Goal: Transaction & Acquisition: Obtain resource

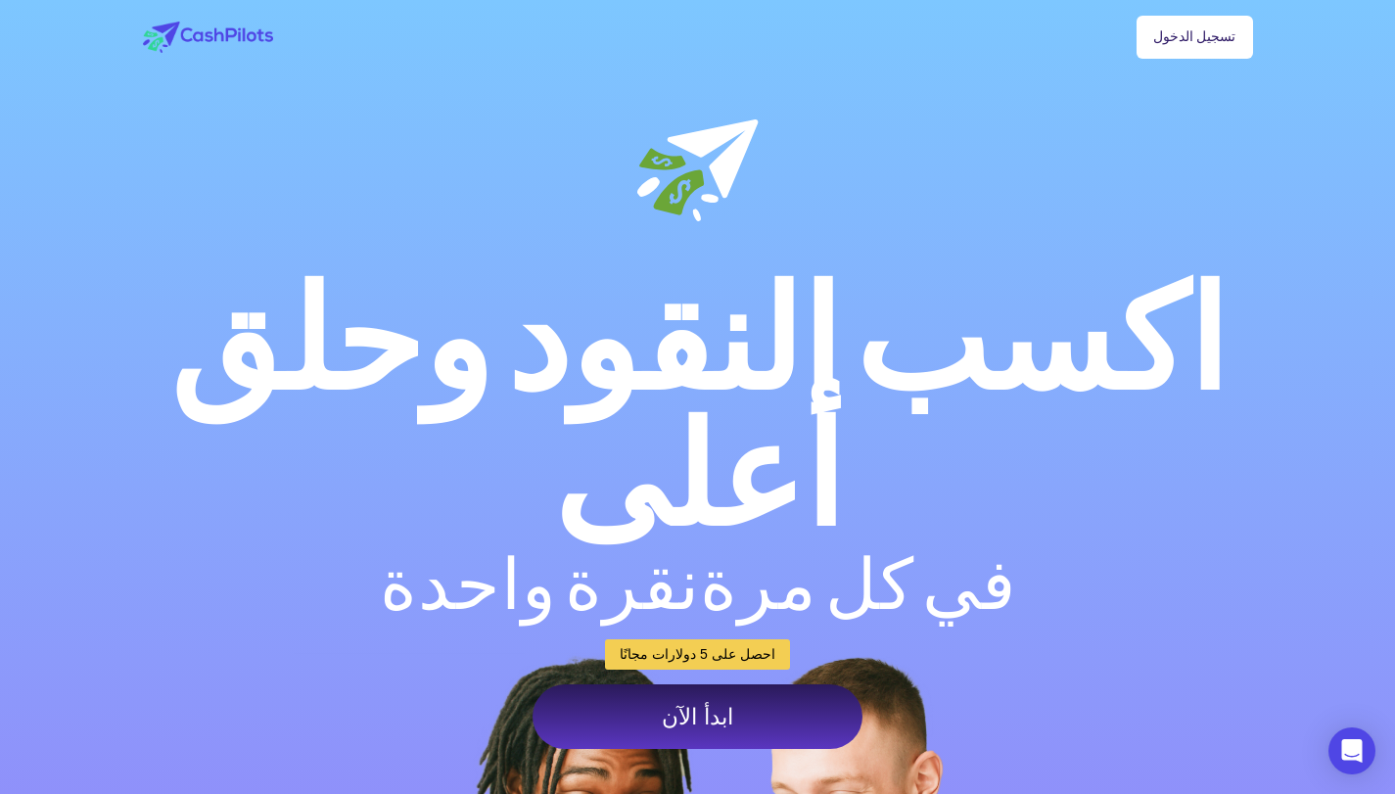
click at [648, 684] on link "ابدأ الآن" at bounding box center [698, 716] width 330 height 65
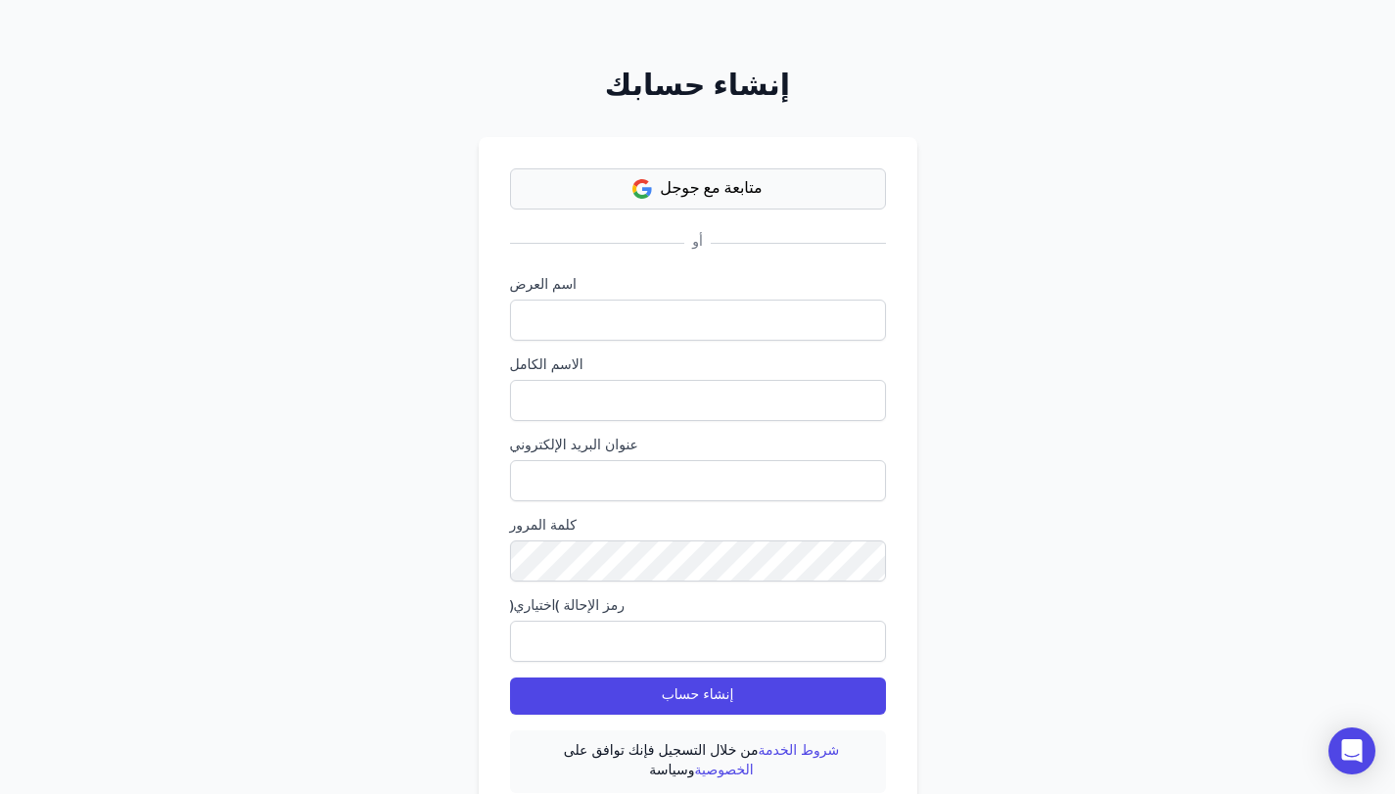
click at [750, 187] on font "متابعة مع جوجل" at bounding box center [711, 189] width 102 height 14
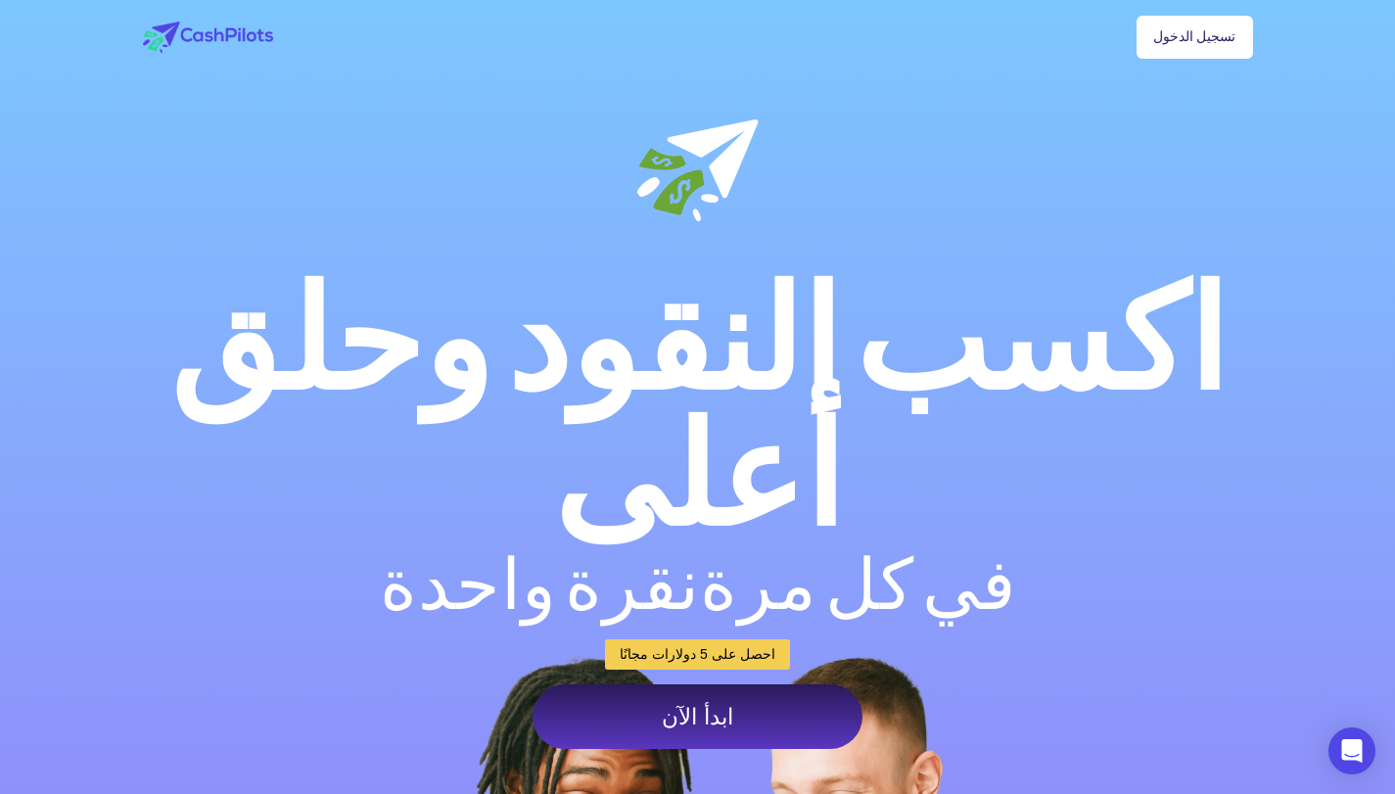
click at [723, 704] on font "ابدأ الآن" at bounding box center [697, 716] width 71 height 25
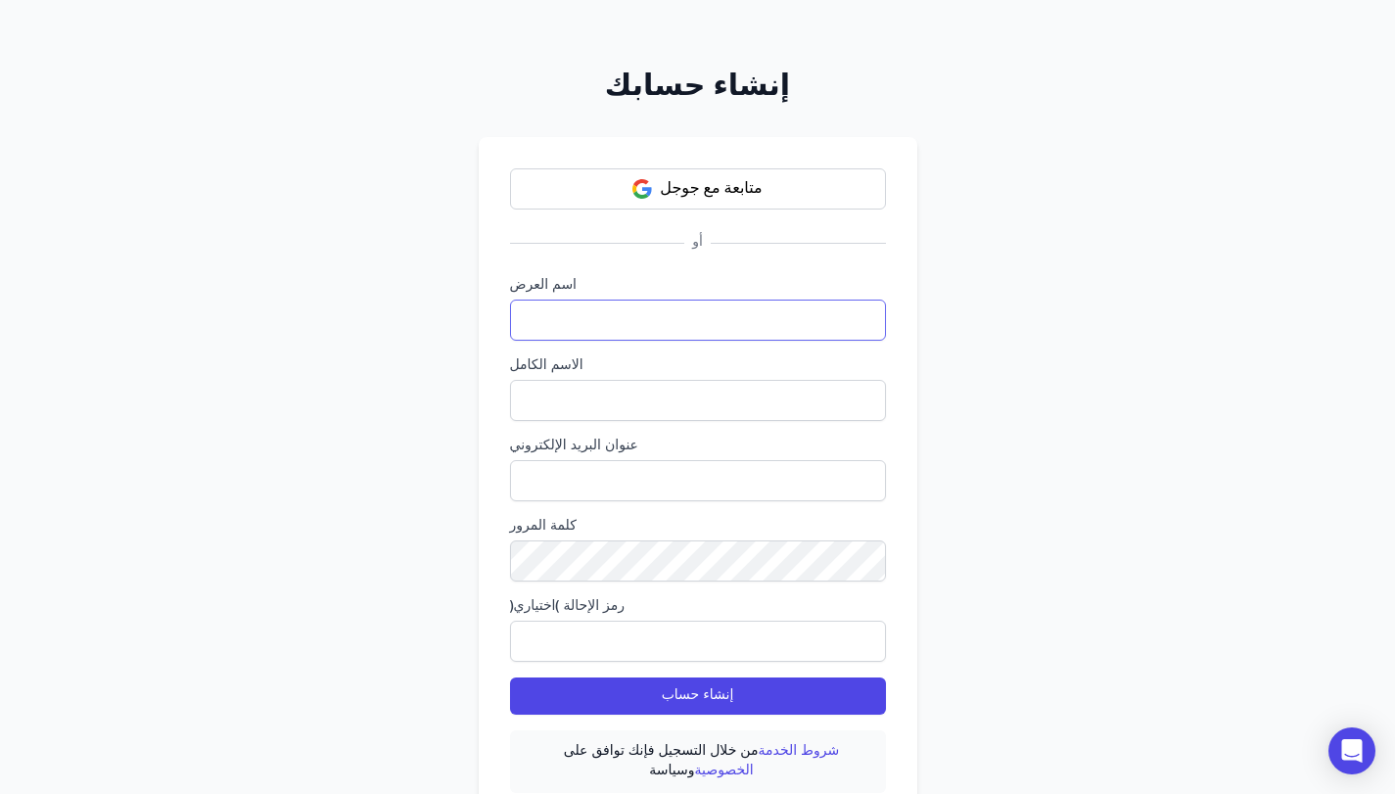
click at [591, 319] on input "text" at bounding box center [698, 320] width 376 height 41
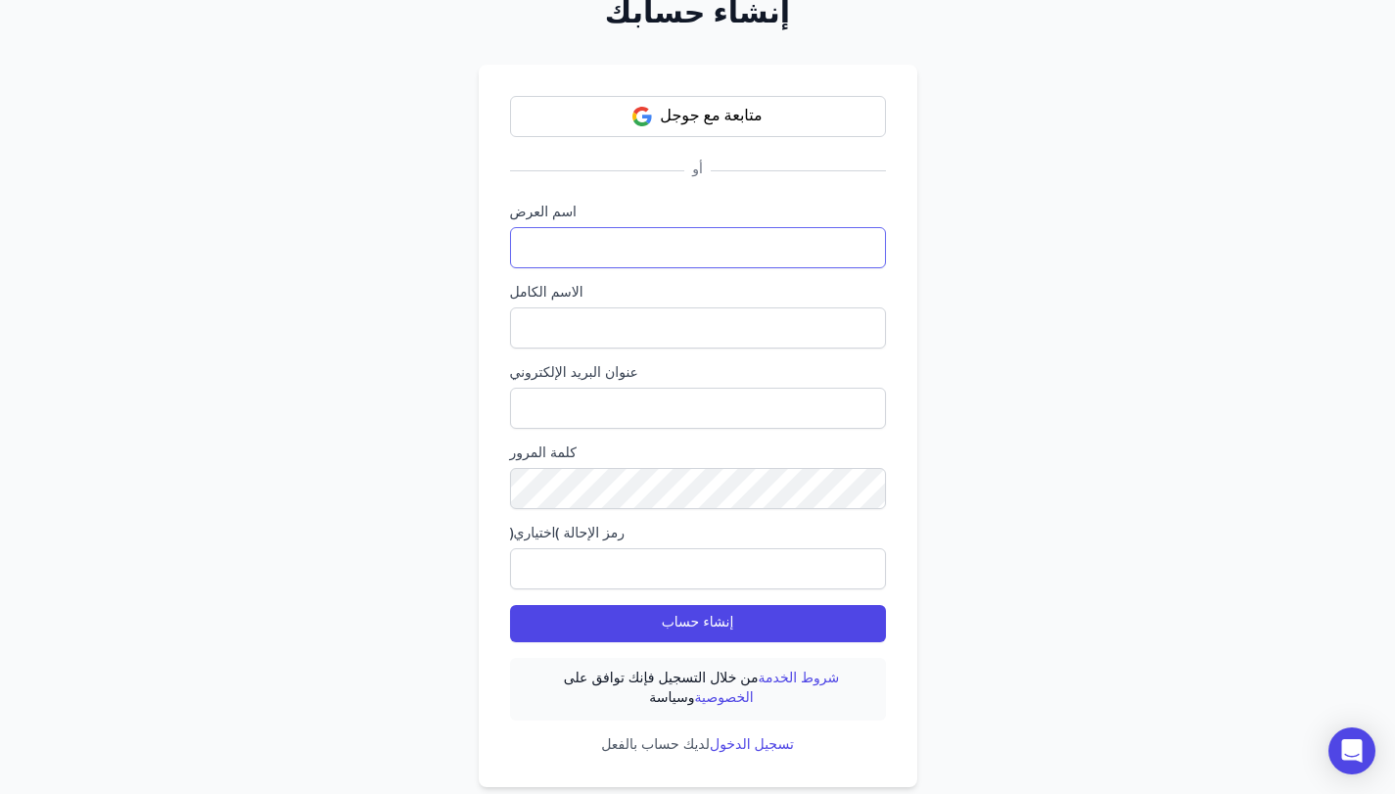
scroll to position [113, 0]
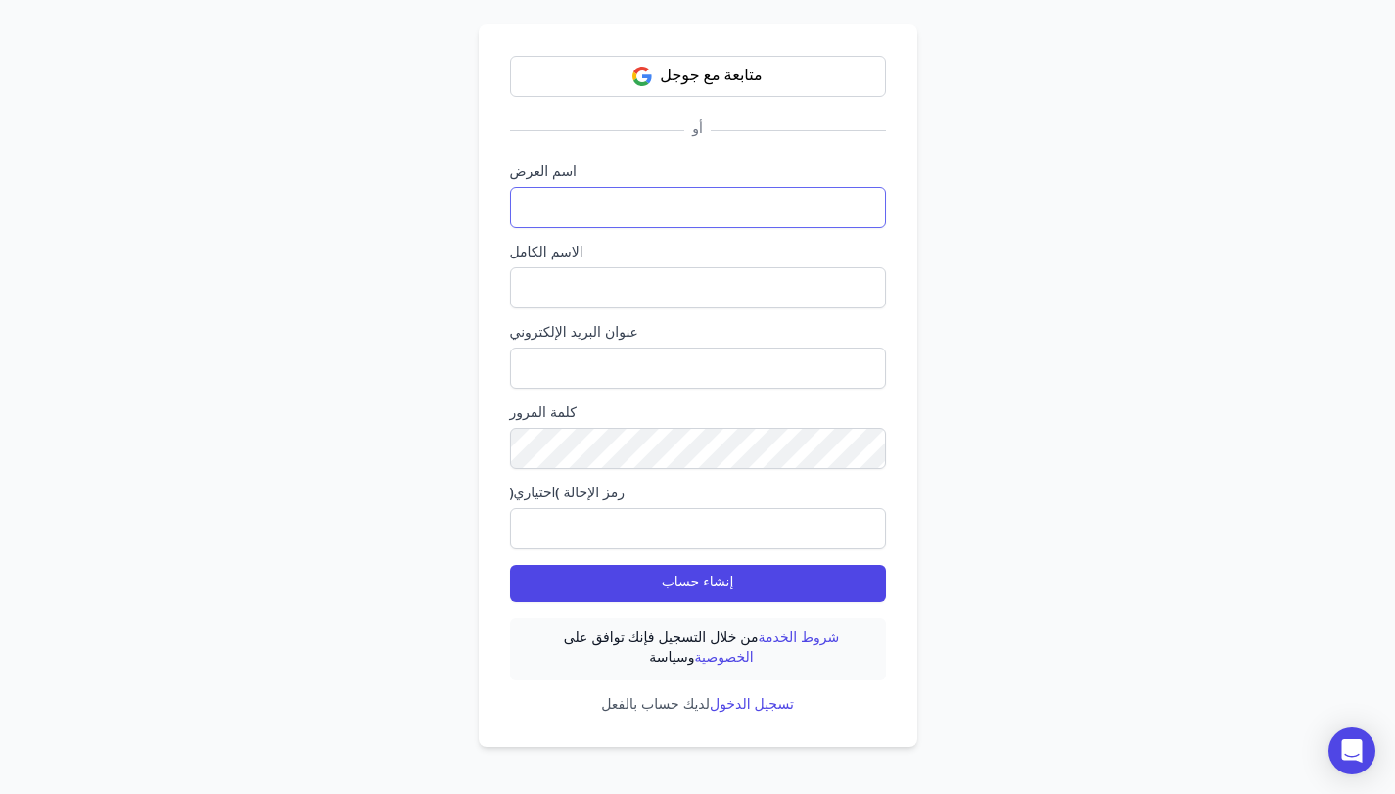
click at [601, 217] on input "text" at bounding box center [698, 207] width 376 height 41
type input "****"
click at [588, 304] on input "text" at bounding box center [698, 287] width 376 height 41
type input "*********"
click at [591, 362] on input "email" at bounding box center [698, 368] width 376 height 41
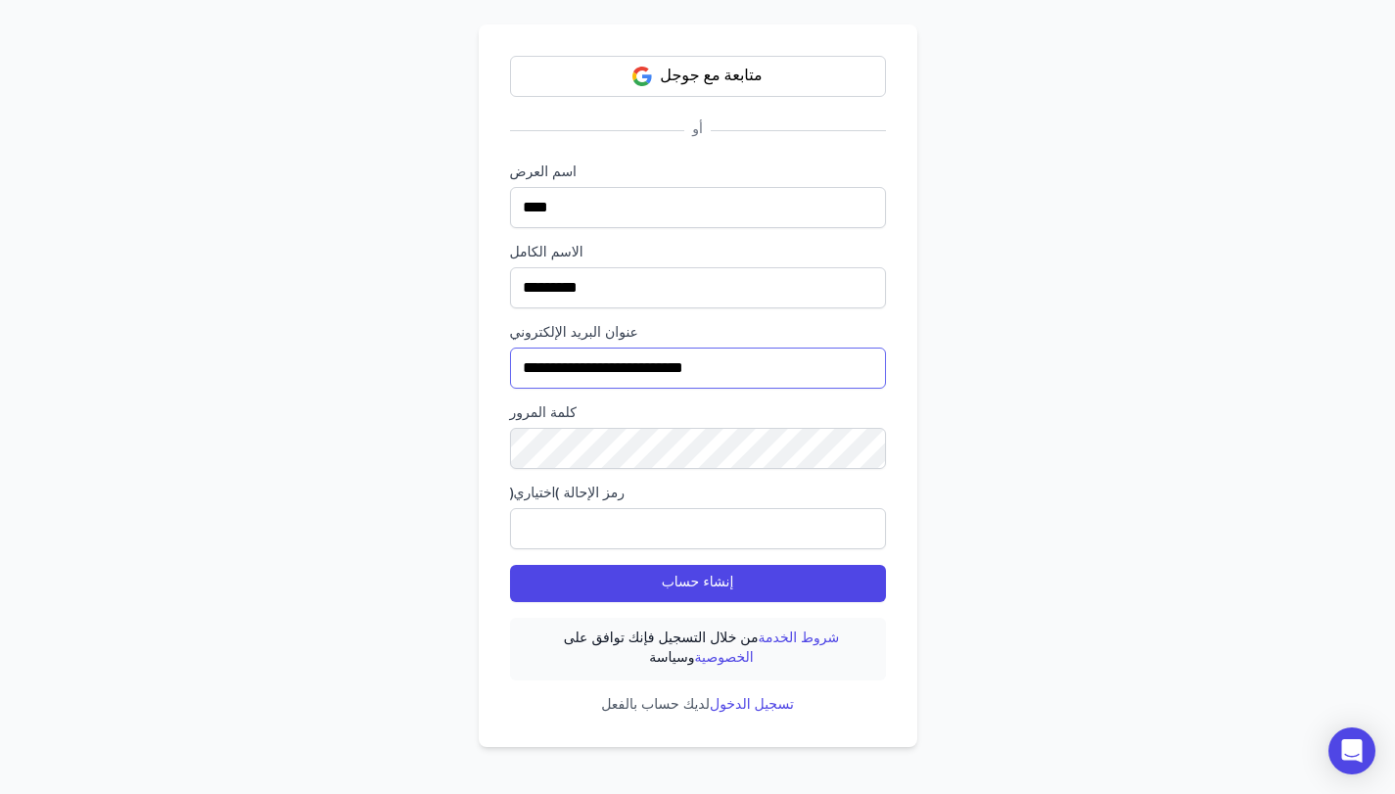
type input "**********"
click at [568, 521] on input "text" at bounding box center [698, 528] width 376 height 41
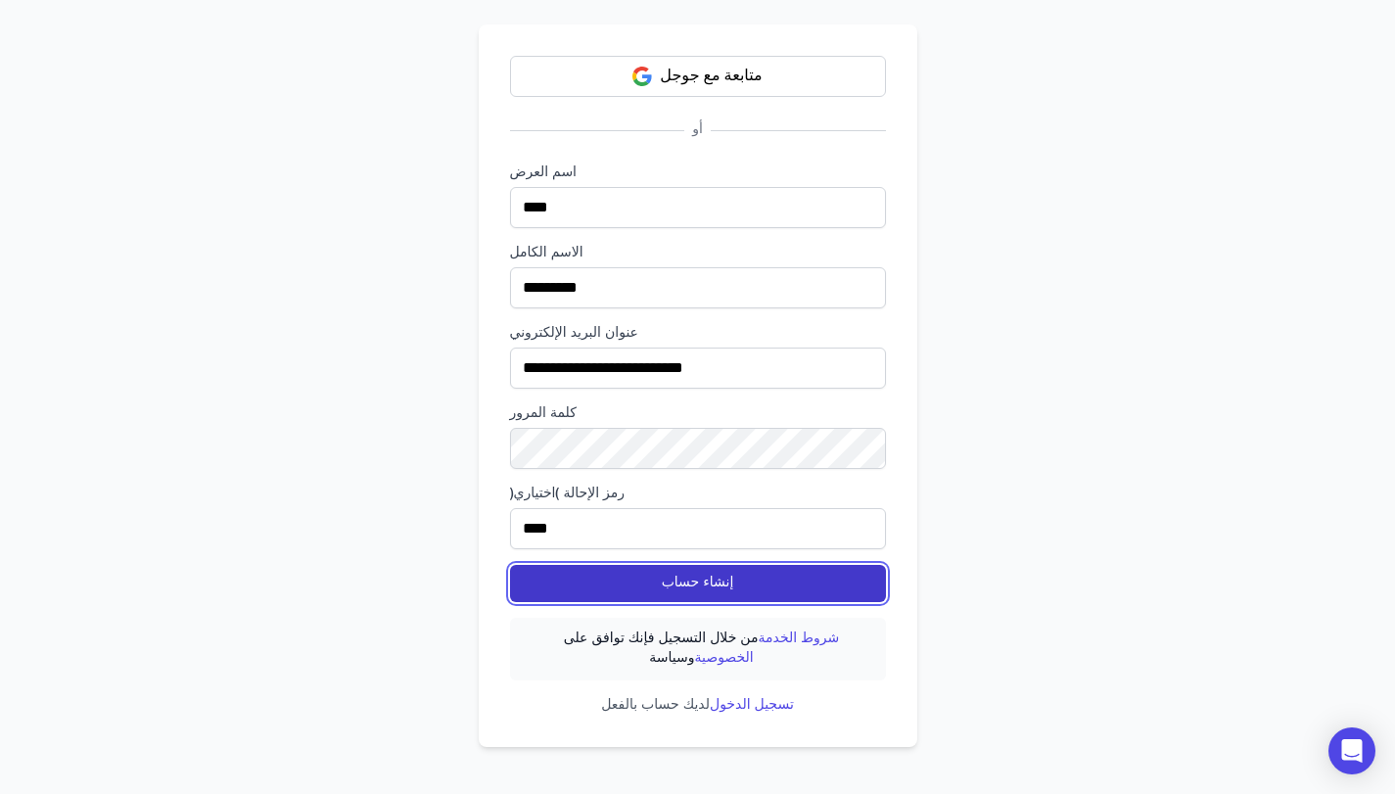
click at [652, 591] on button "إنشاء حساب" at bounding box center [698, 583] width 376 height 37
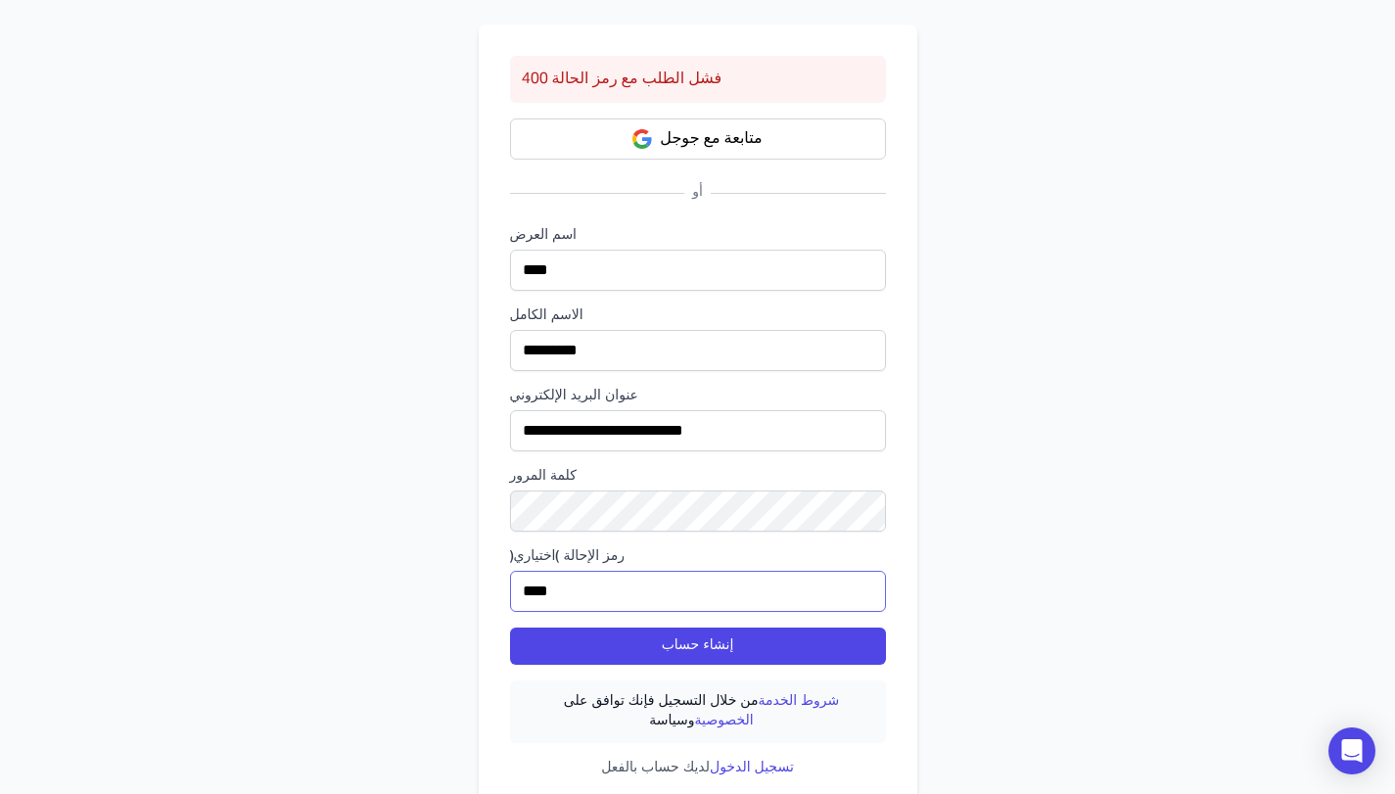
click at [591, 603] on input "****" at bounding box center [698, 591] width 376 height 41
type input "*"
click at [510, 628] on button "إنشاء حساب" at bounding box center [698, 646] width 376 height 37
click at [642, 605] on input "***" at bounding box center [698, 591] width 376 height 41
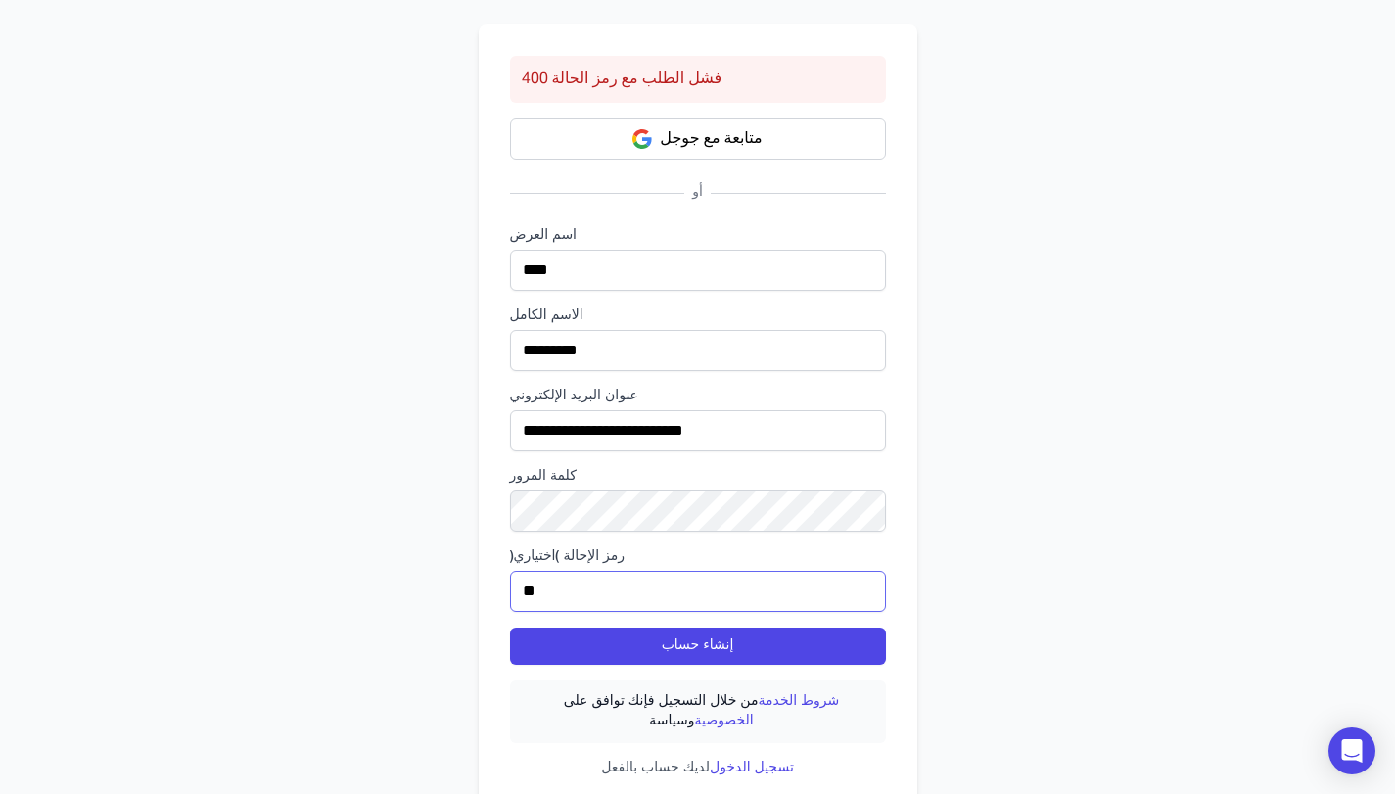
type input "*"
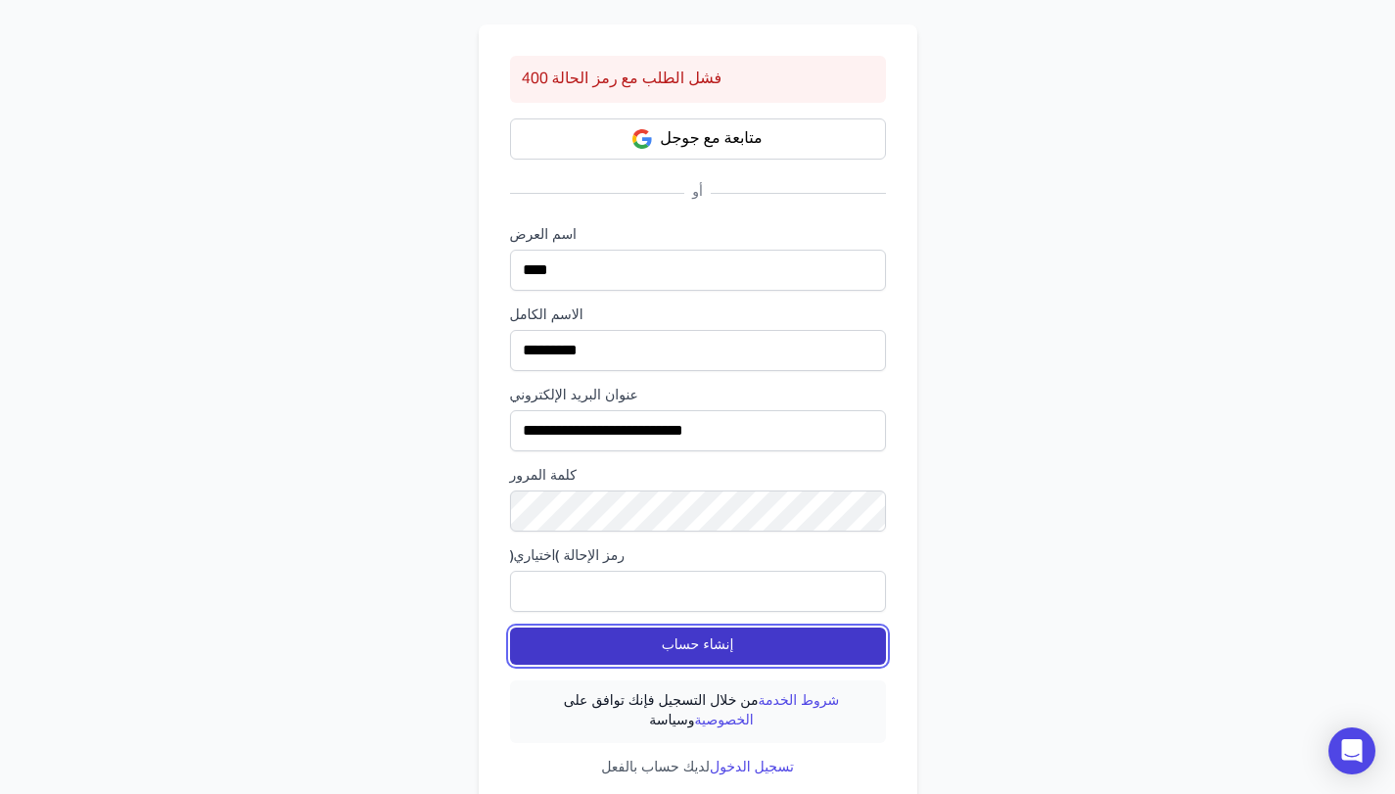
click at [689, 637] on font "إنشاء حساب" at bounding box center [698, 647] width 72 height 20
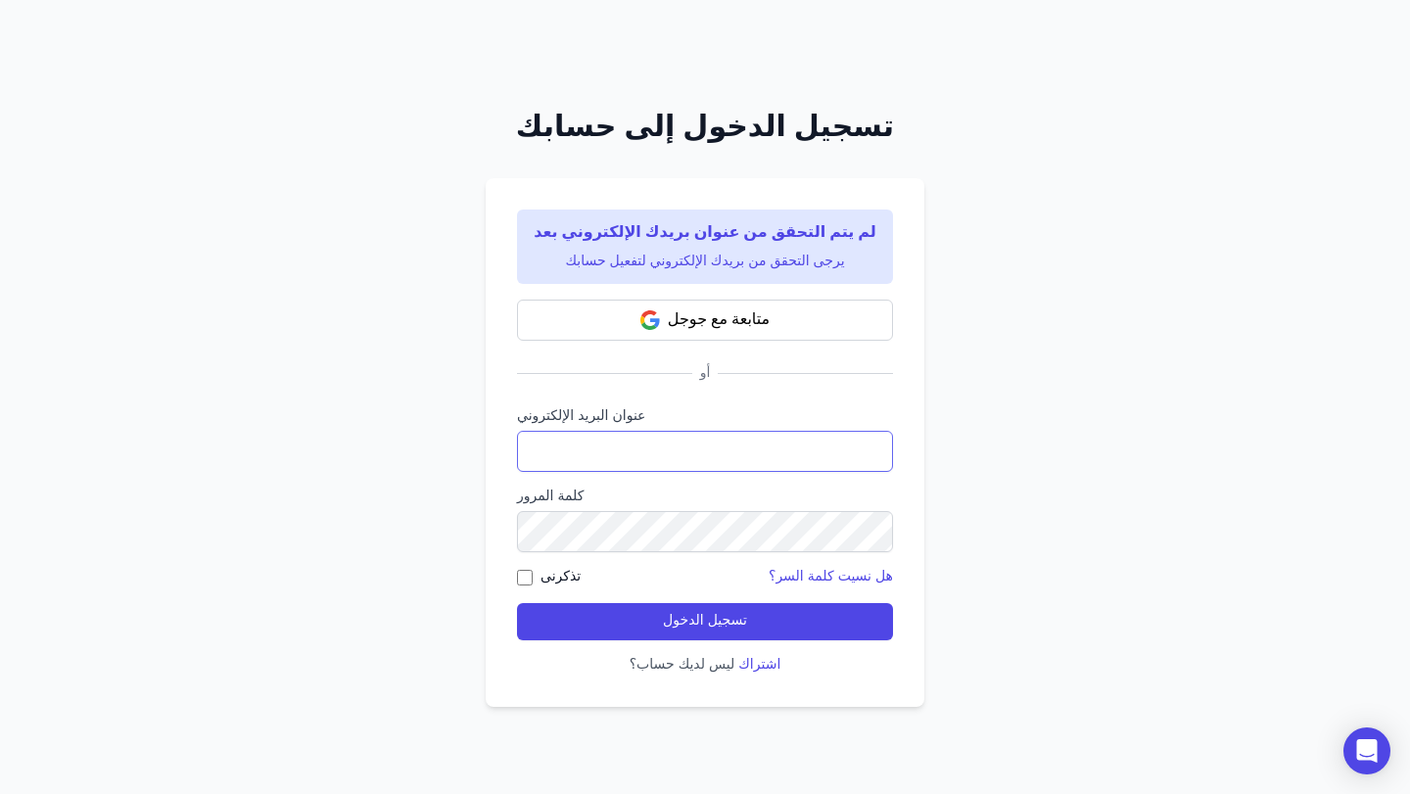
type input "**********"
click at [515, 566] on div "**********" at bounding box center [705, 442] width 439 height 529
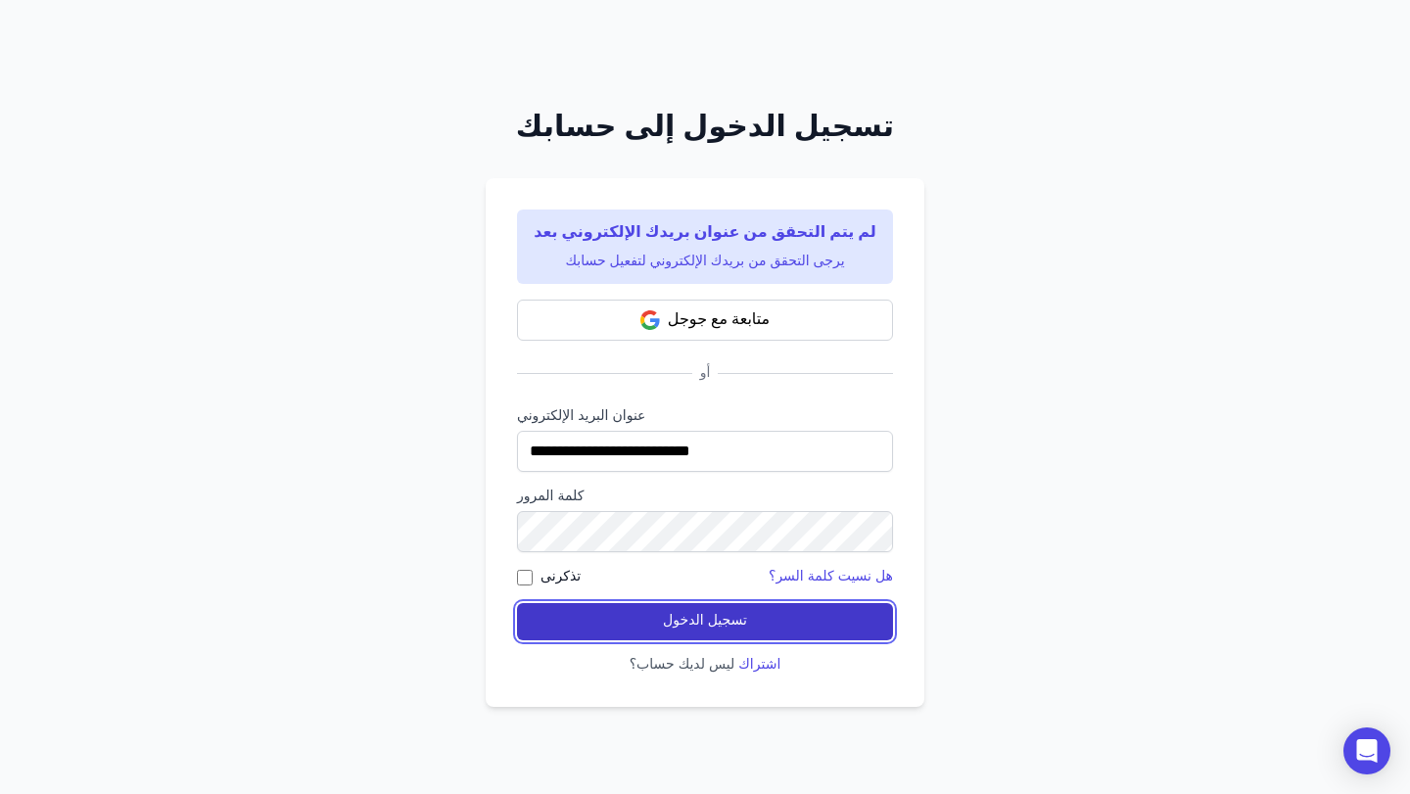
click at [621, 621] on button "تسجيل الدخول" at bounding box center [705, 621] width 376 height 37
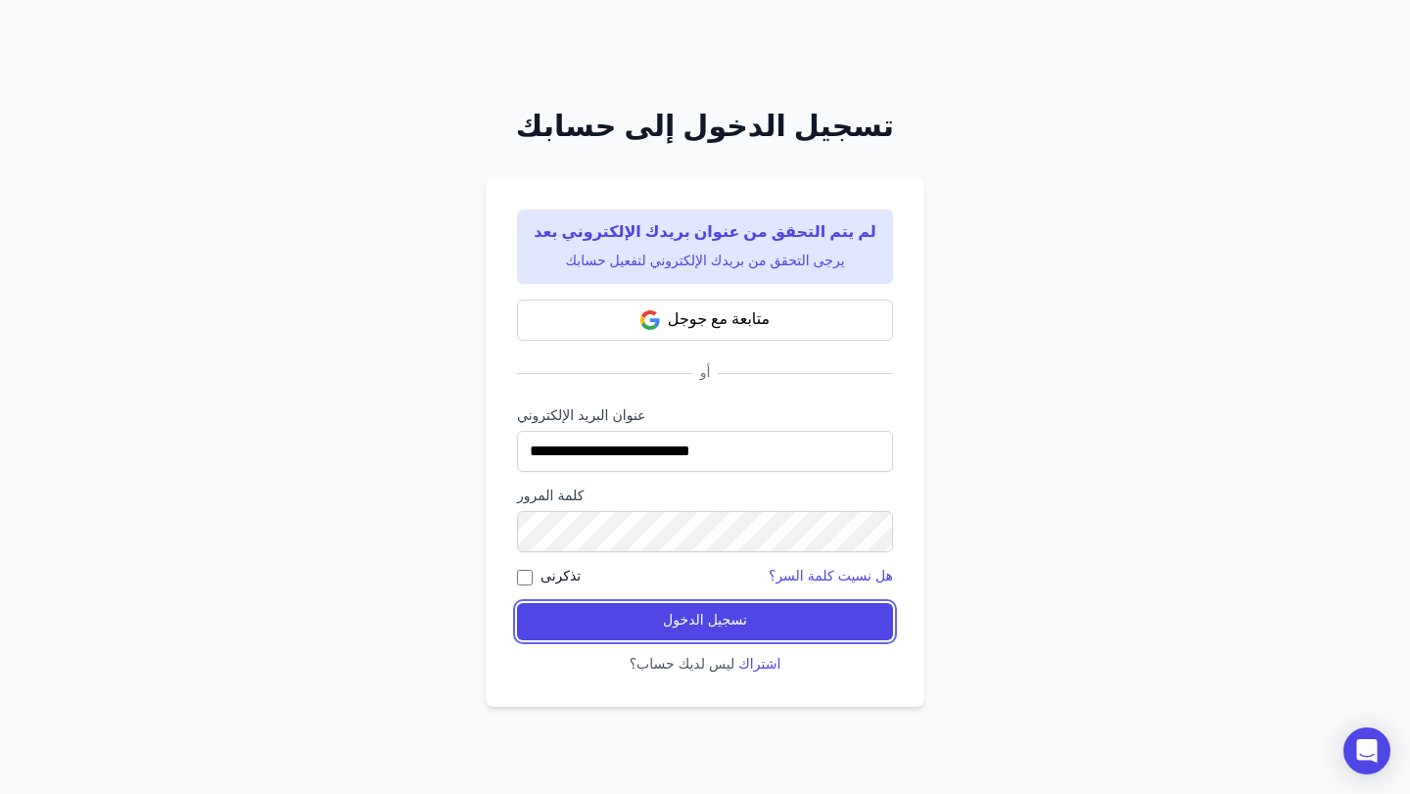
click at [621, 621] on button "تسجيل الدخول" at bounding box center [705, 621] width 376 height 37
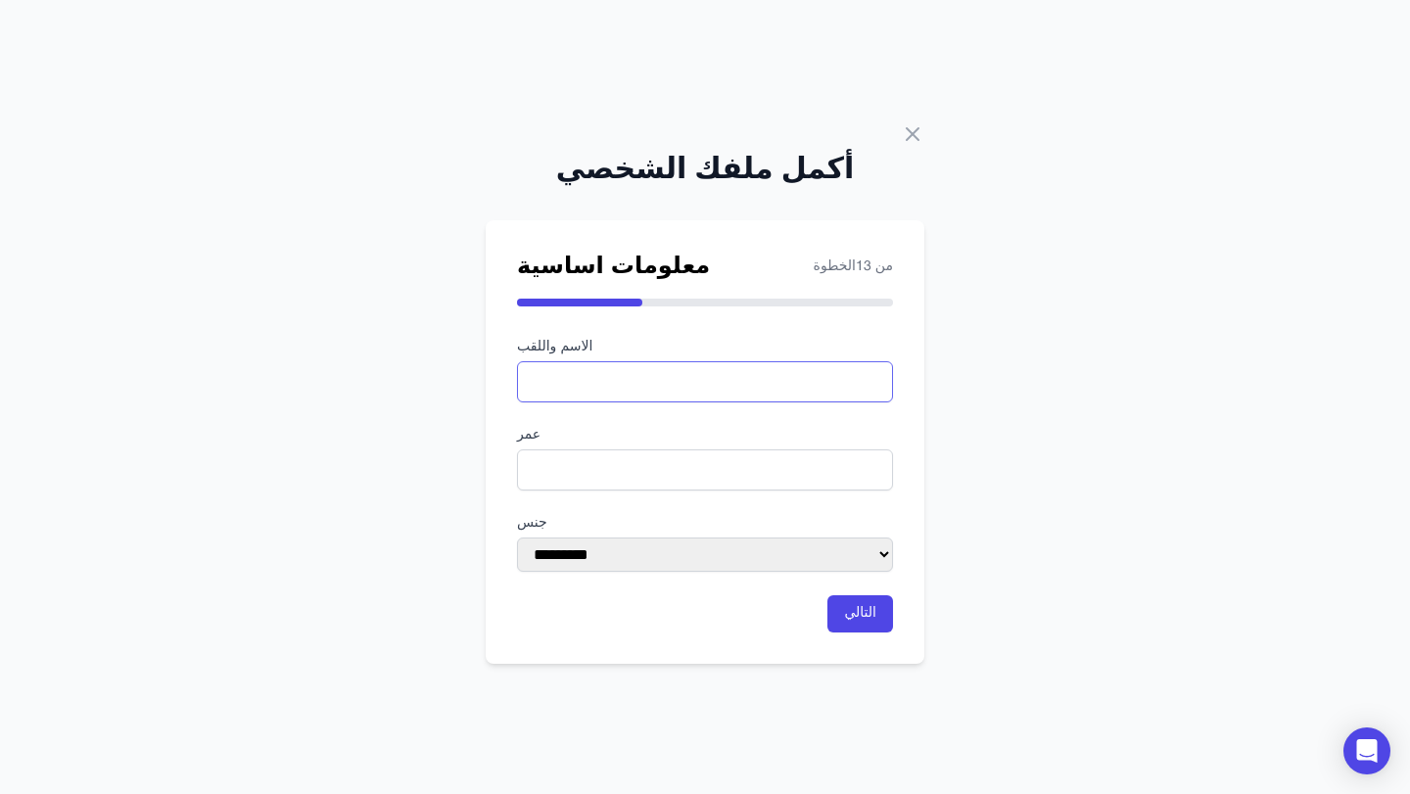
click at [764, 368] on input "text" at bounding box center [705, 381] width 376 height 41
type input "******"
click at [611, 476] on input "number" at bounding box center [705, 469] width 376 height 41
type input "**"
click at [697, 554] on select "********* *** **** ***" at bounding box center [705, 555] width 376 height 34
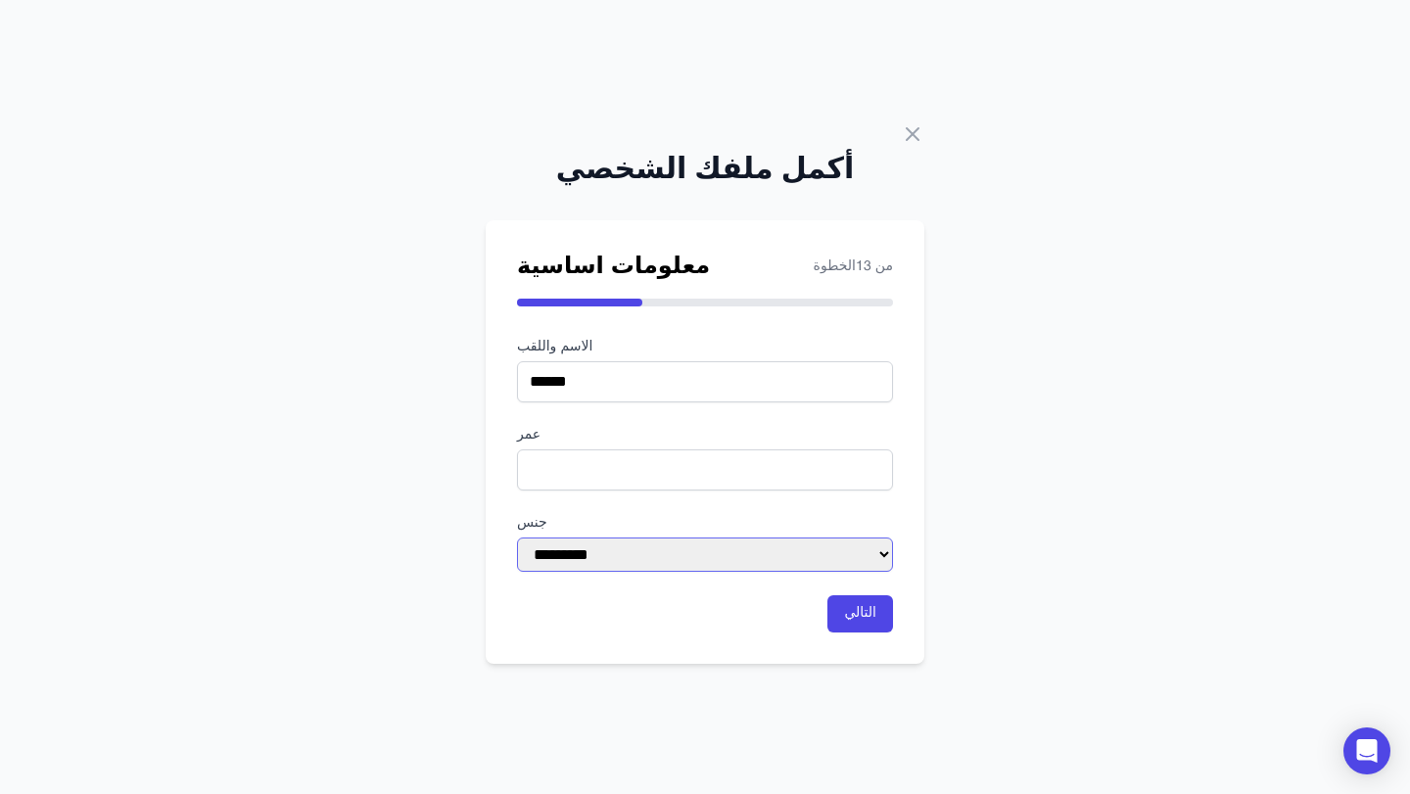
select select "****"
click at [517, 538] on select "********* *** **** ***" at bounding box center [705, 555] width 376 height 34
click at [875, 614] on font "التالي" at bounding box center [860, 613] width 32 height 13
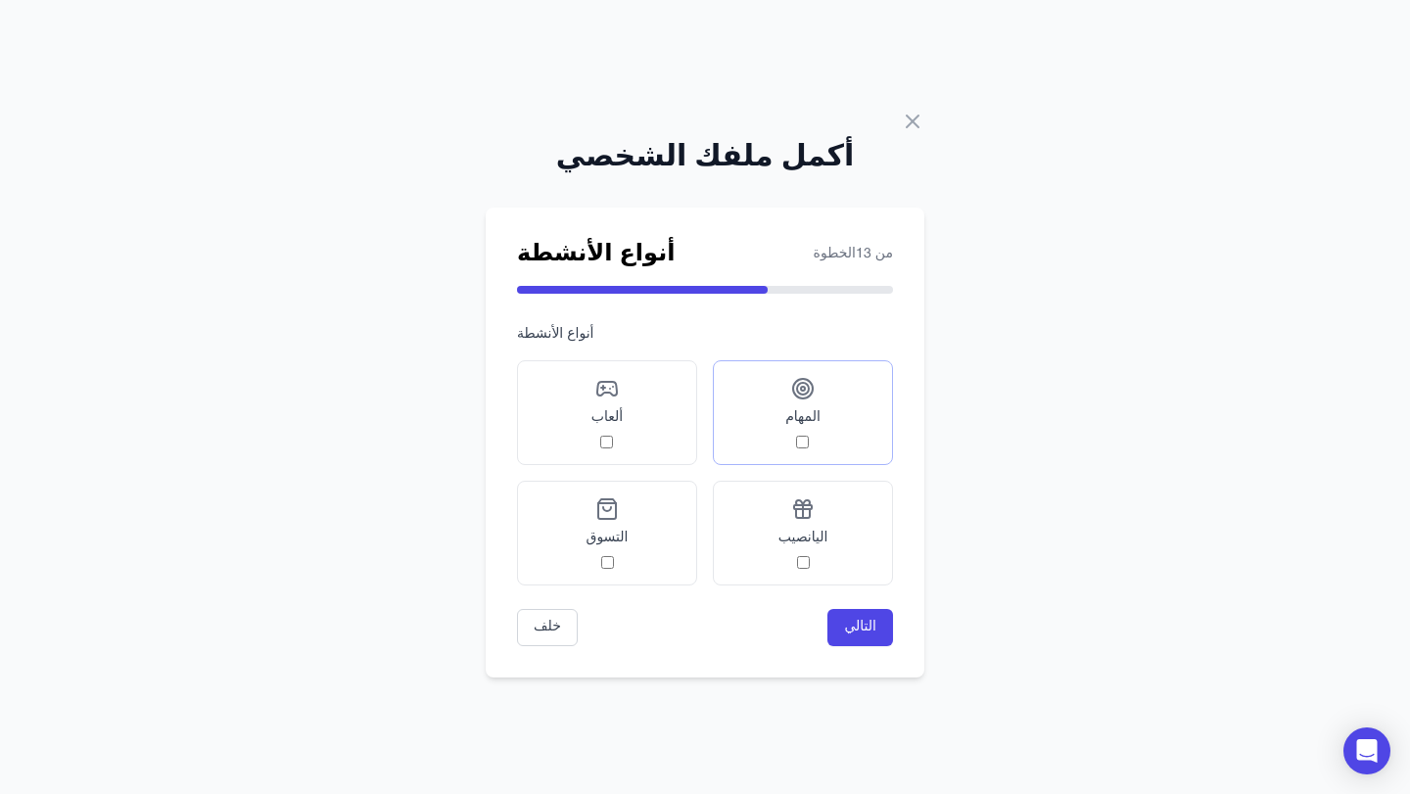
click at [811, 429] on div "المهام" at bounding box center [802, 412] width 35 height 71
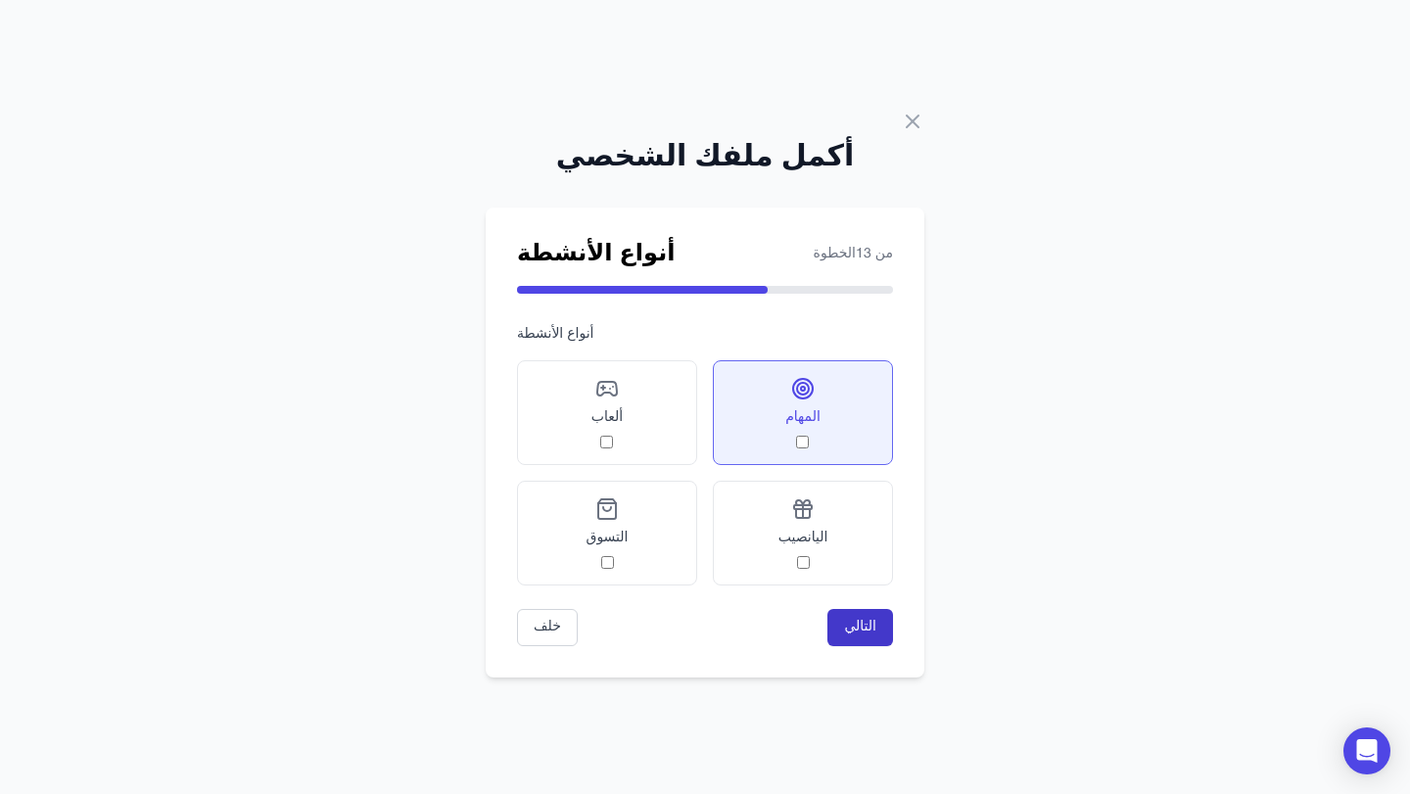
click at [848, 637] on button "التالي" at bounding box center [860, 627] width 66 height 37
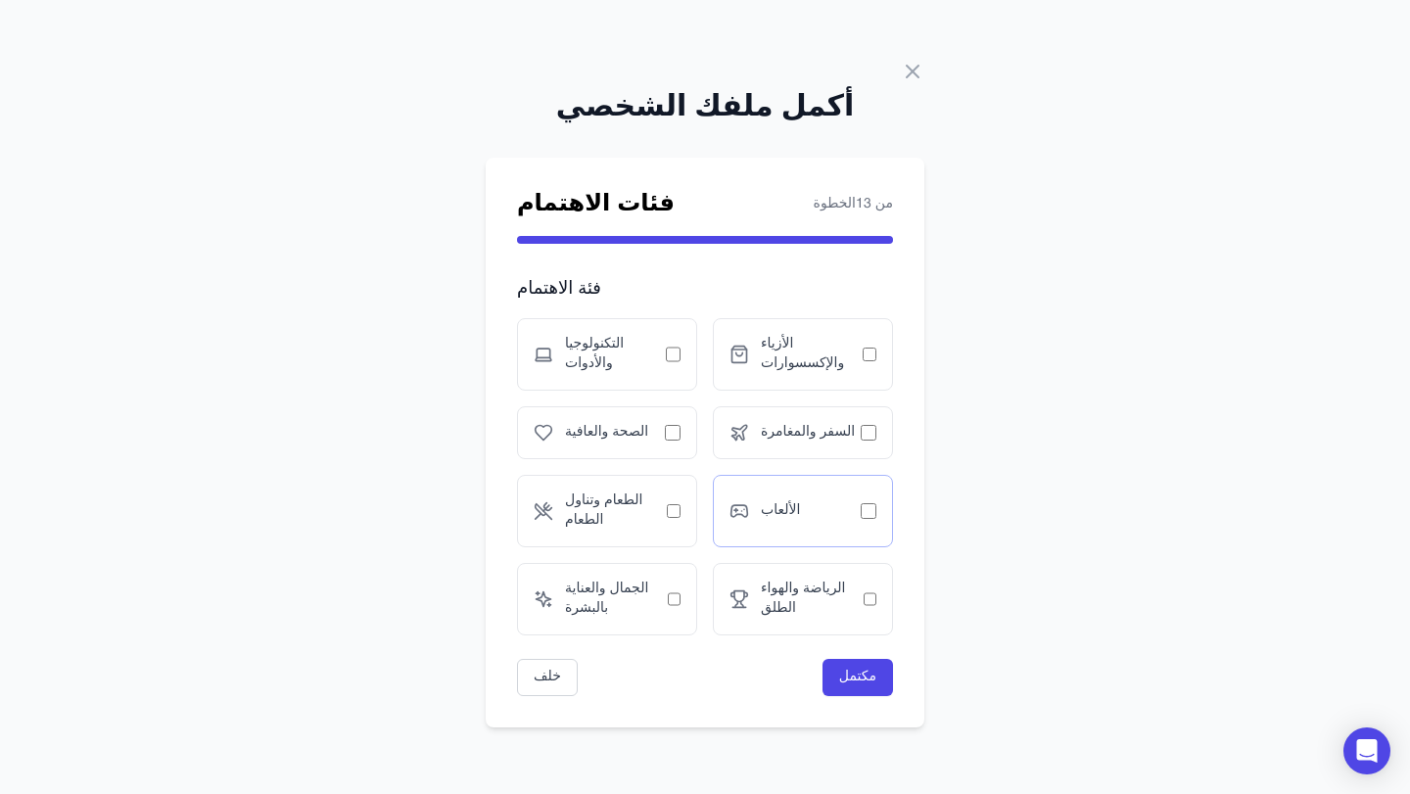
click at [870, 525] on div "الألعاب" at bounding box center [803, 511] width 180 height 72
click at [848, 682] on font "مكتمل" at bounding box center [857, 677] width 37 height 13
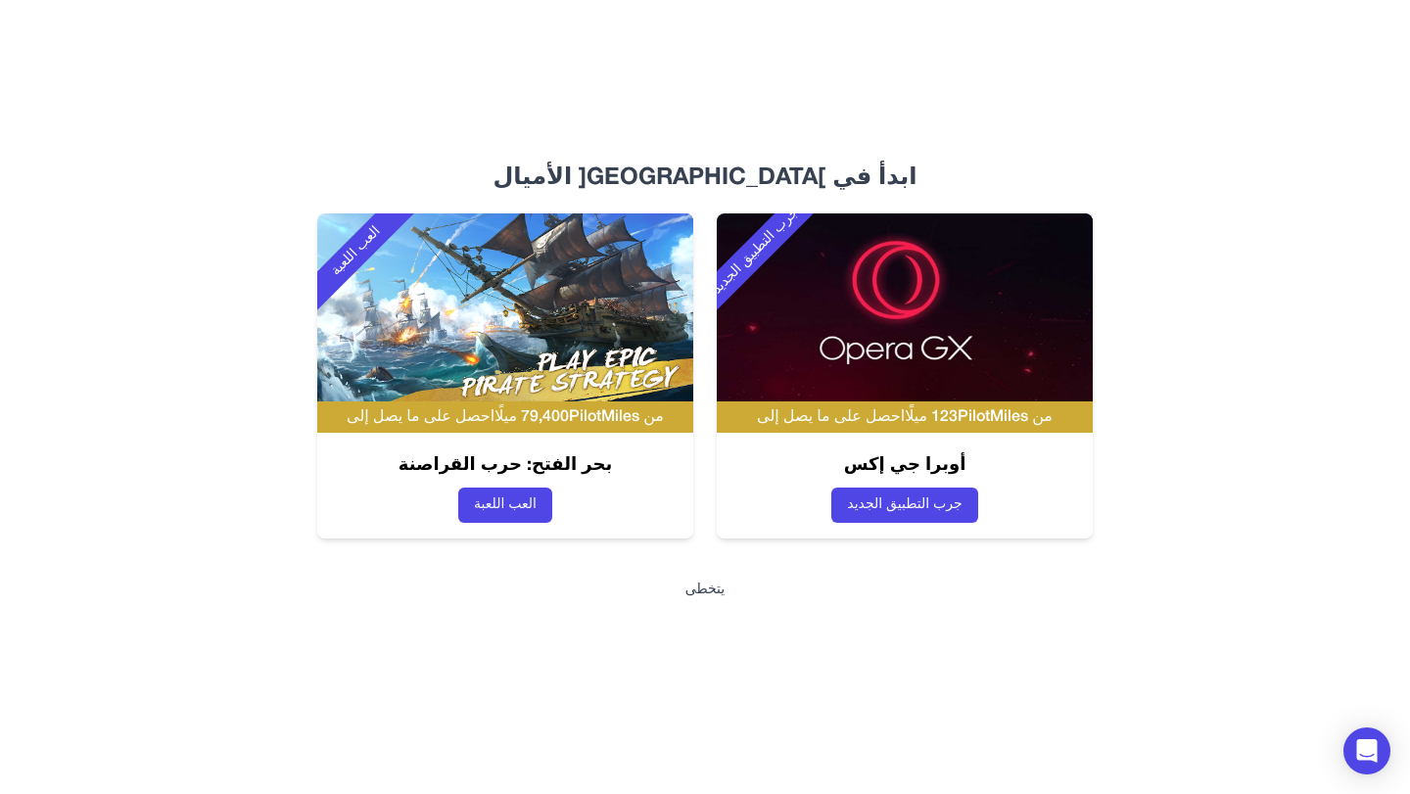
click at [715, 596] on font "يتخطى" at bounding box center [704, 590] width 39 height 13
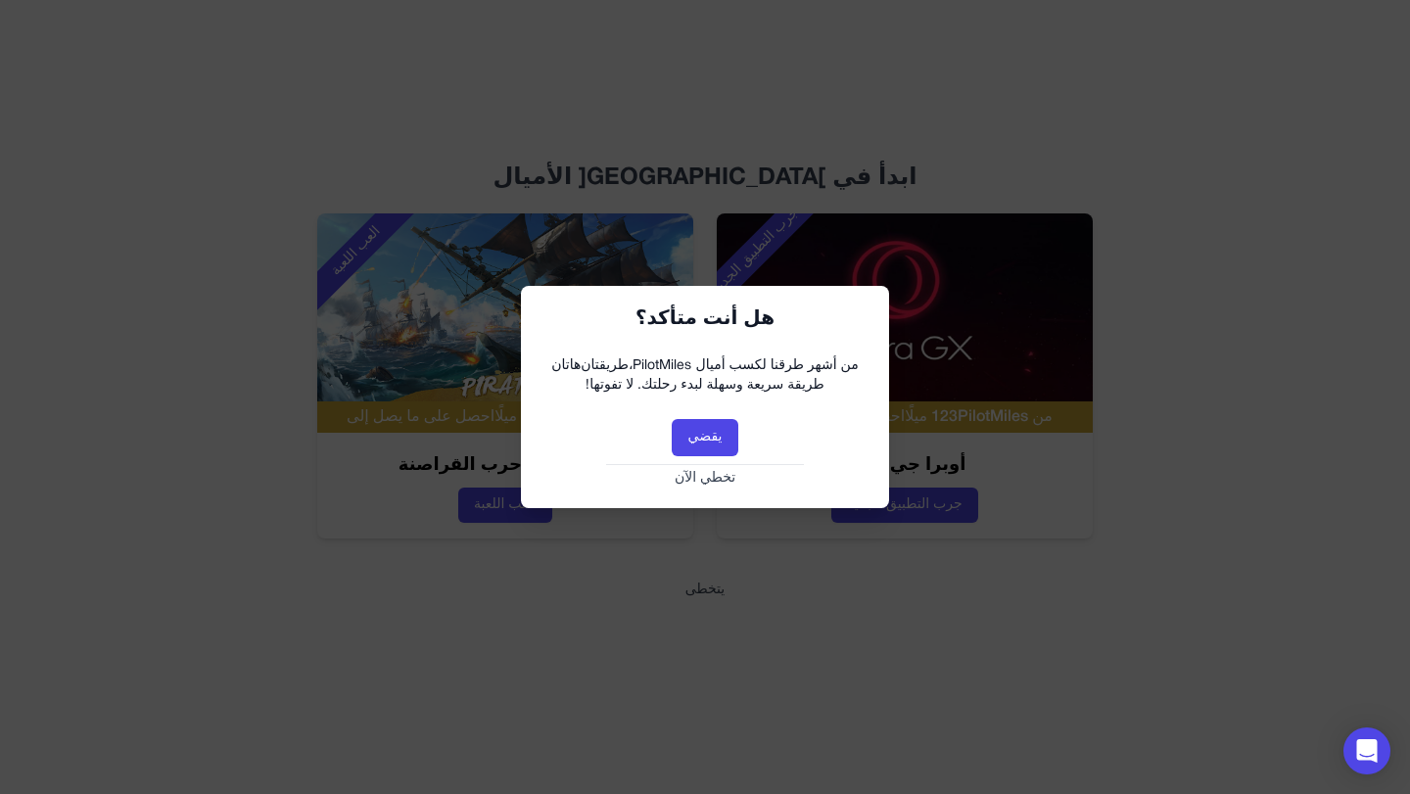
click at [693, 478] on font "تخطي الآن" at bounding box center [705, 478] width 61 height 13
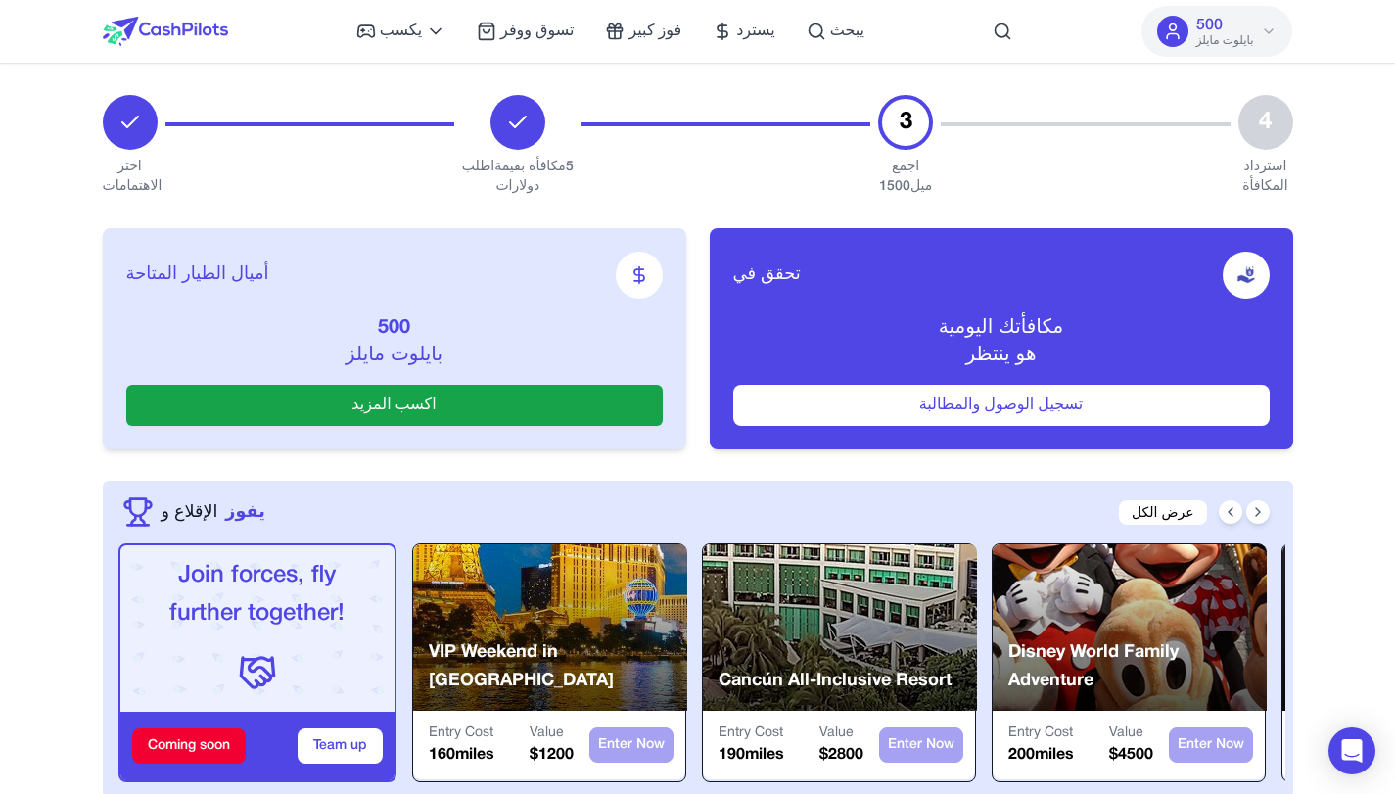
click at [1244, 35] on font "بايلوت مايلز" at bounding box center [1226, 40] width 58 height 11
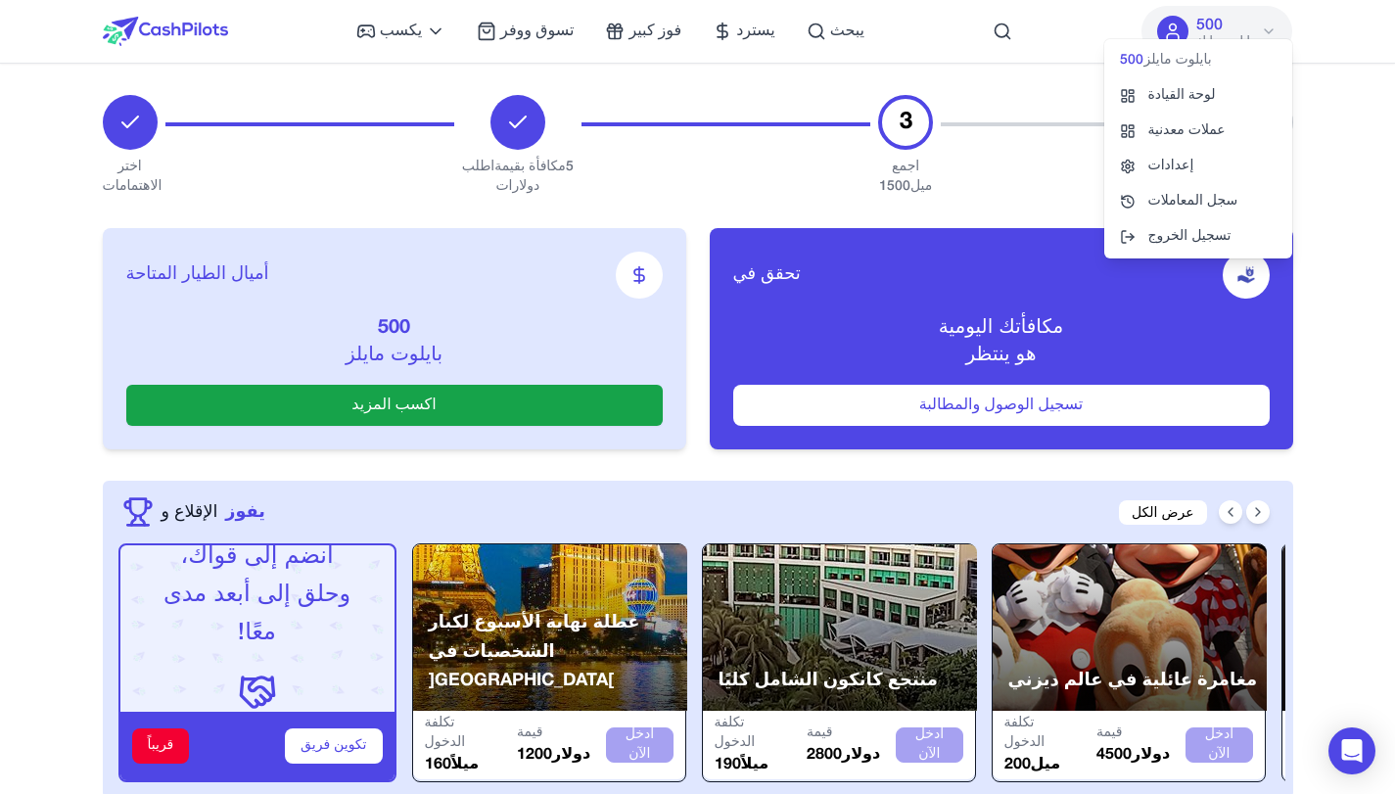
click at [899, 136] on div "3" at bounding box center [905, 122] width 55 height 55
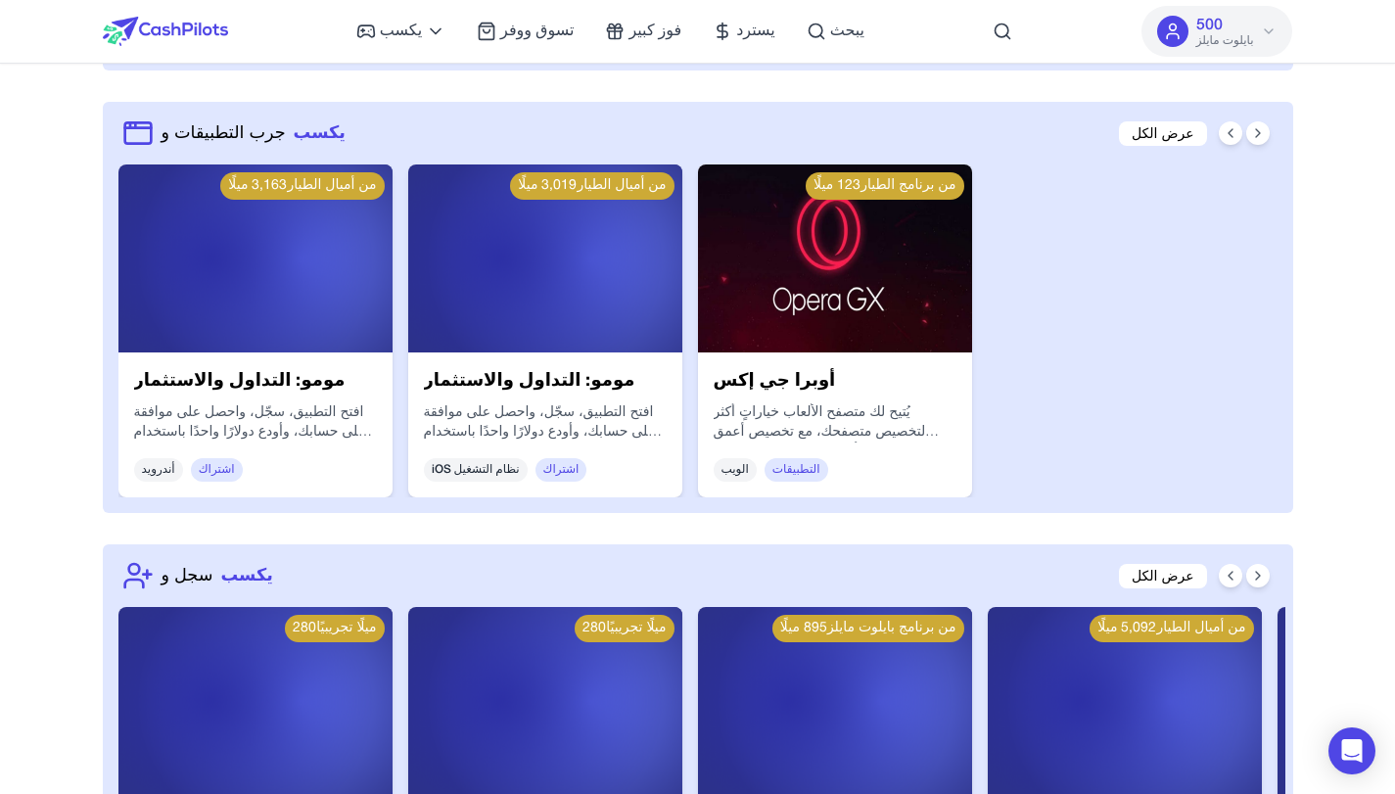
scroll to position [1175, 0]
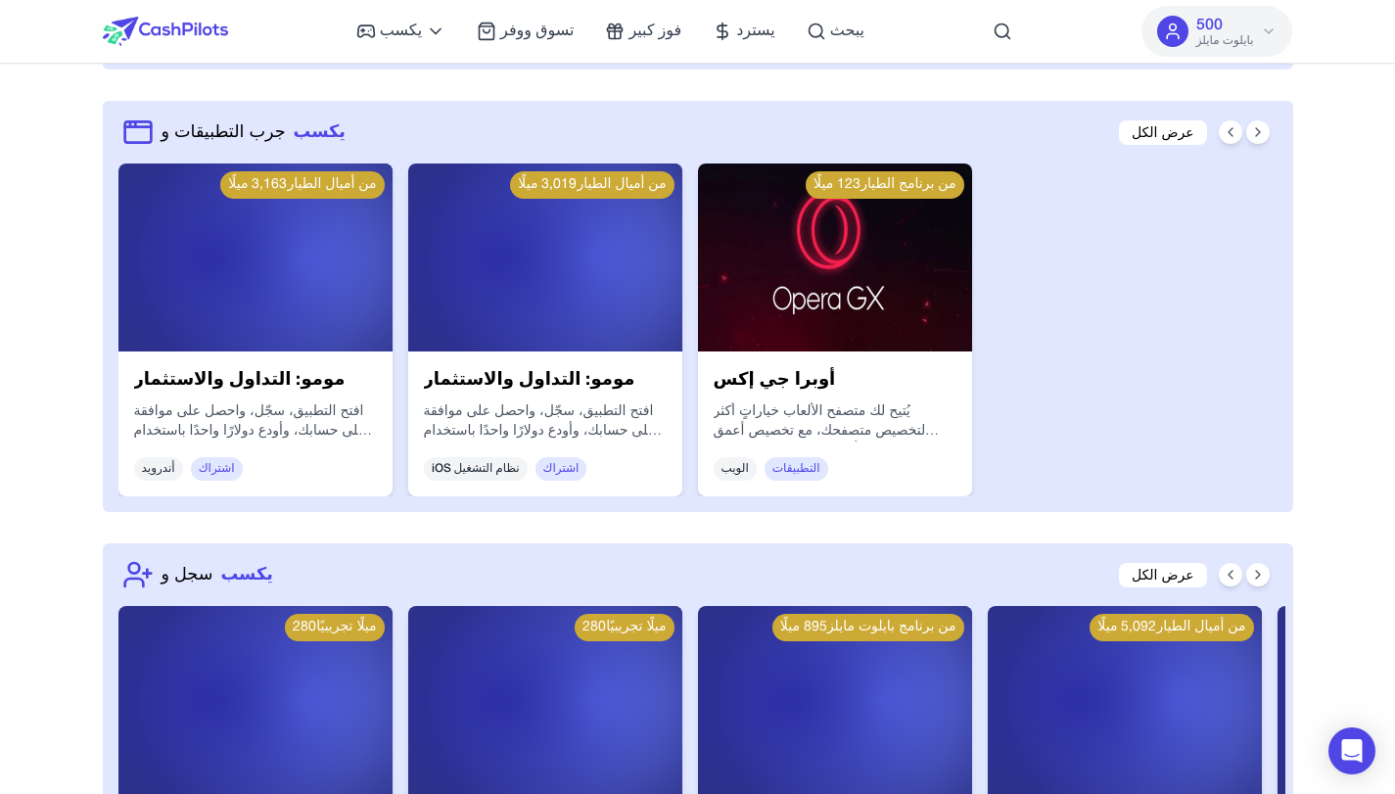
click at [817, 284] on img at bounding box center [835, 258] width 274 height 188
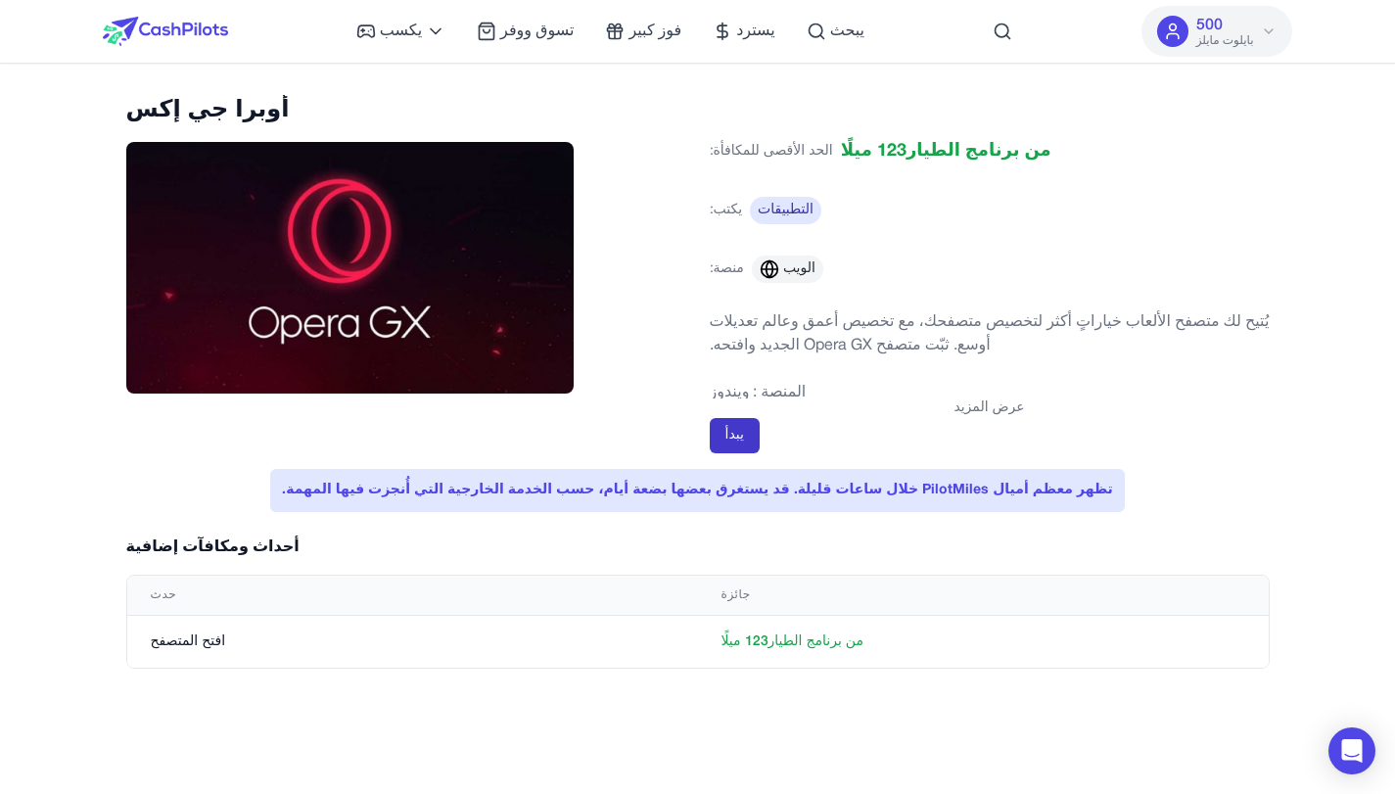
click at [736, 425] on button "يبدأ" at bounding box center [735, 435] width 50 height 35
click at [1199, 41] on font "بايلوت مايلز" at bounding box center [1226, 40] width 58 height 11
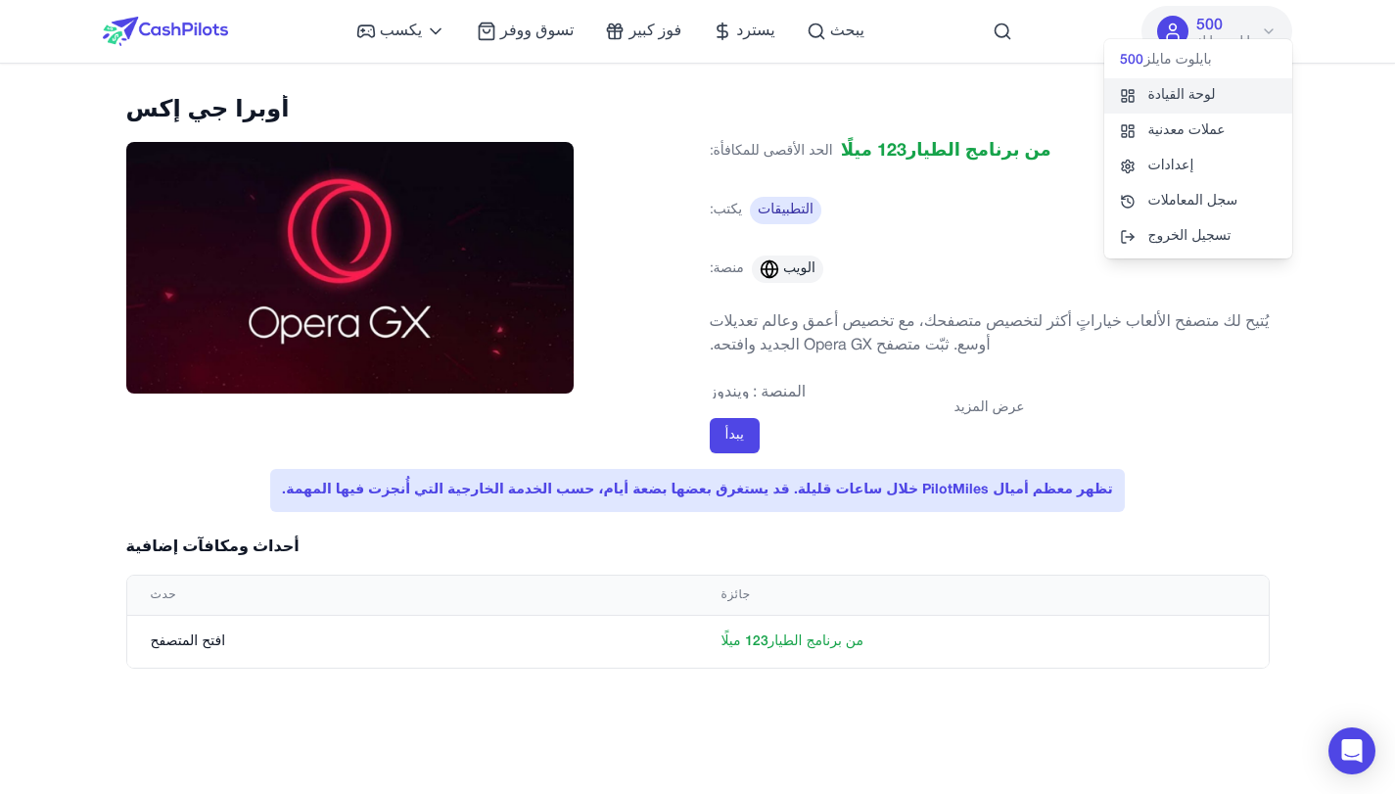
click at [1195, 86] on font "لوحة القيادة" at bounding box center [1182, 96] width 68 height 20
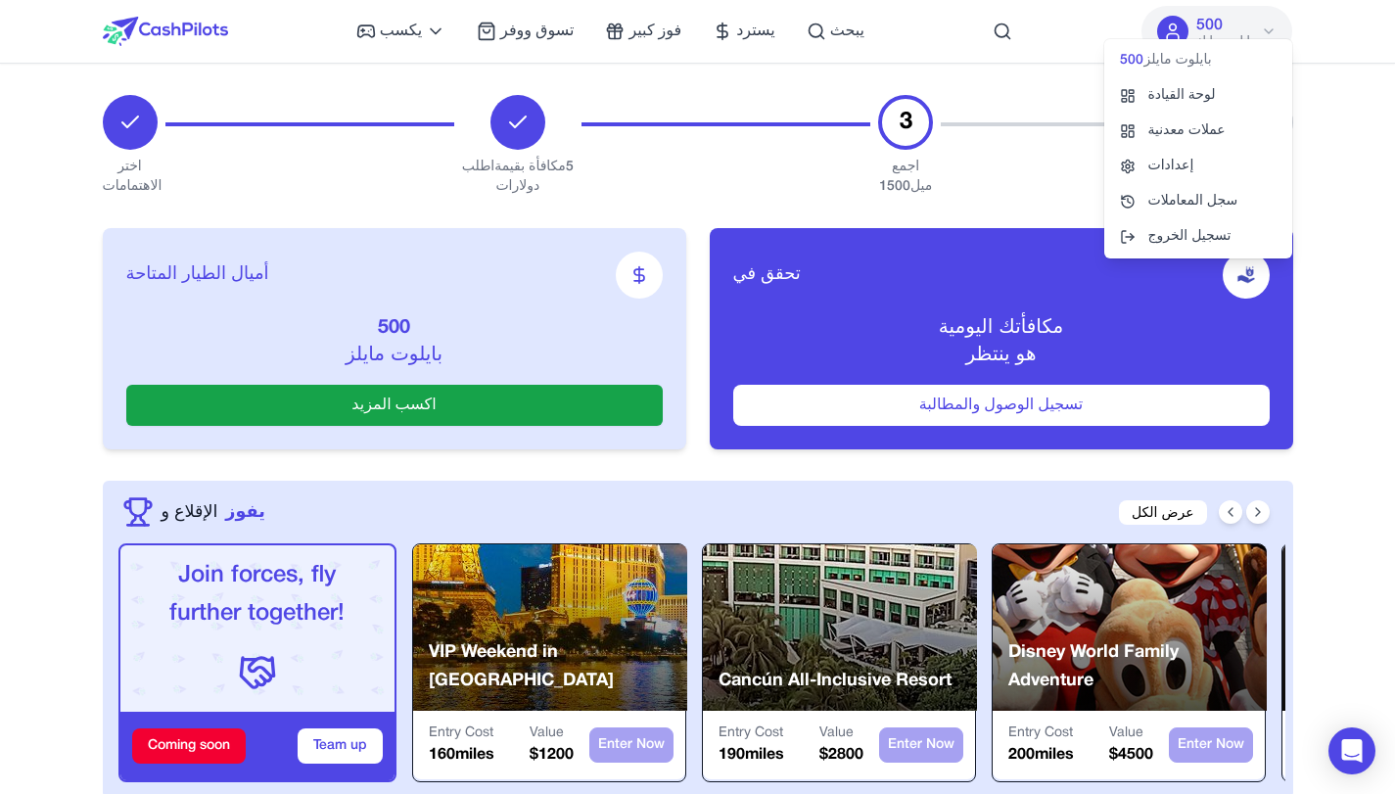
click at [954, 151] on div at bounding box center [1085, 146] width 289 height 102
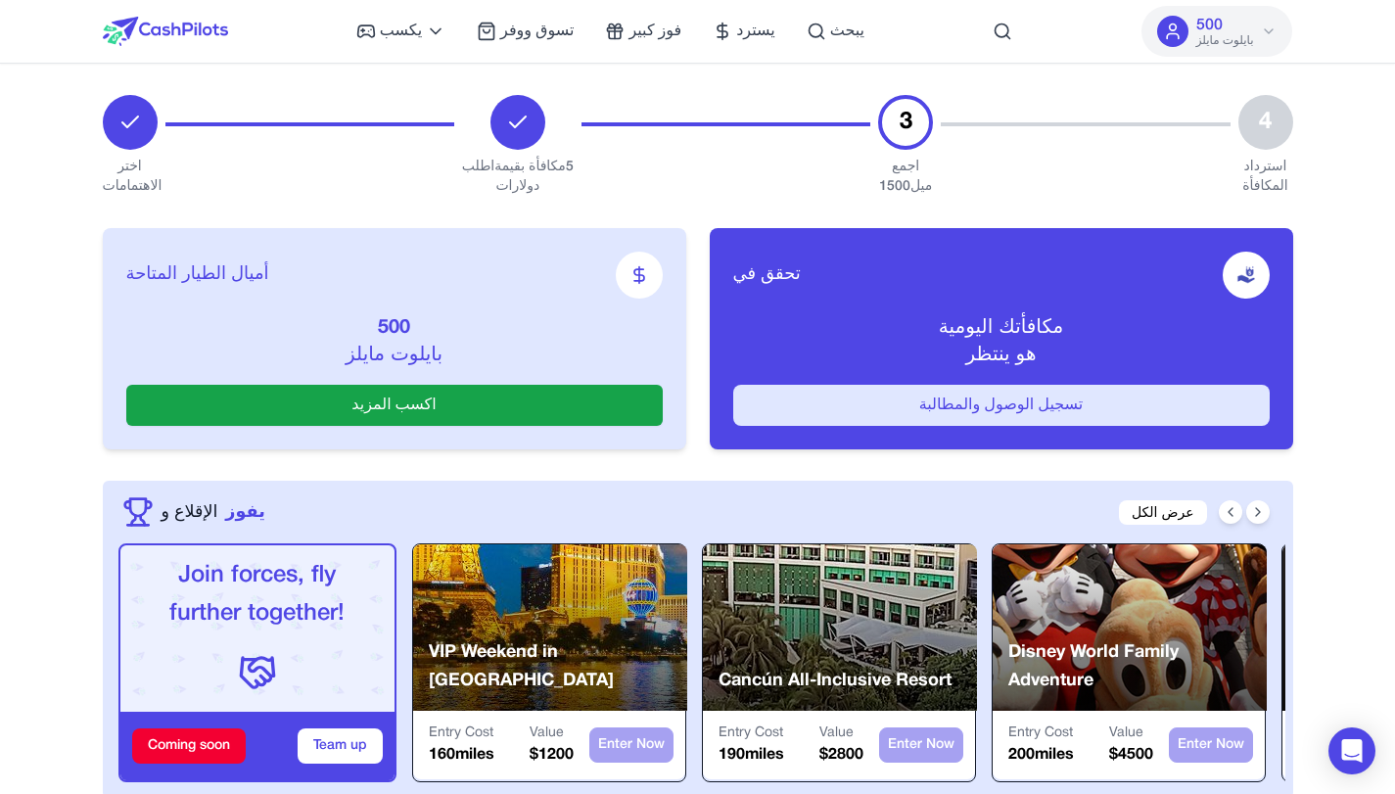
click at [975, 403] on font "تسجيل الوصول والمطالبة" at bounding box center [1002, 406] width 165 height 14
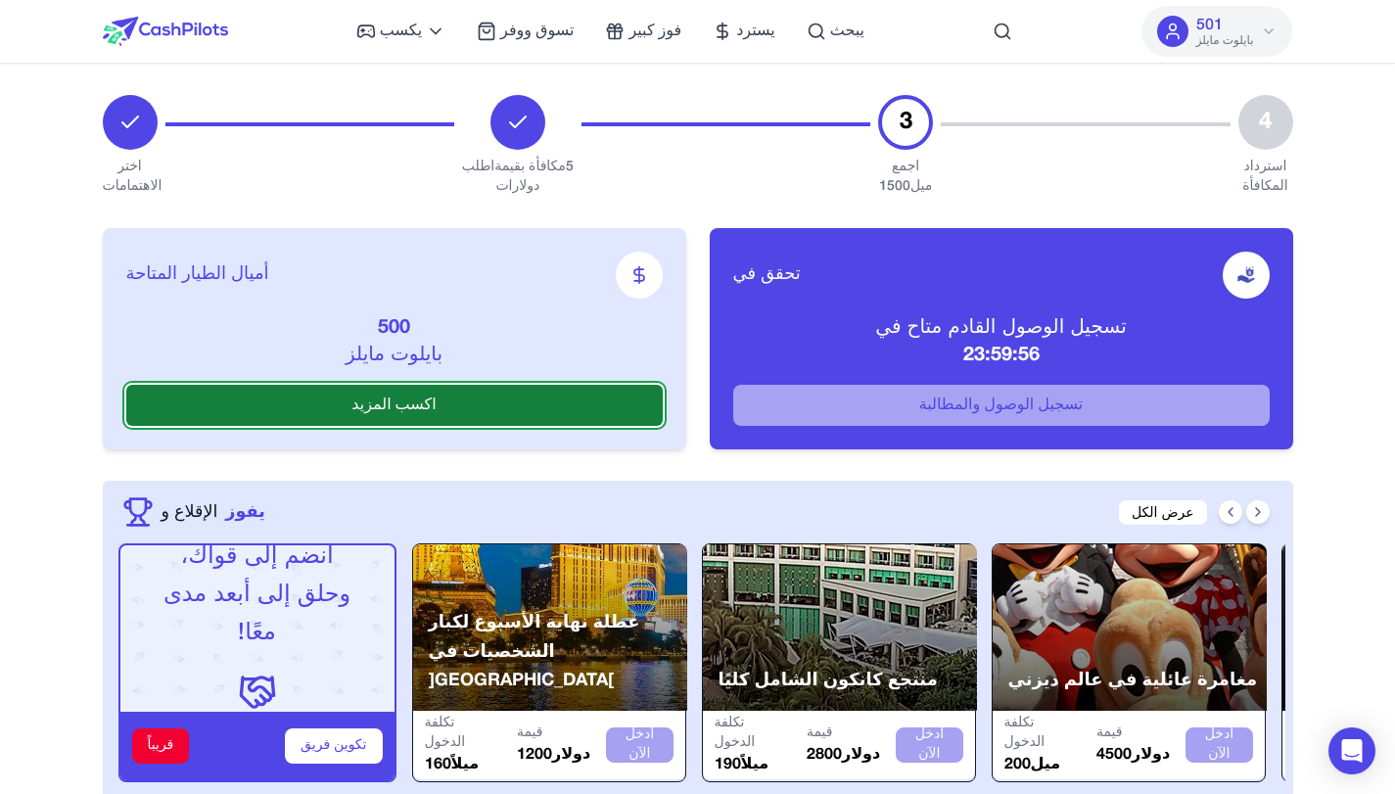
click at [472, 401] on button "اكسب المزيد" at bounding box center [394, 405] width 537 height 41
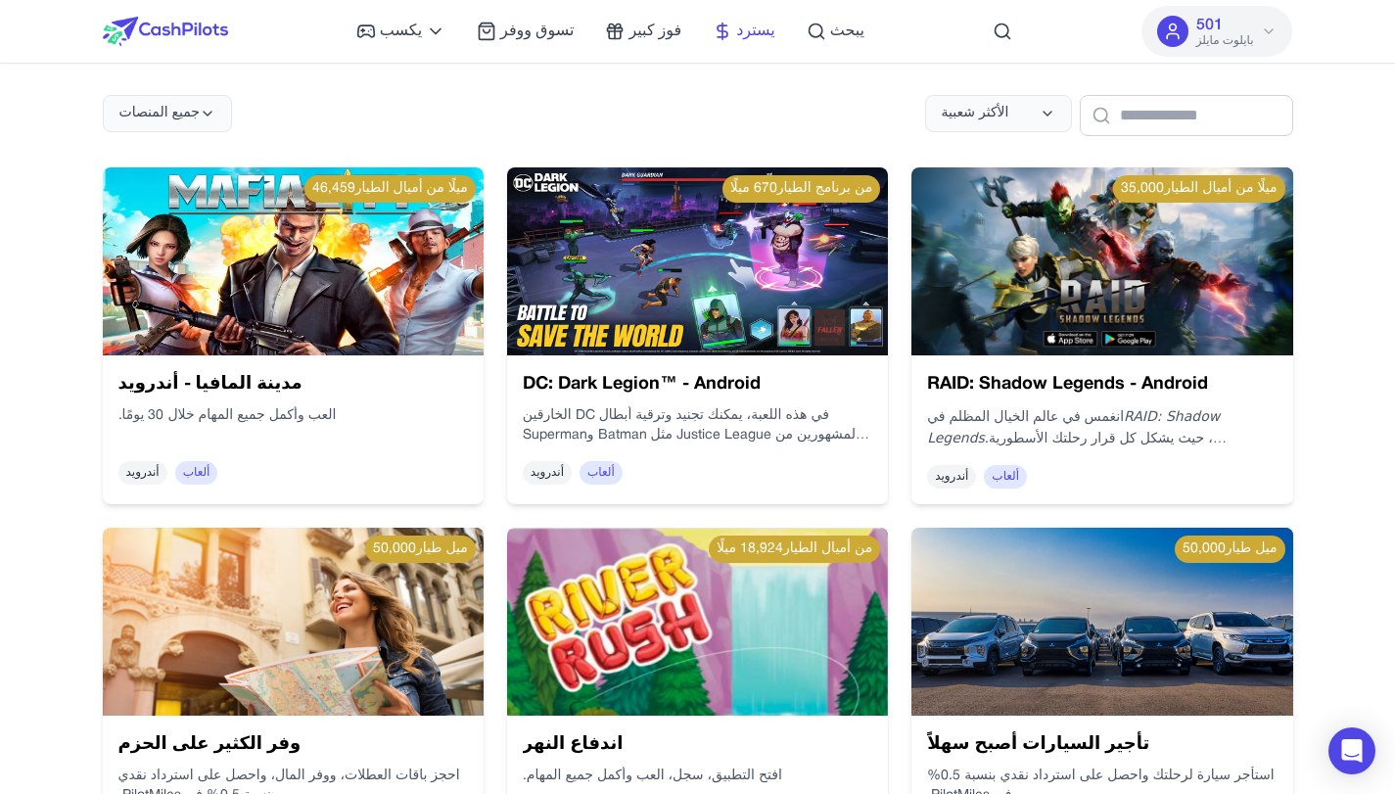
click at [725, 29] on icon at bounding box center [723, 32] width 20 height 20
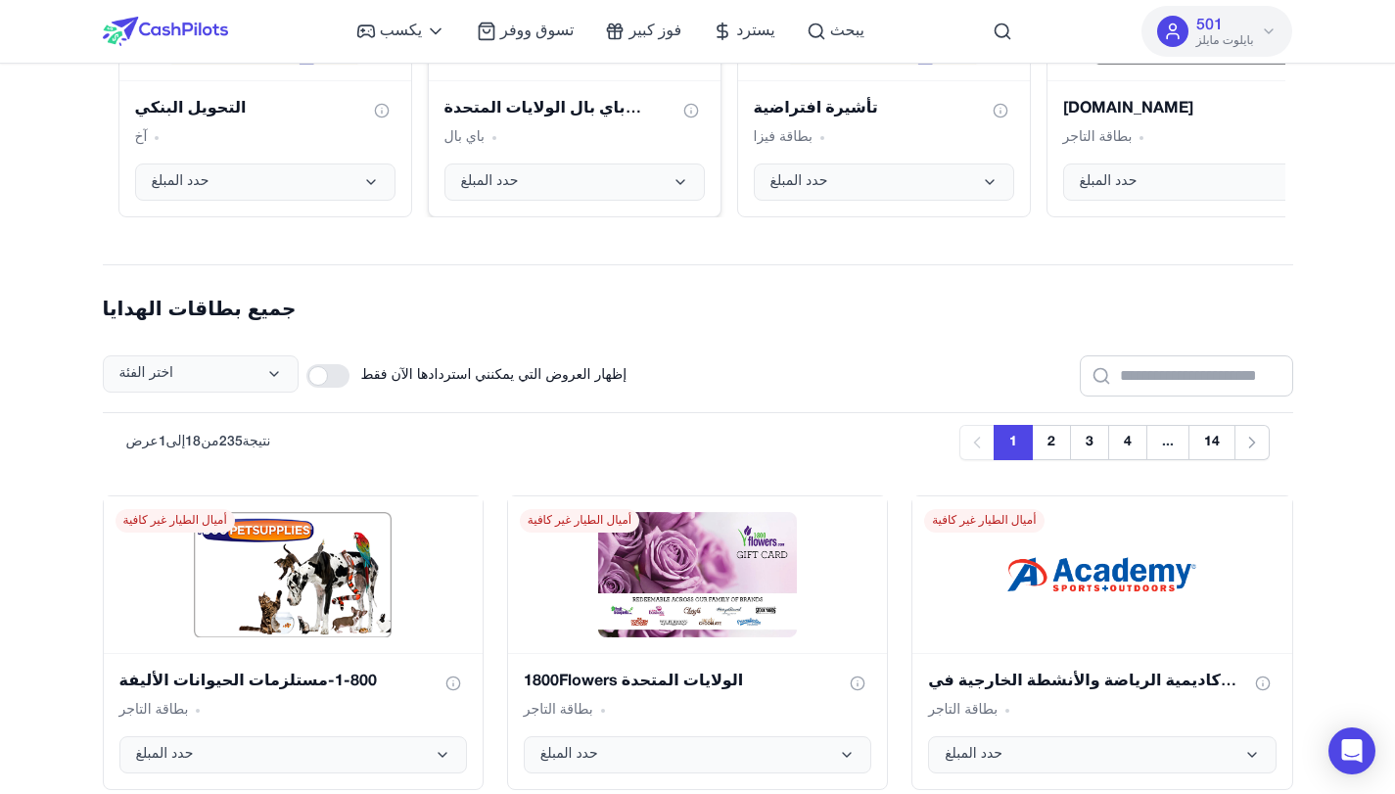
scroll to position [261, 0]
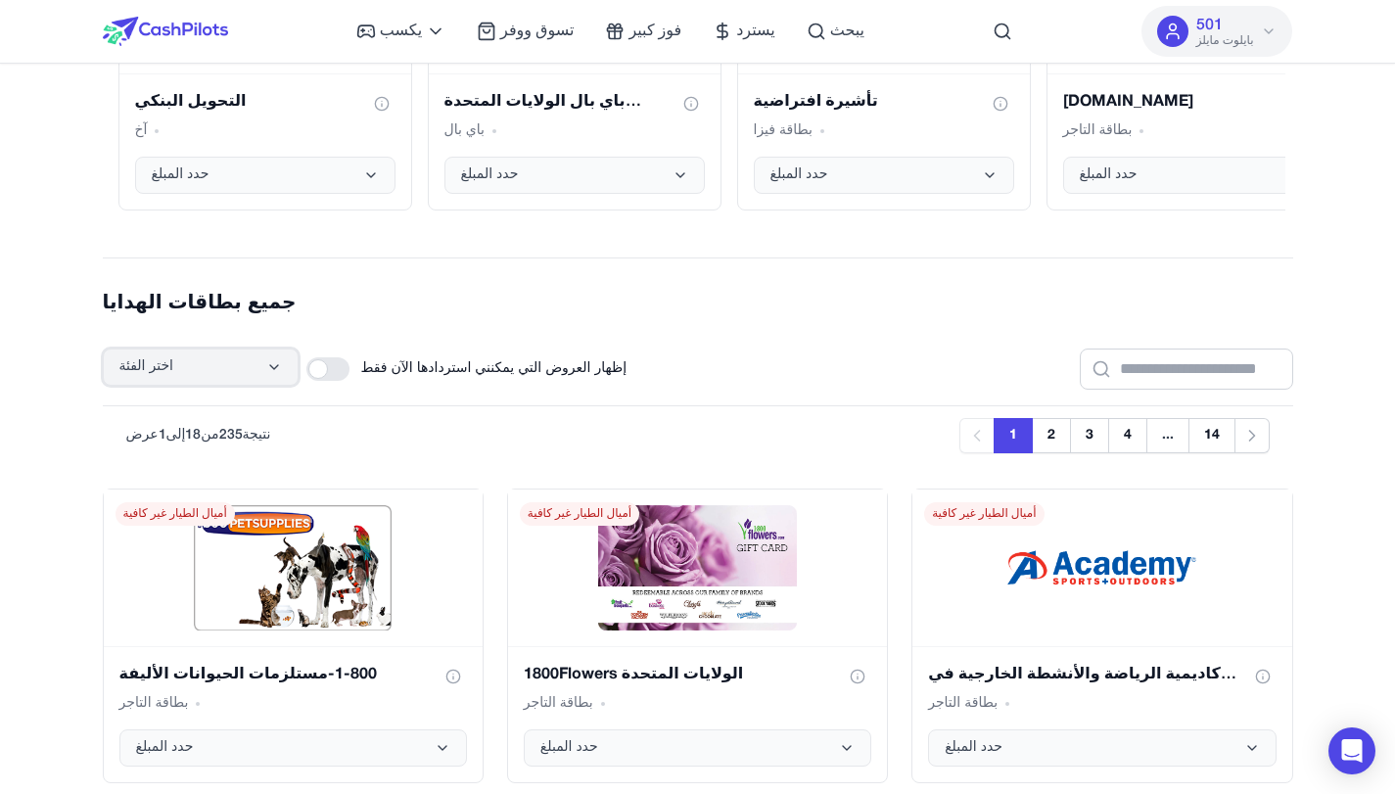
click at [215, 358] on button "اختر الفئة" at bounding box center [201, 367] width 196 height 37
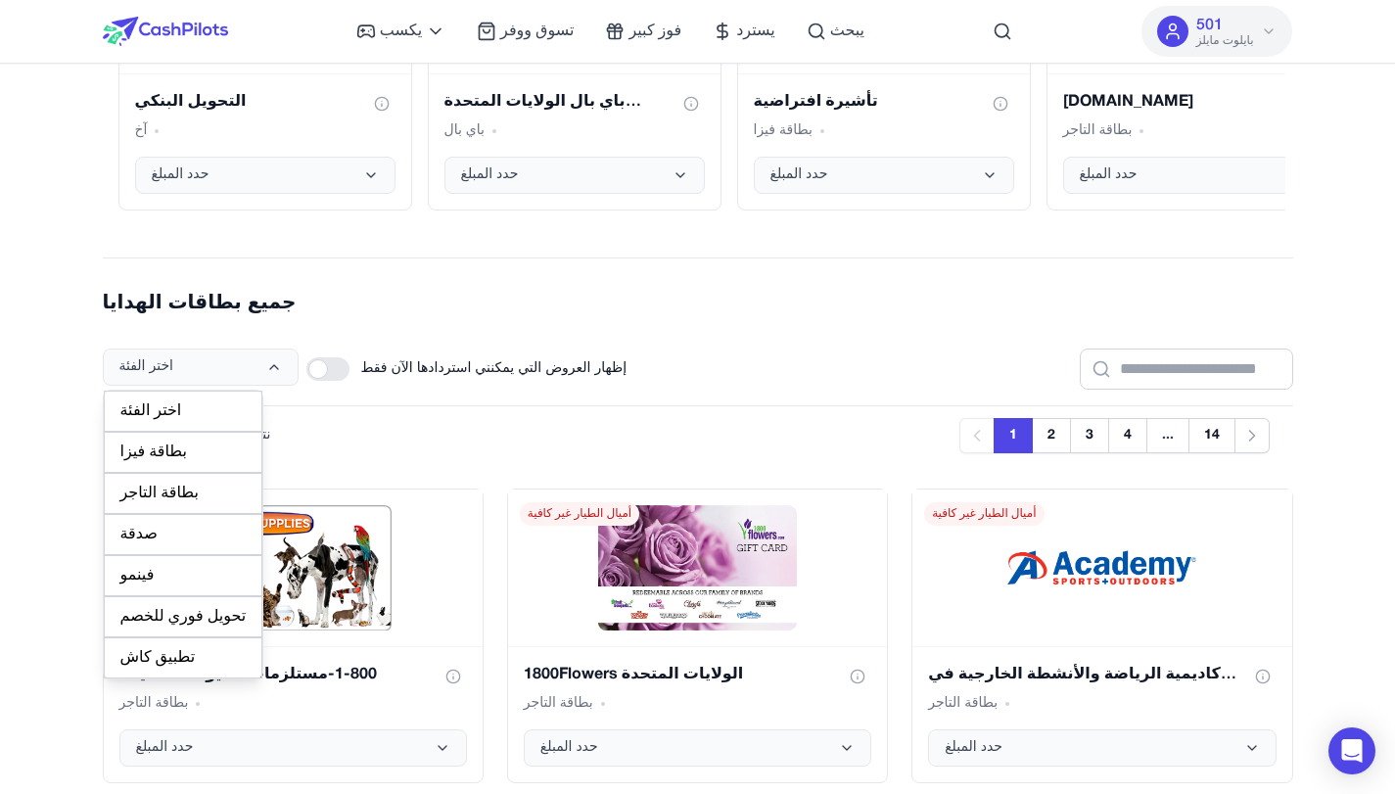
click at [161, 452] on font "بطاقة فيزا" at bounding box center [153, 453] width 67 height 14
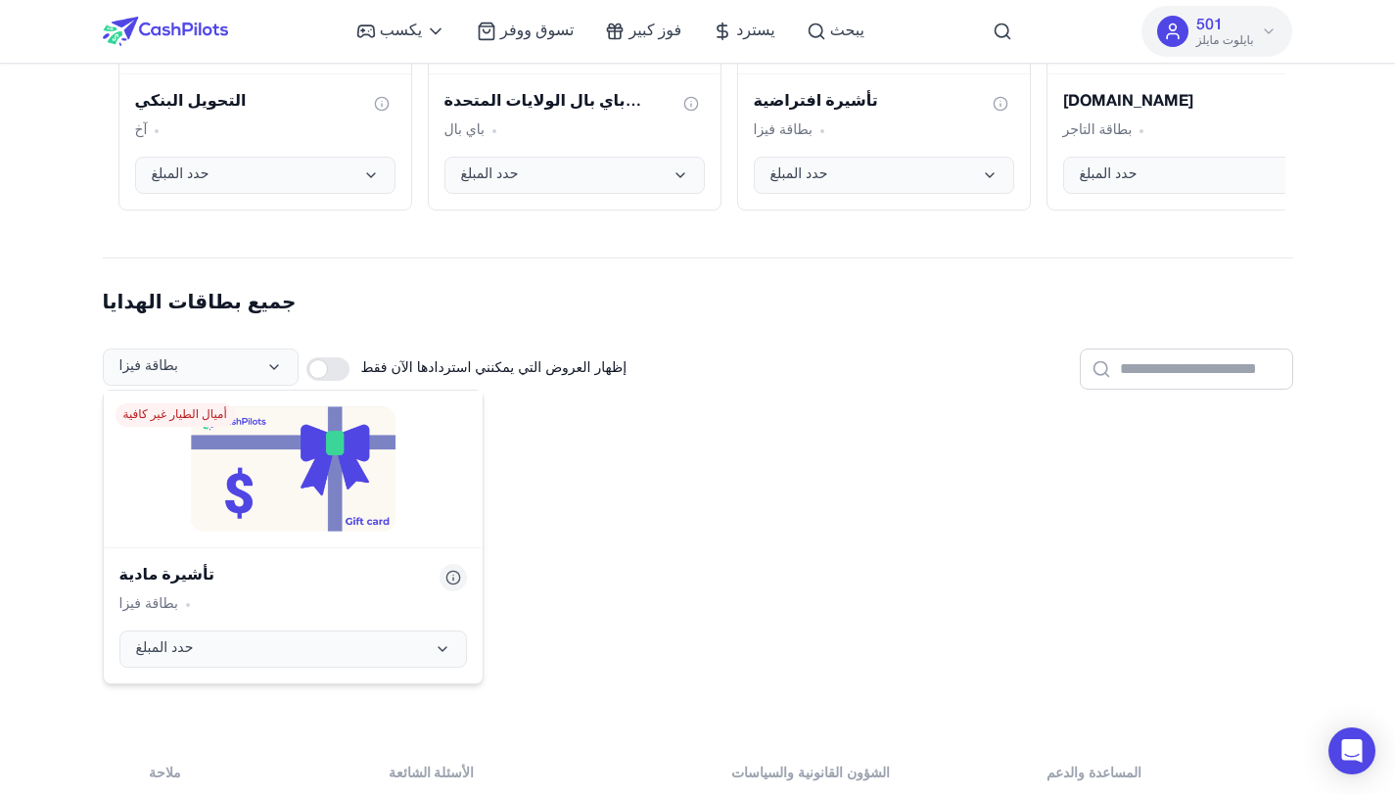
click at [443, 578] on button "عرض معلومات بطاقة الهدايا" at bounding box center [453, 577] width 27 height 27
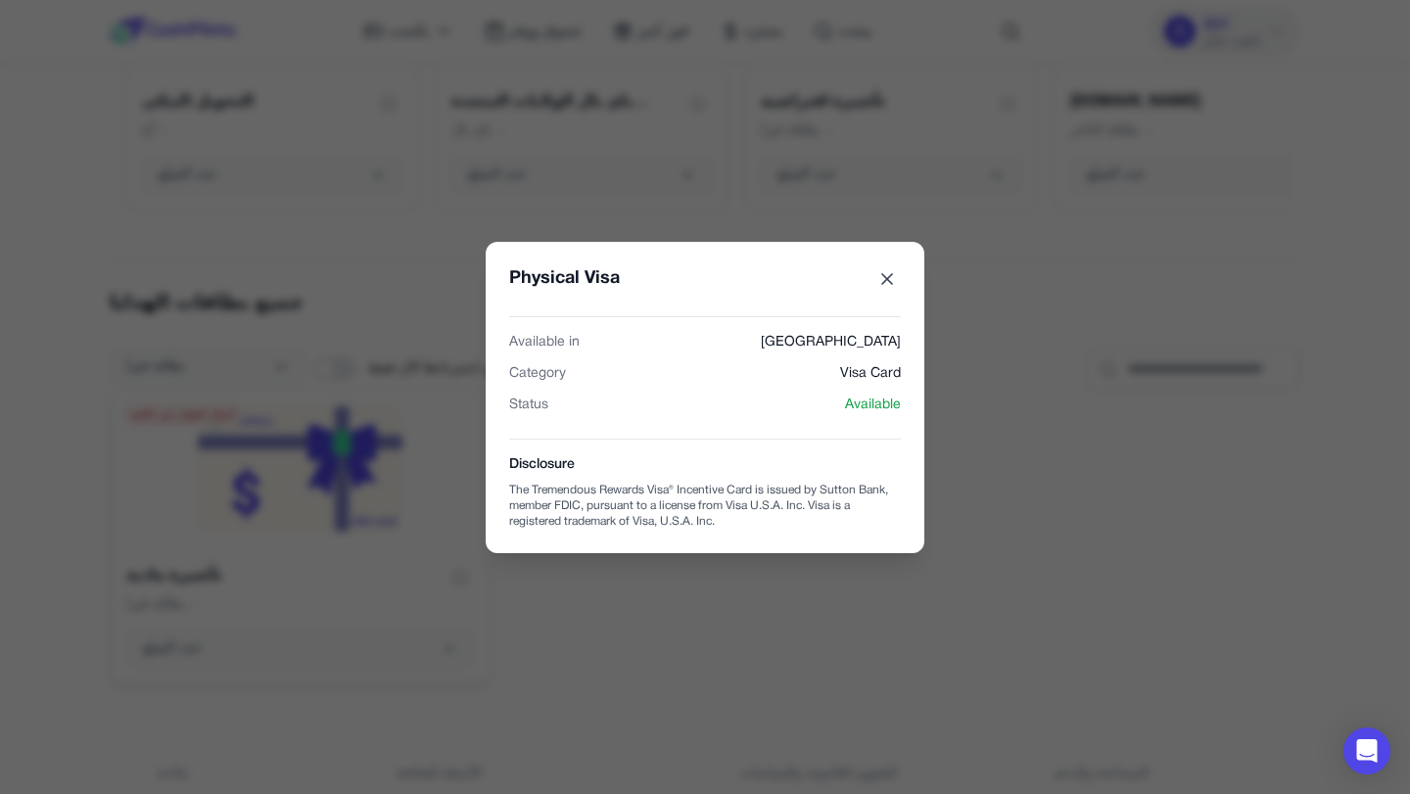
click at [875, 282] on button "بطاقة هدايا فيزا مادية" at bounding box center [886, 278] width 27 height 27
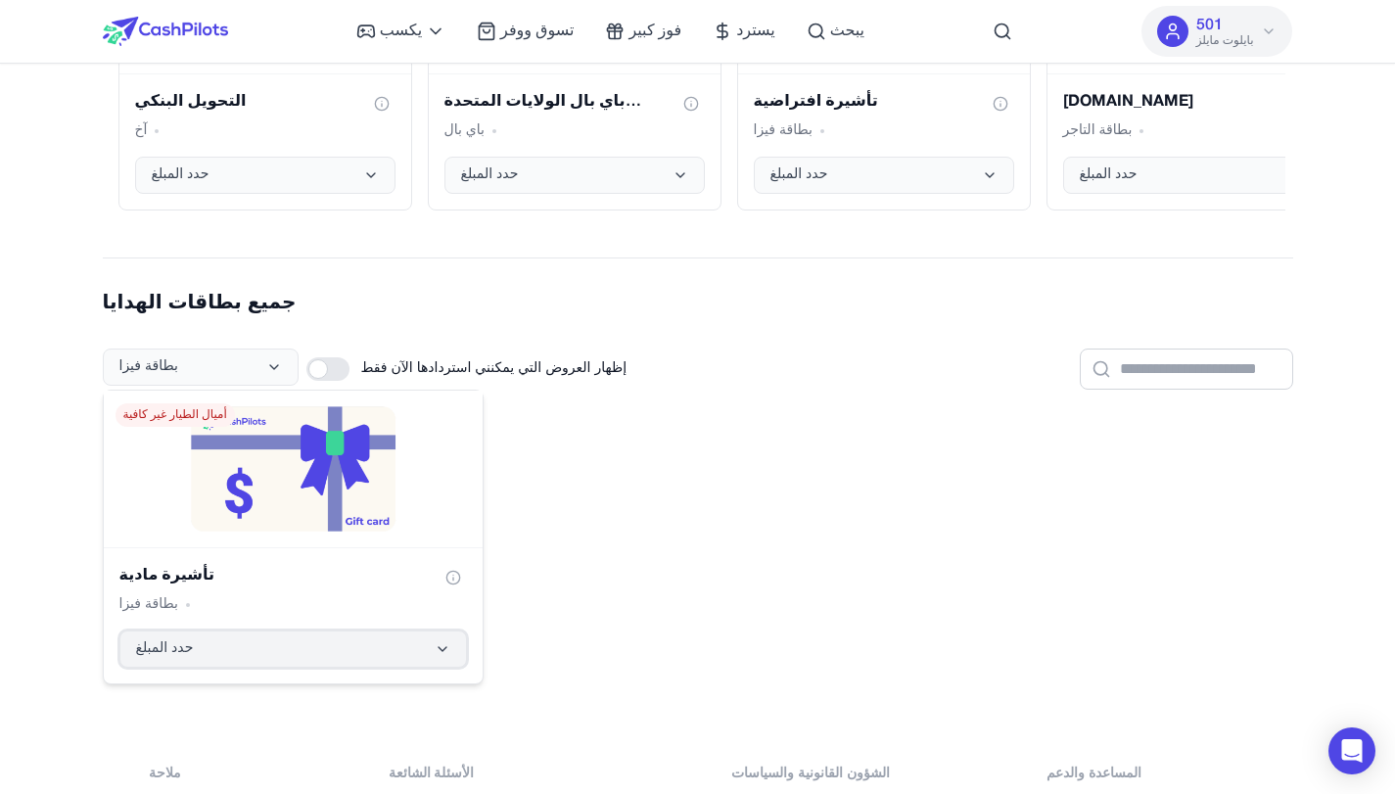
click at [219, 646] on button "حدد المبلغ" at bounding box center [293, 649] width 348 height 37
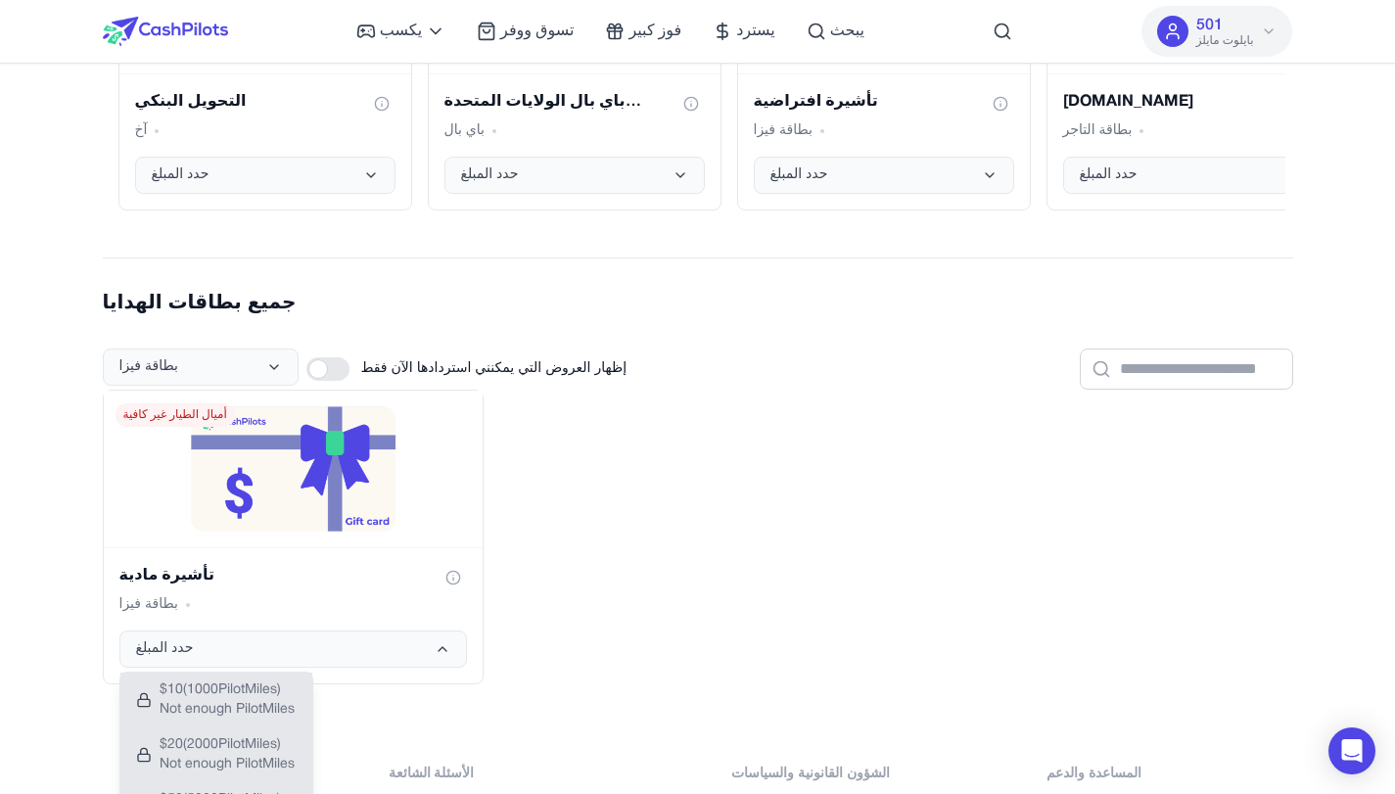
click at [913, 523] on div "تأشيرة مادية بطاقة فيزا حدد المبلغ $ 10 ( 1000 PilotMiles) Not enough PilotMile…" at bounding box center [698, 537] width 1191 height 295
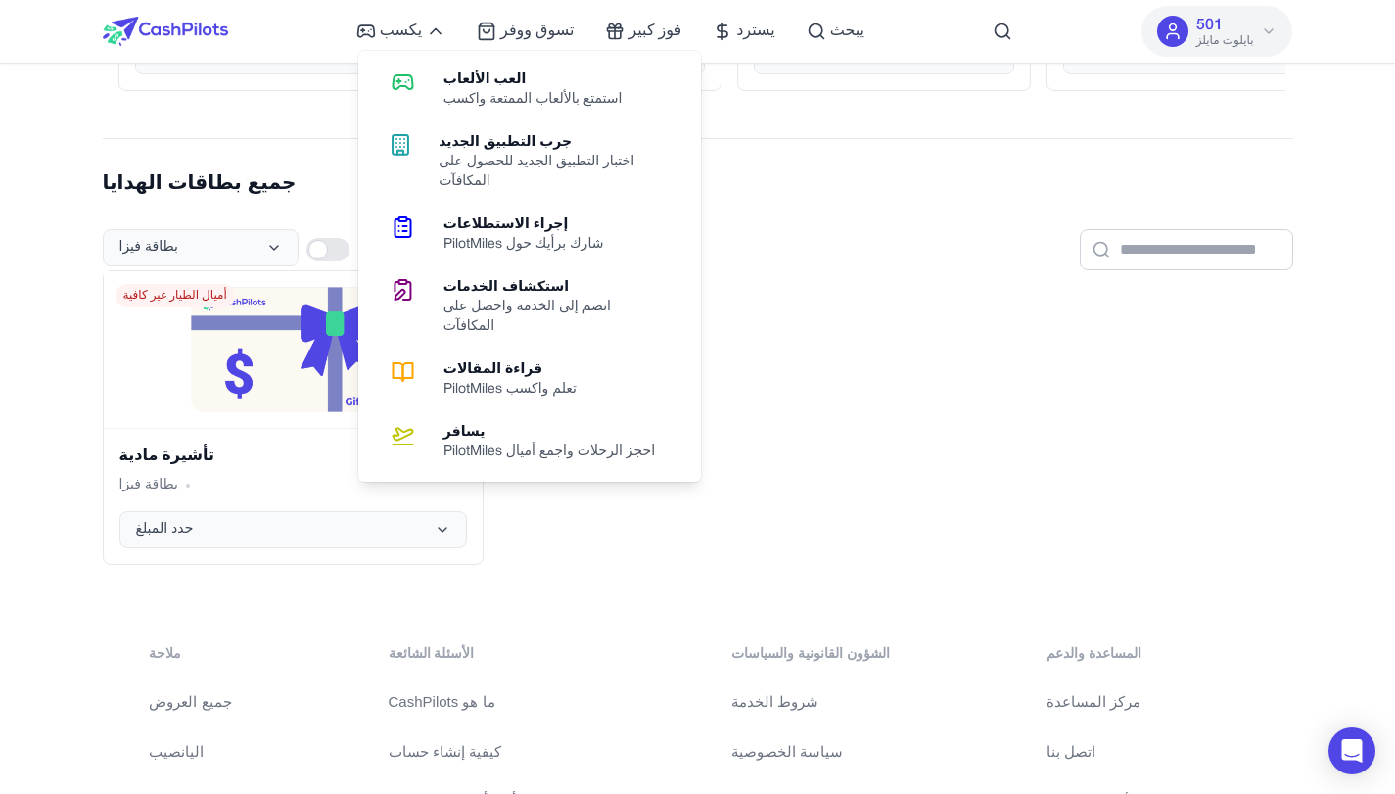
scroll to position [653, 0]
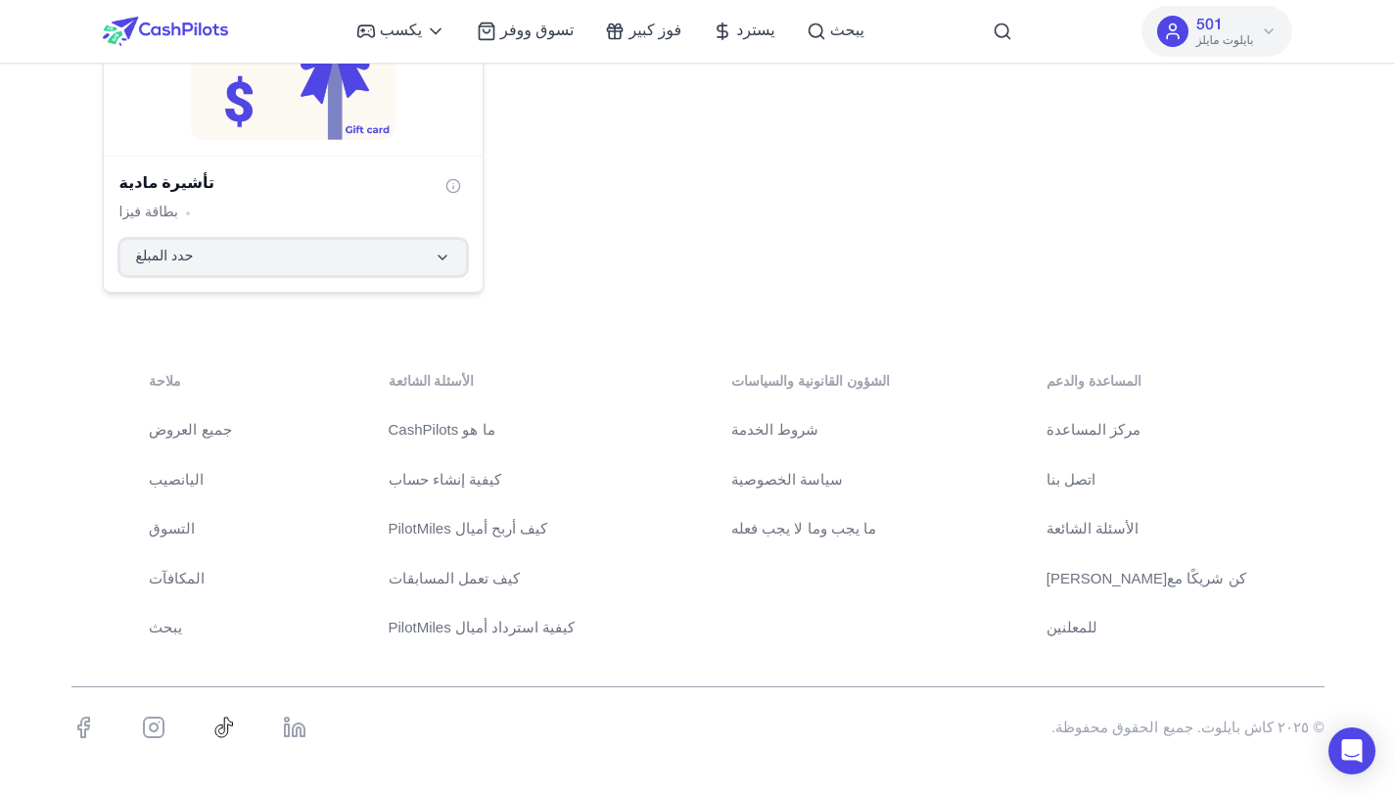
click at [206, 266] on button "حدد المبلغ" at bounding box center [293, 257] width 348 height 37
click at [873, 207] on div "تأشيرة مادية بطاقة فيزا حدد المبلغ أميال الطيار غير كافية" at bounding box center [698, 145] width 1191 height 295
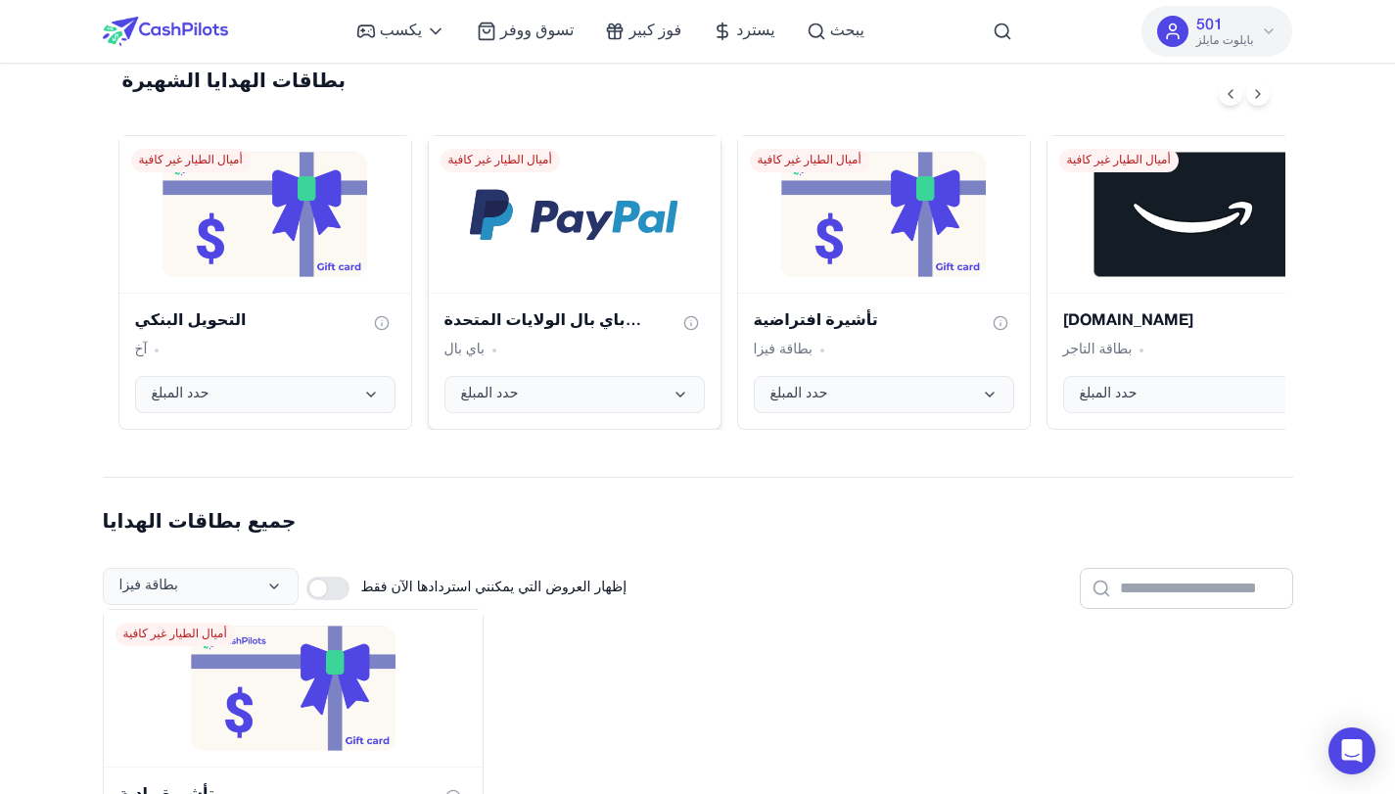
scroll to position [0, 0]
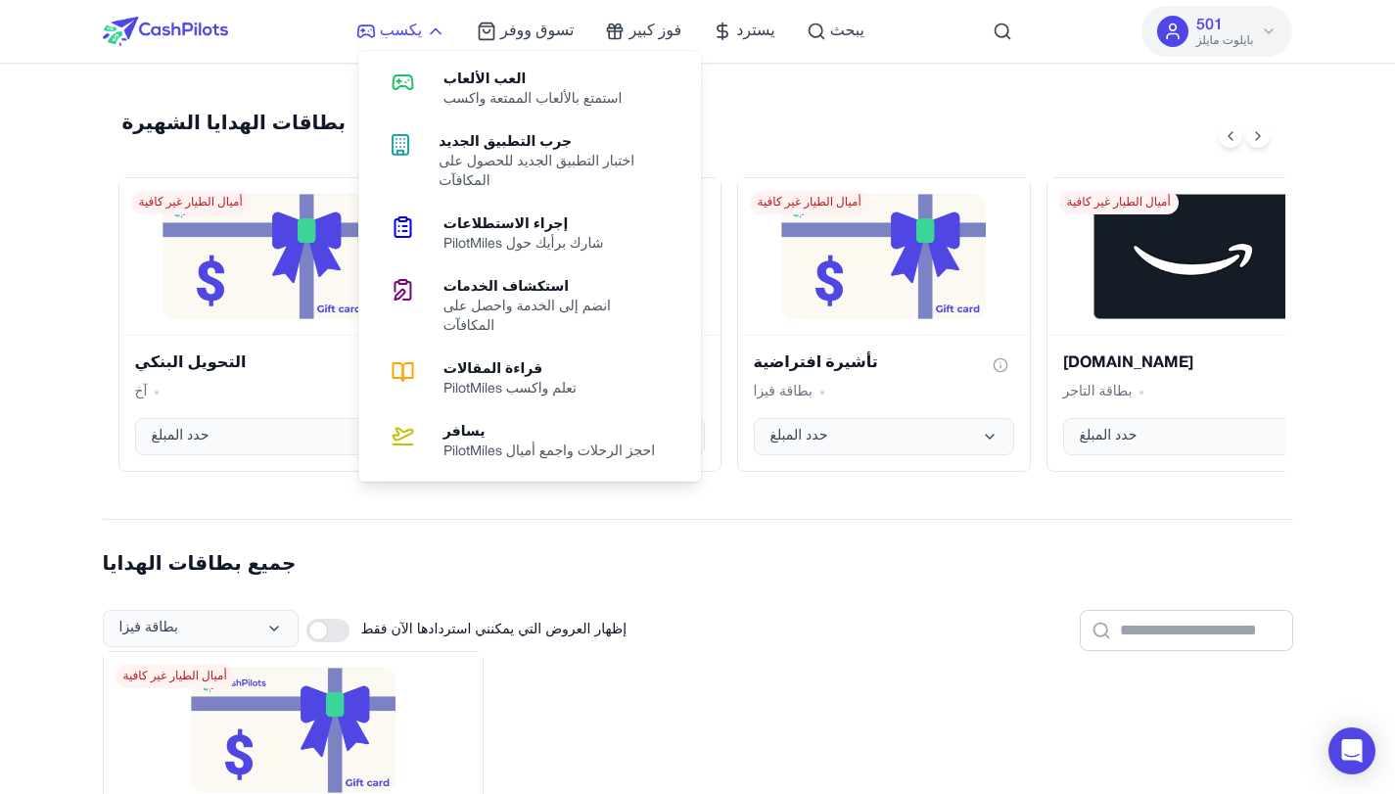
click at [403, 30] on font "يكسب" at bounding box center [401, 31] width 42 height 14
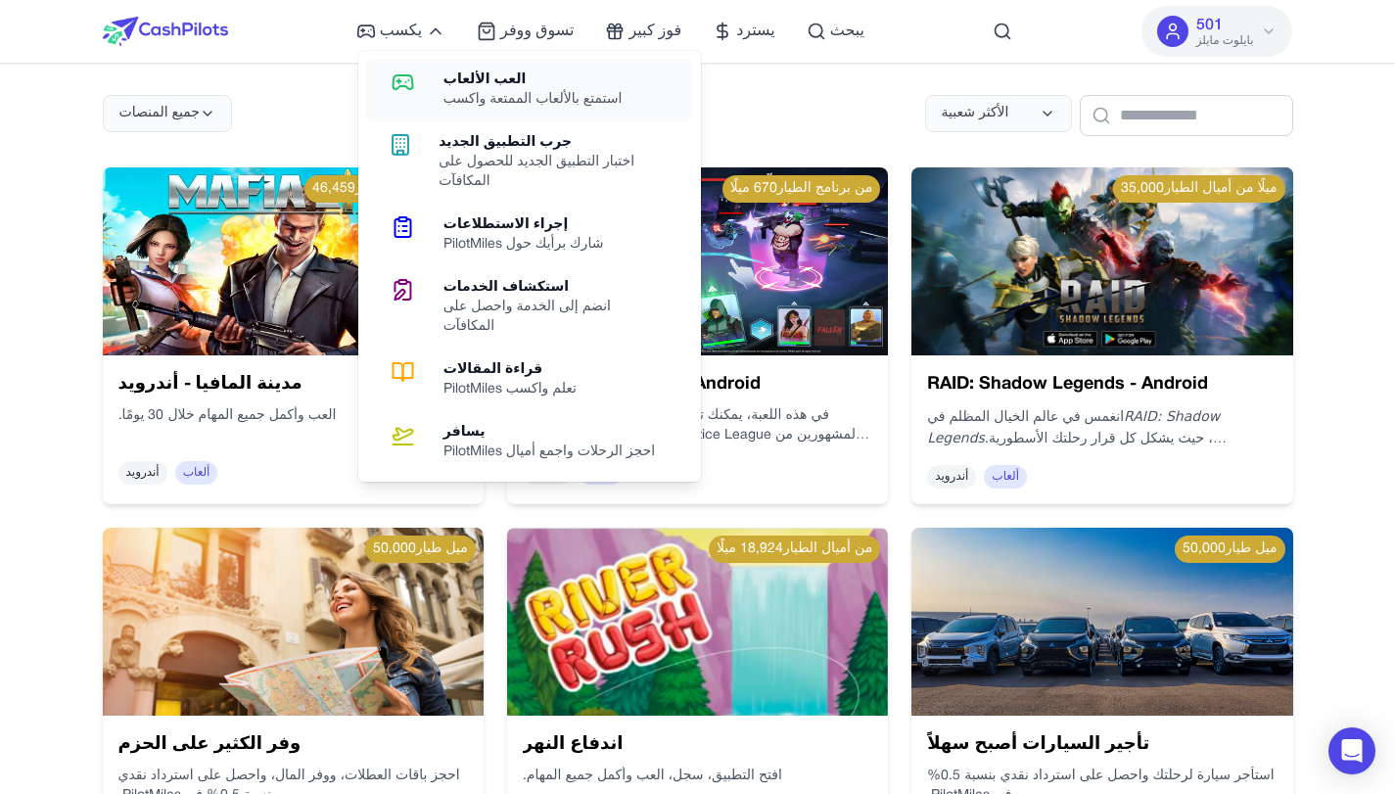
click at [541, 109] on div "استمتع بالألعاب الممتعة واكسب" at bounding box center [541, 100] width 195 height 20
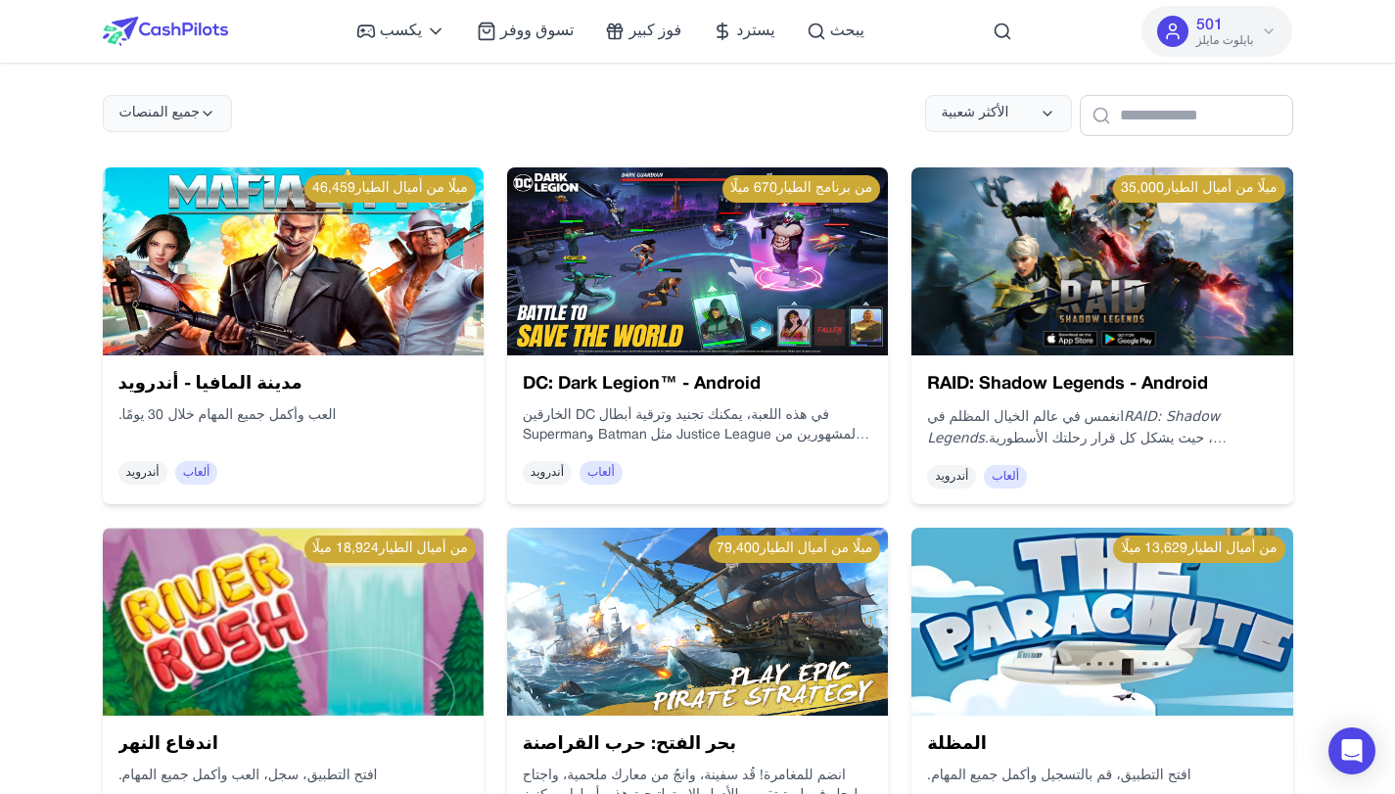
click at [374, 285] on img at bounding box center [293, 261] width 381 height 188
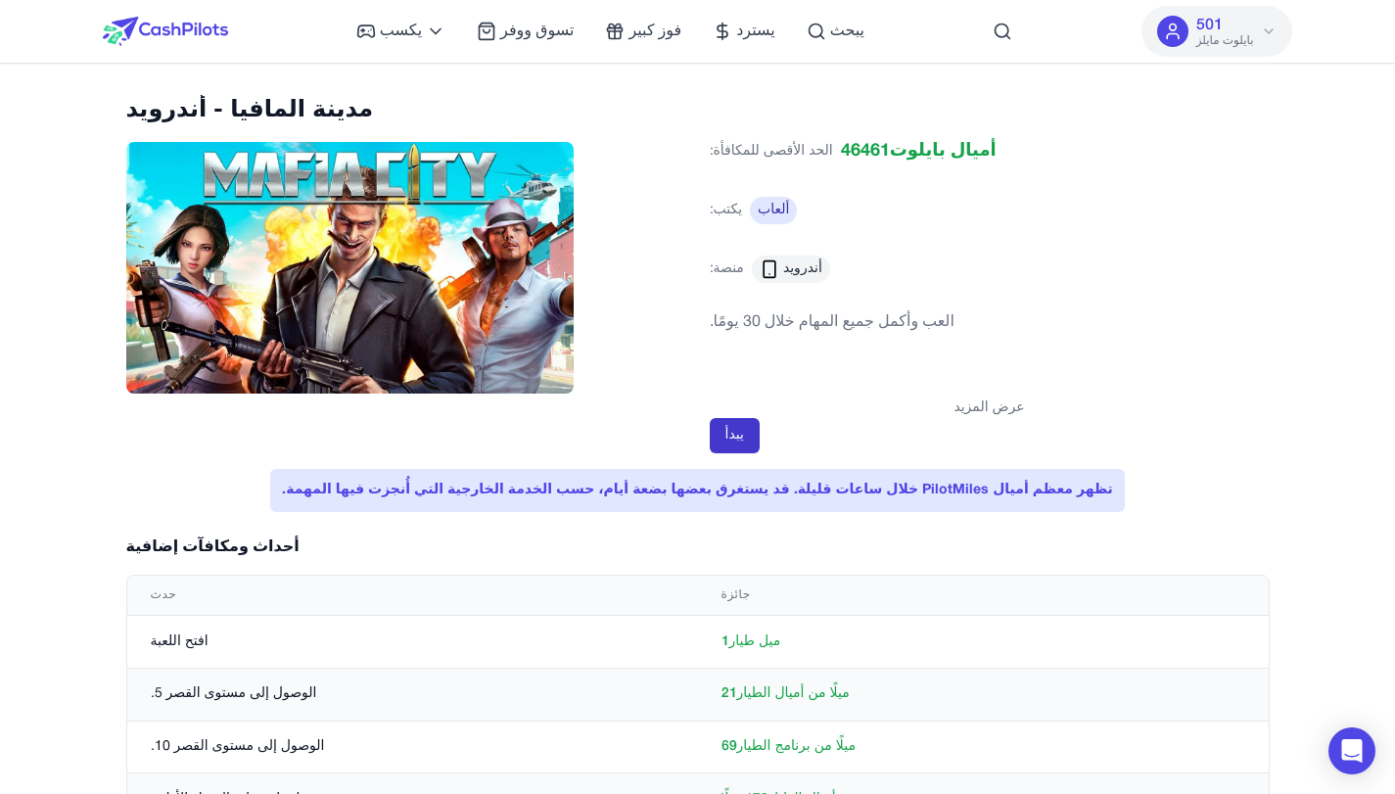
click at [732, 429] on font "يبدأ" at bounding box center [735, 435] width 19 height 13
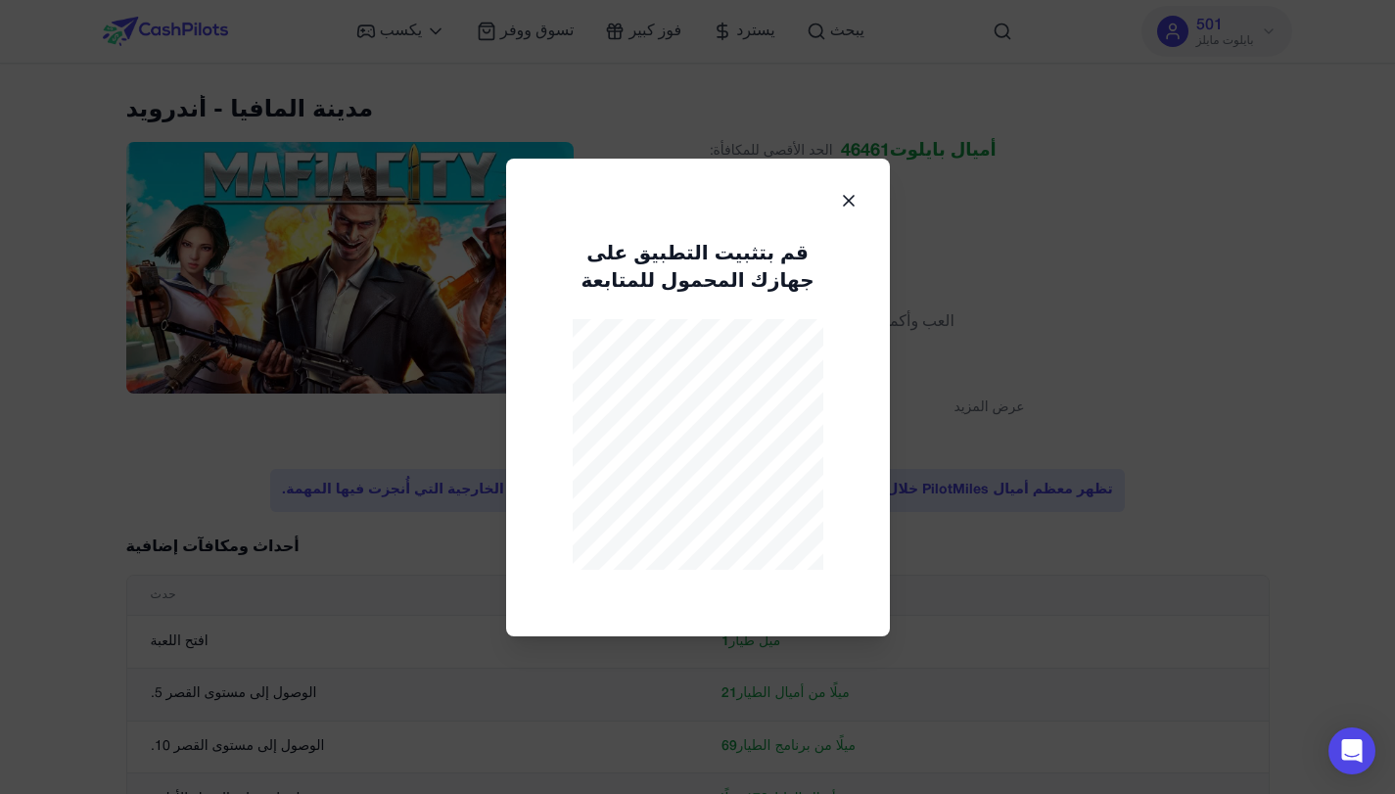
click at [846, 193] on icon at bounding box center [849, 201] width 20 height 20
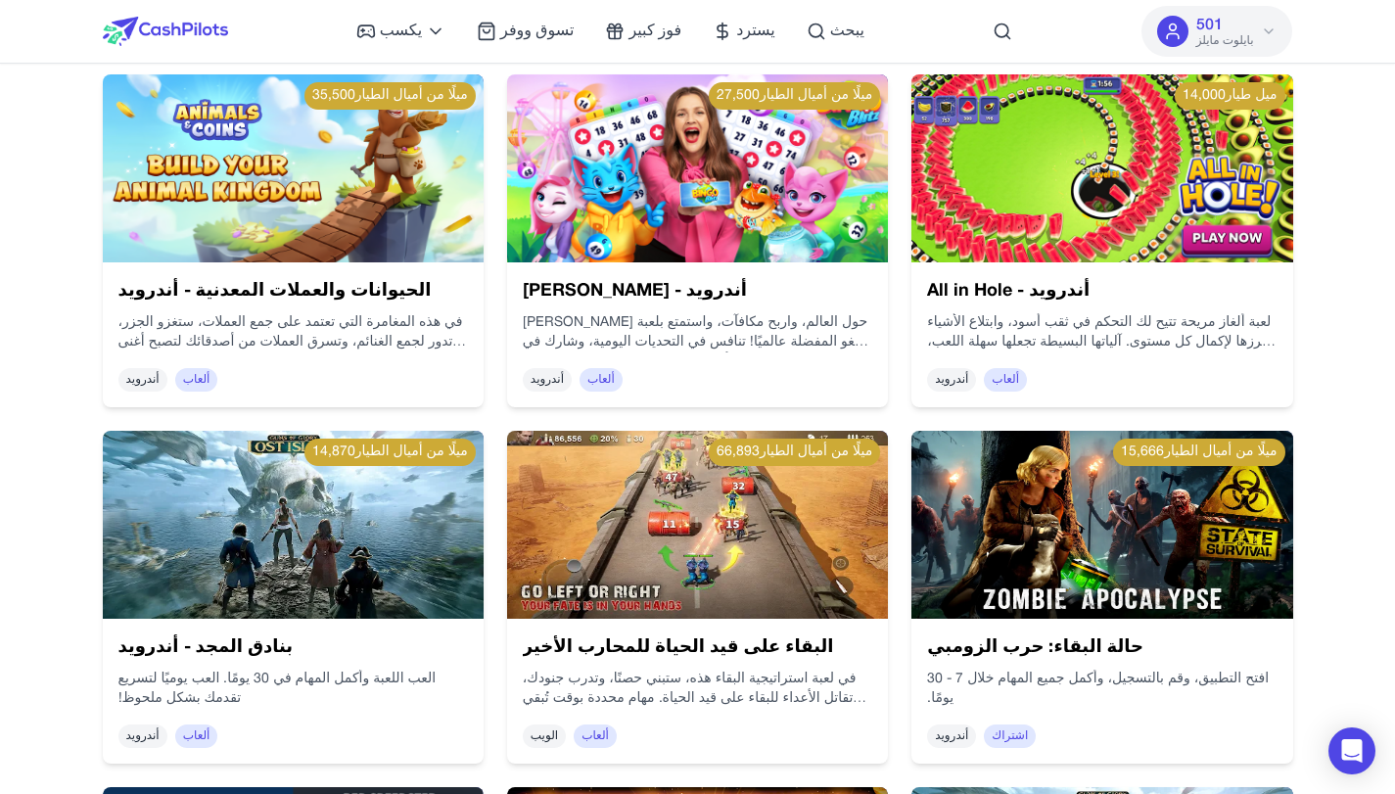
scroll to position [1567, 0]
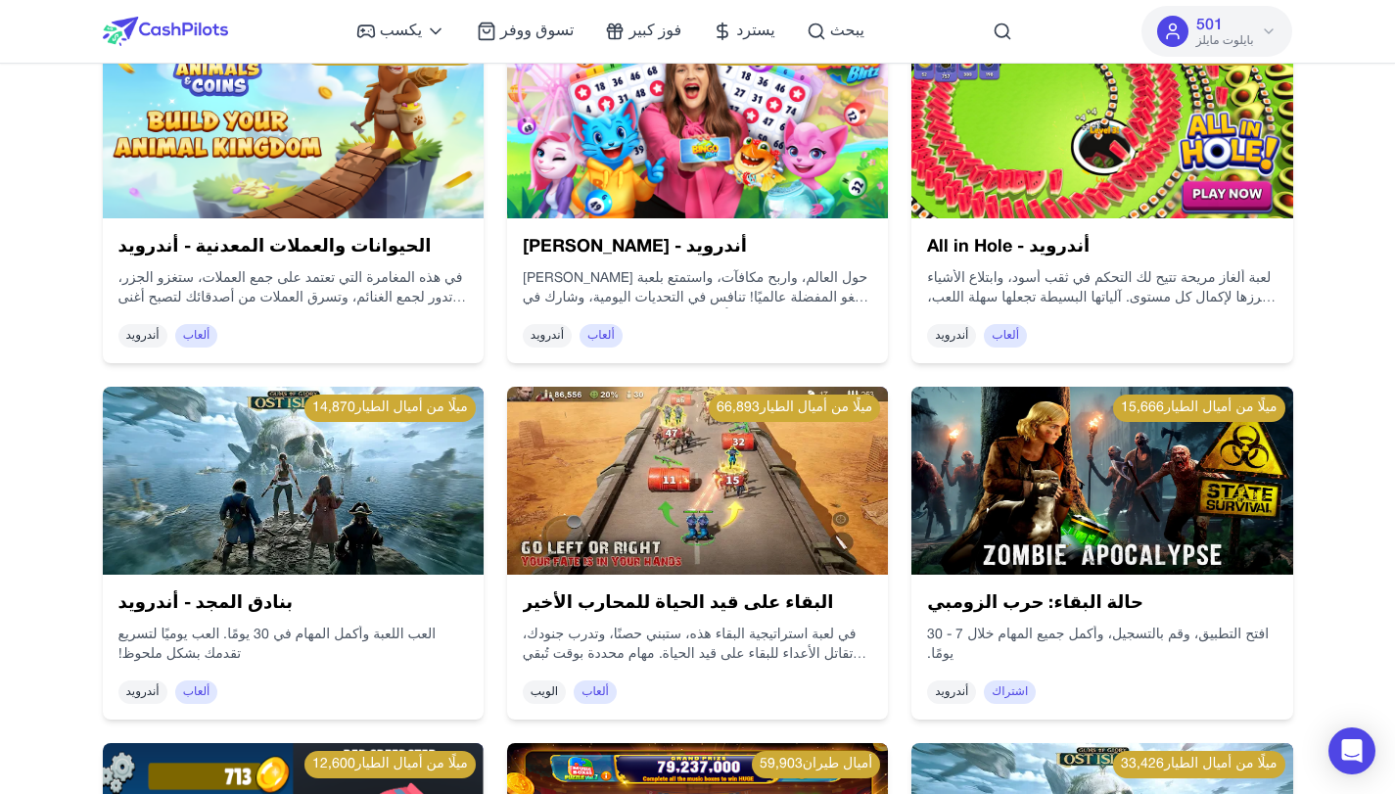
click at [658, 473] on img at bounding box center [697, 481] width 381 height 188
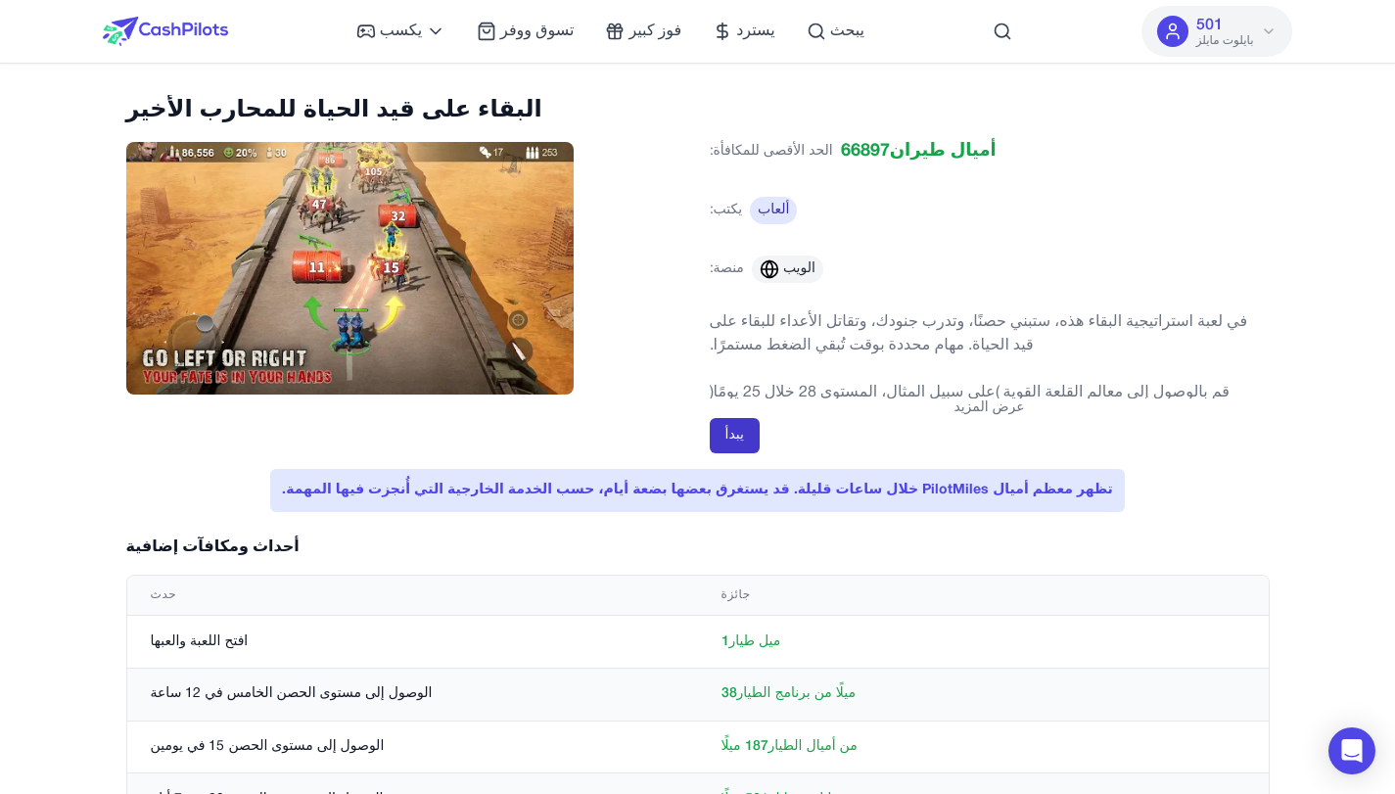
click at [752, 424] on button "يبدأ" at bounding box center [735, 435] width 50 height 35
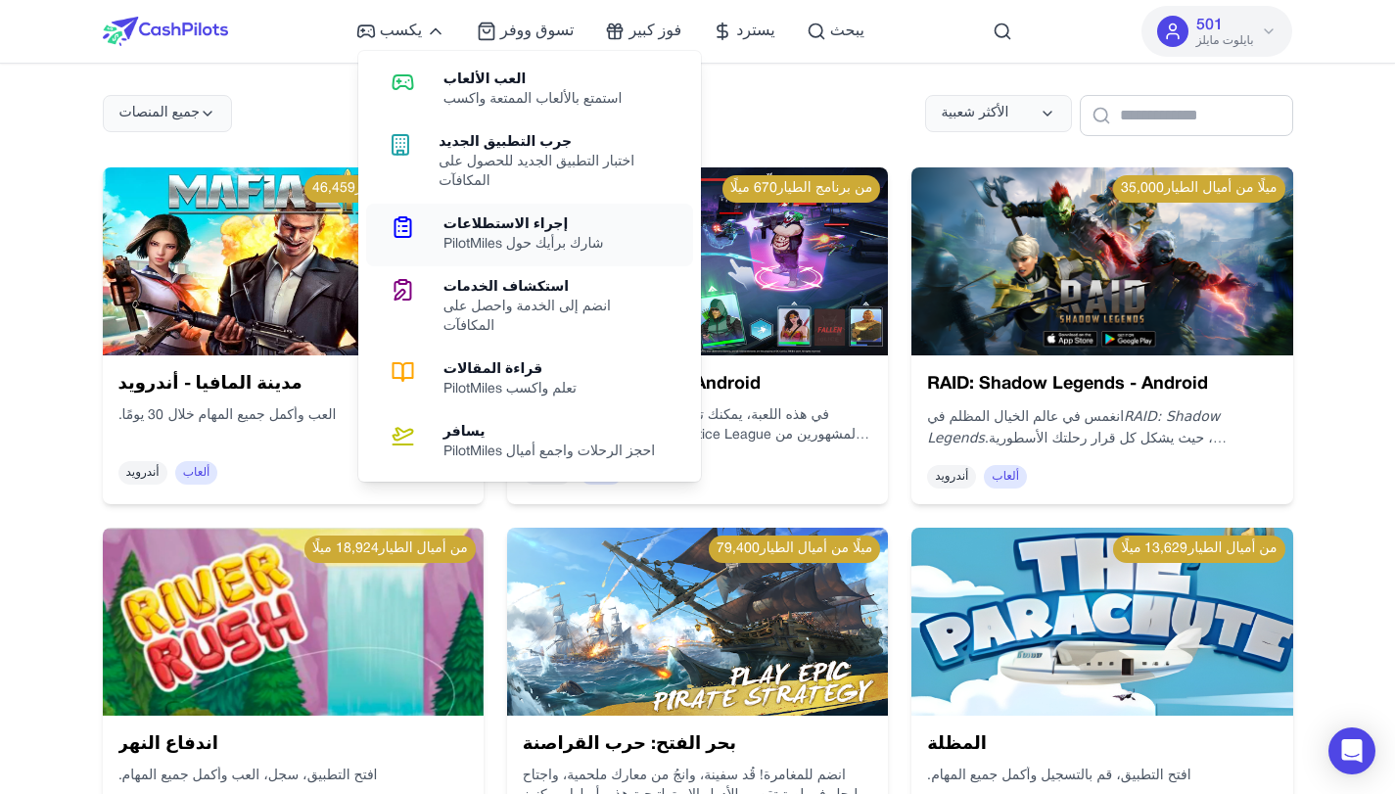
click at [564, 242] on font "شارك برأيك حول PilotMiles" at bounding box center [524, 244] width 161 height 13
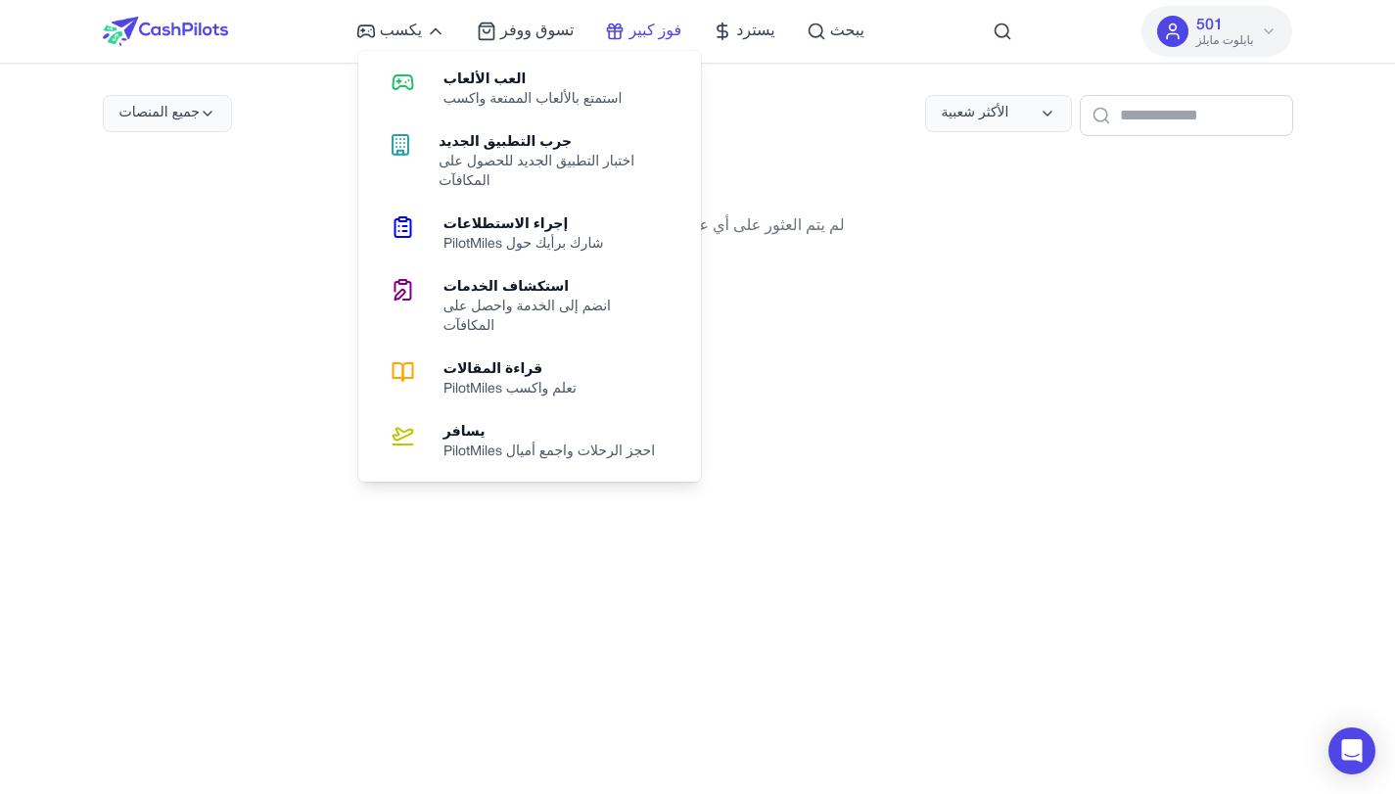
click at [658, 32] on font "فوز كبير" at bounding box center [655, 31] width 53 height 14
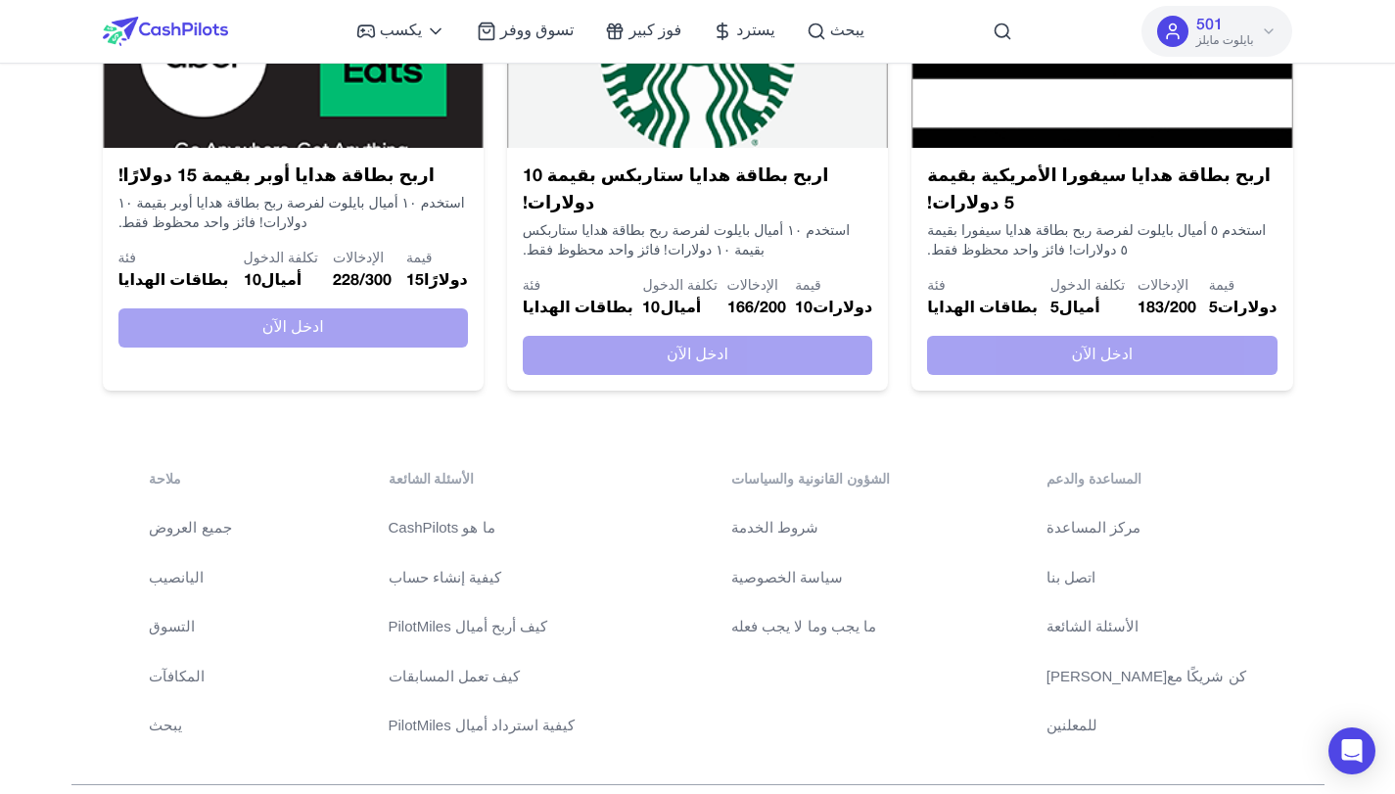
scroll to position [522, 0]
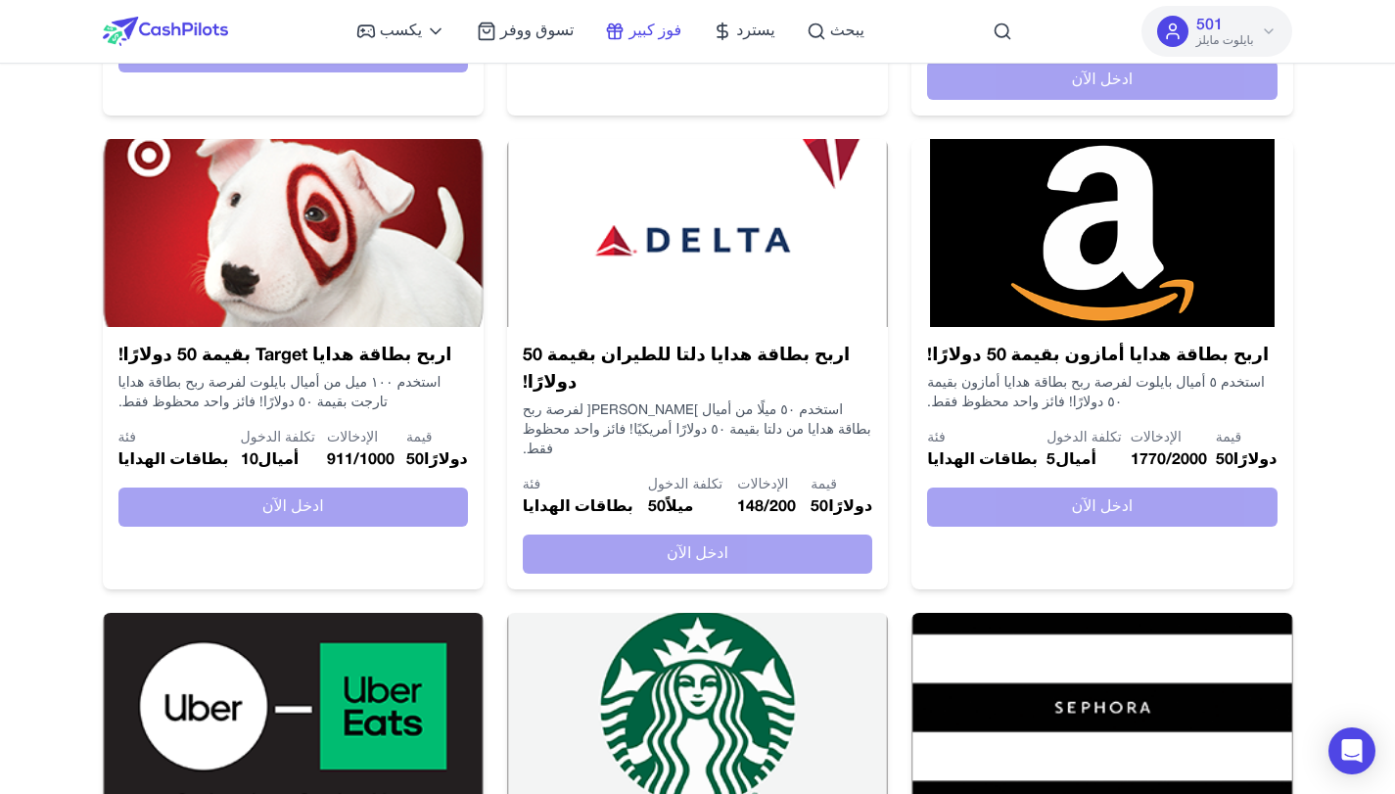
click at [644, 28] on font "فوز كبير" at bounding box center [655, 31] width 53 height 14
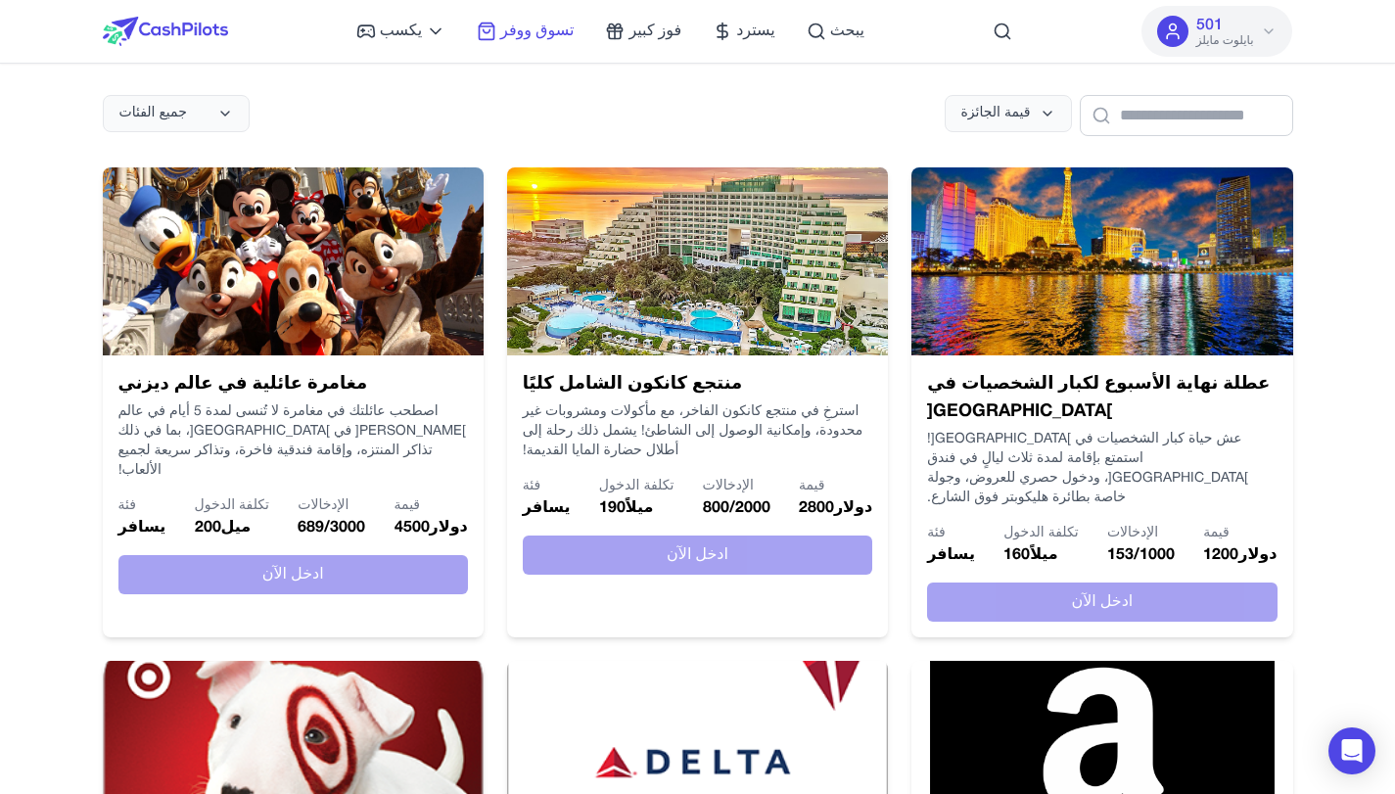
click at [517, 28] on font "تسوق ووفر" at bounding box center [536, 31] width 73 height 14
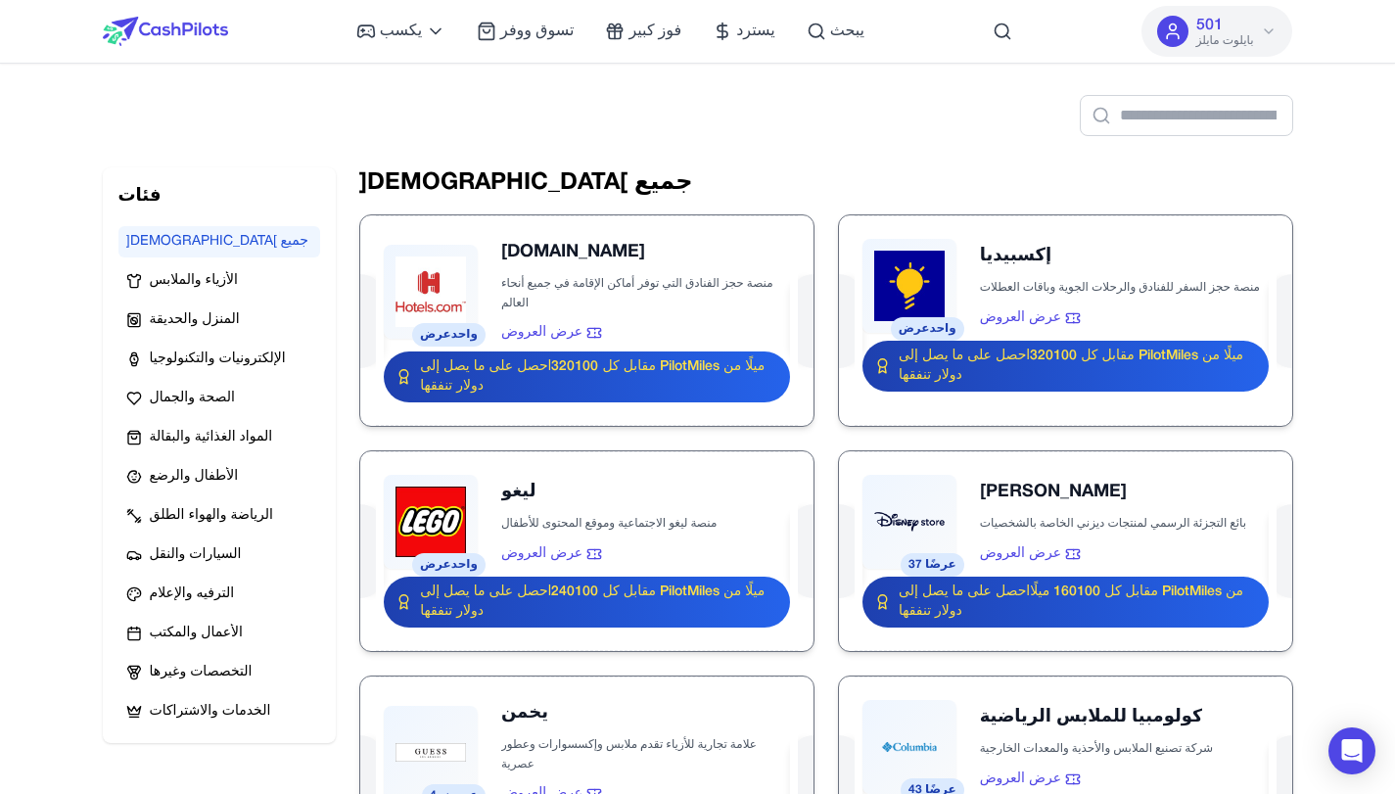
scroll to position [130, 0]
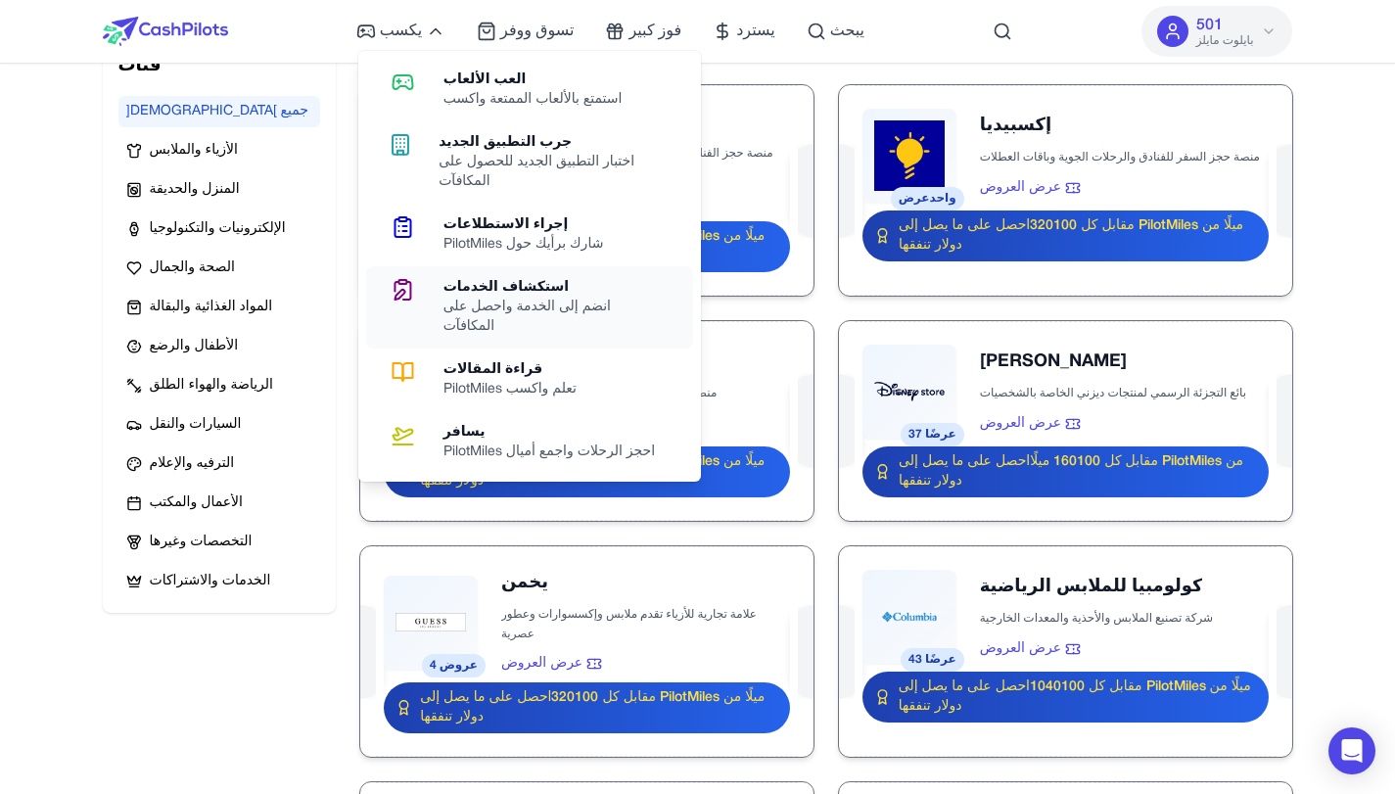
click at [506, 293] on font "استكشاف الخدمات" at bounding box center [506, 287] width 125 height 13
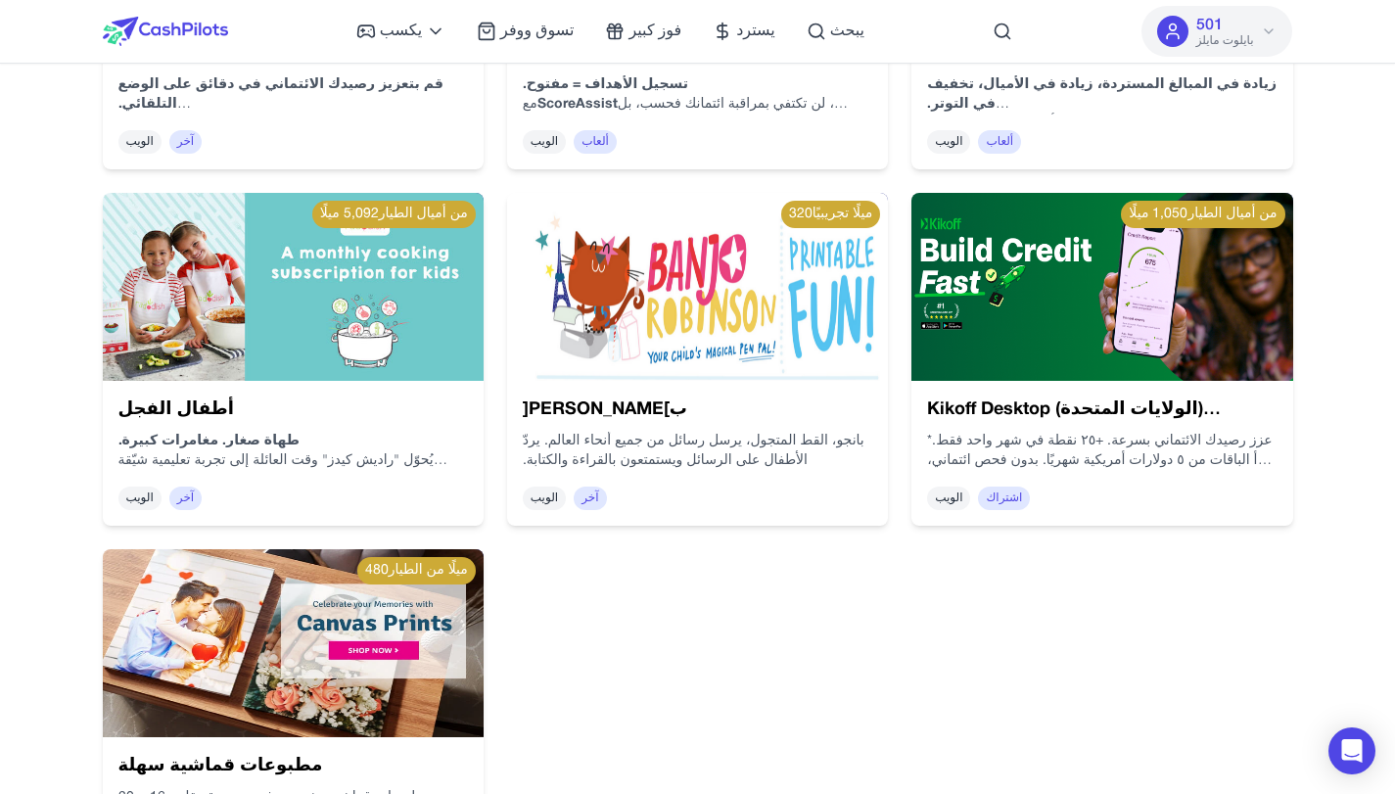
scroll to position [523, 0]
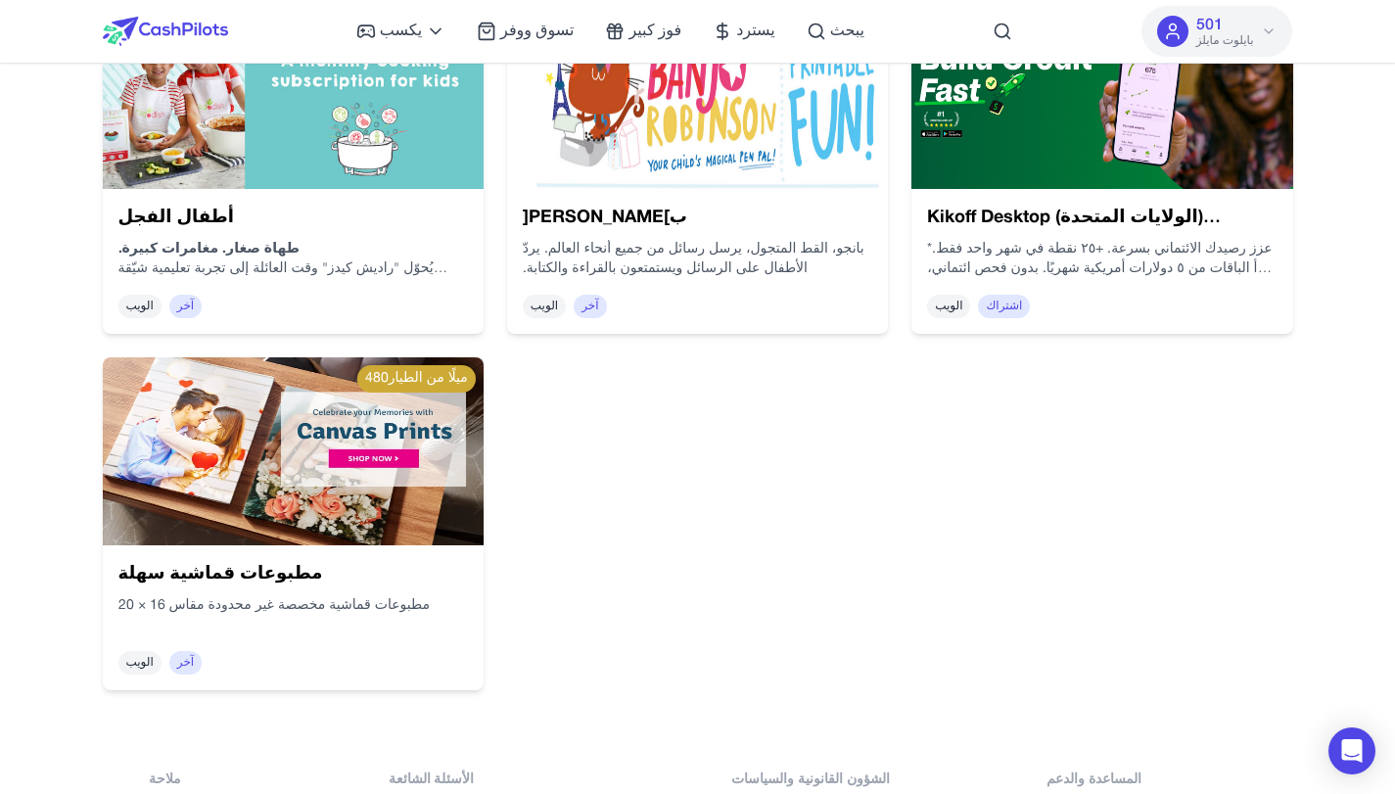
click at [381, 436] on img at bounding box center [293, 451] width 381 height 188
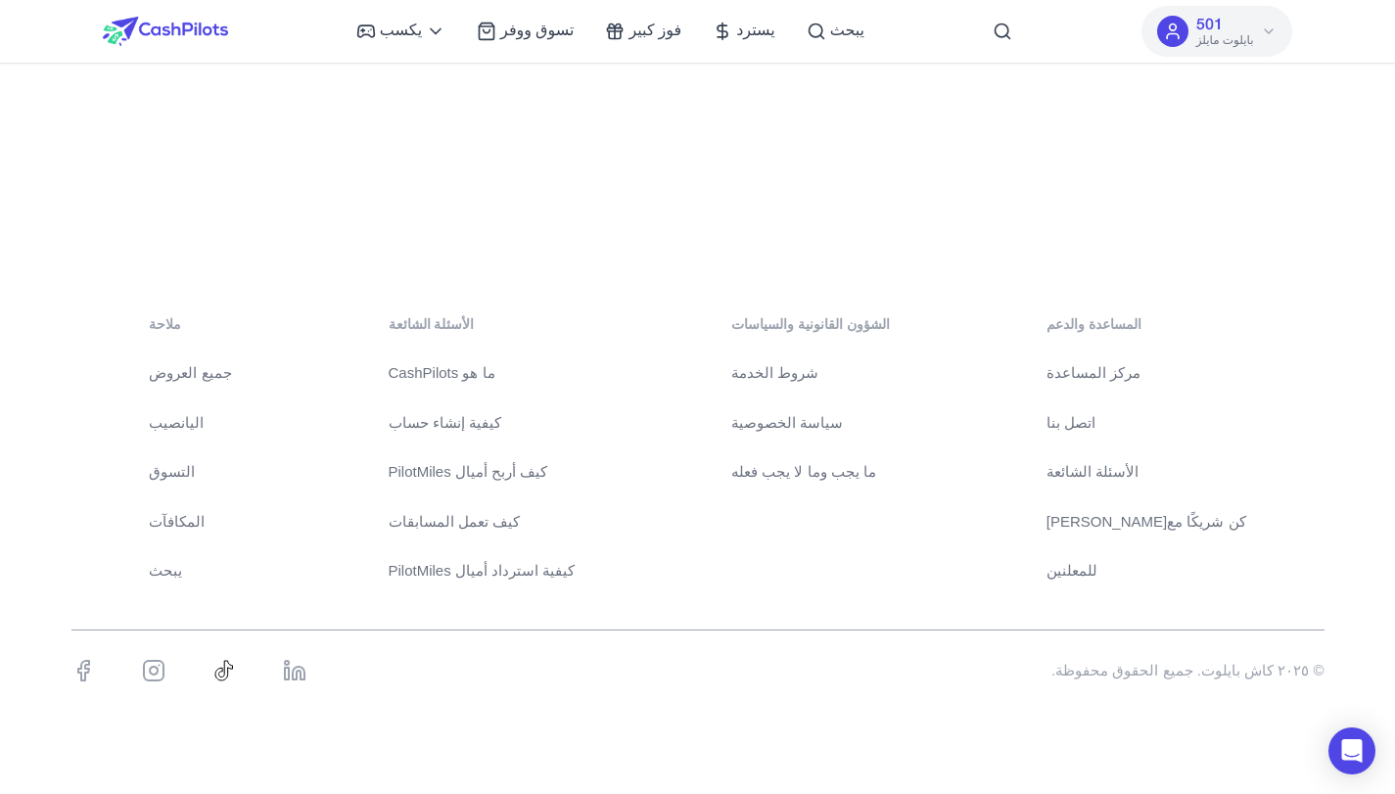
scroll to position [130, 0]
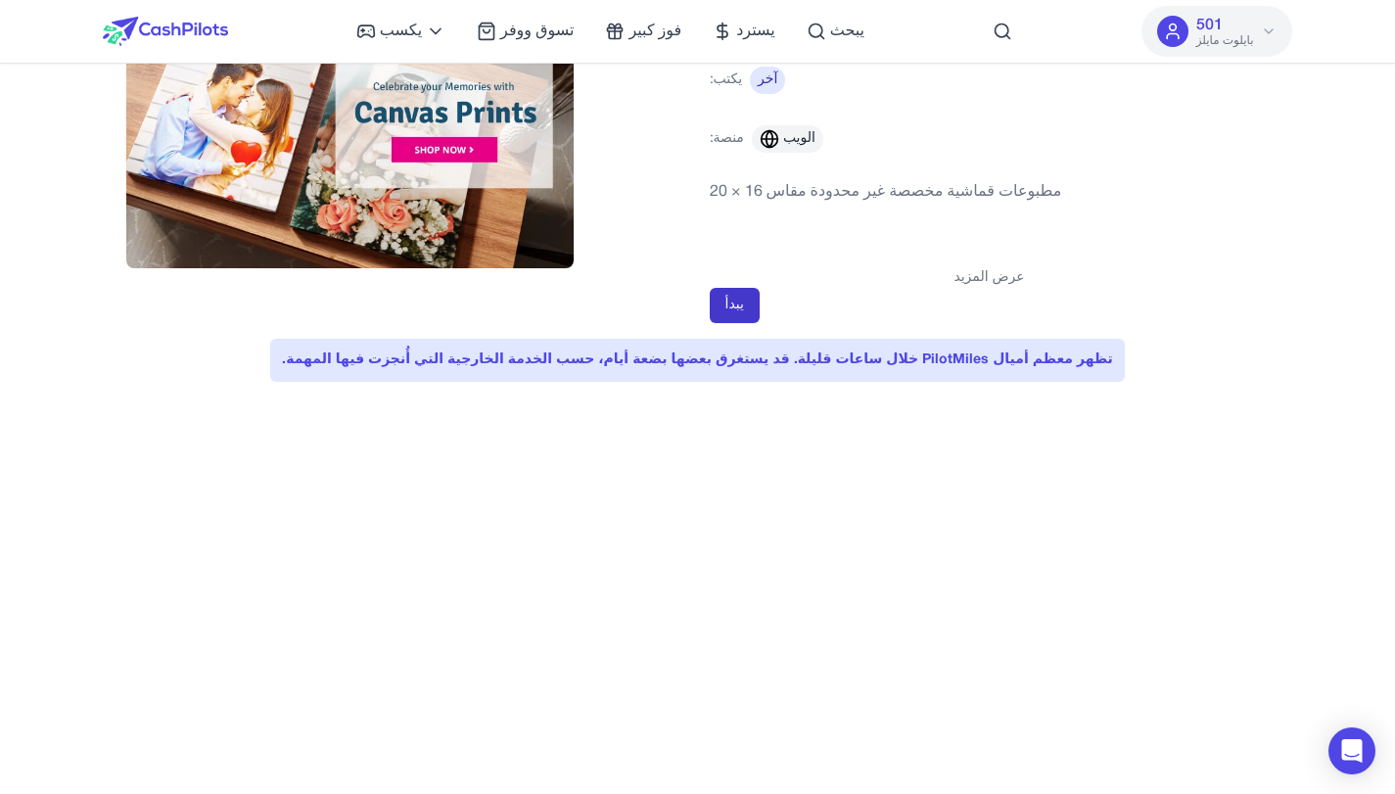
click at [753, 312] on button "يبدأ" at bounding box center [735, 305] width 50 height 35
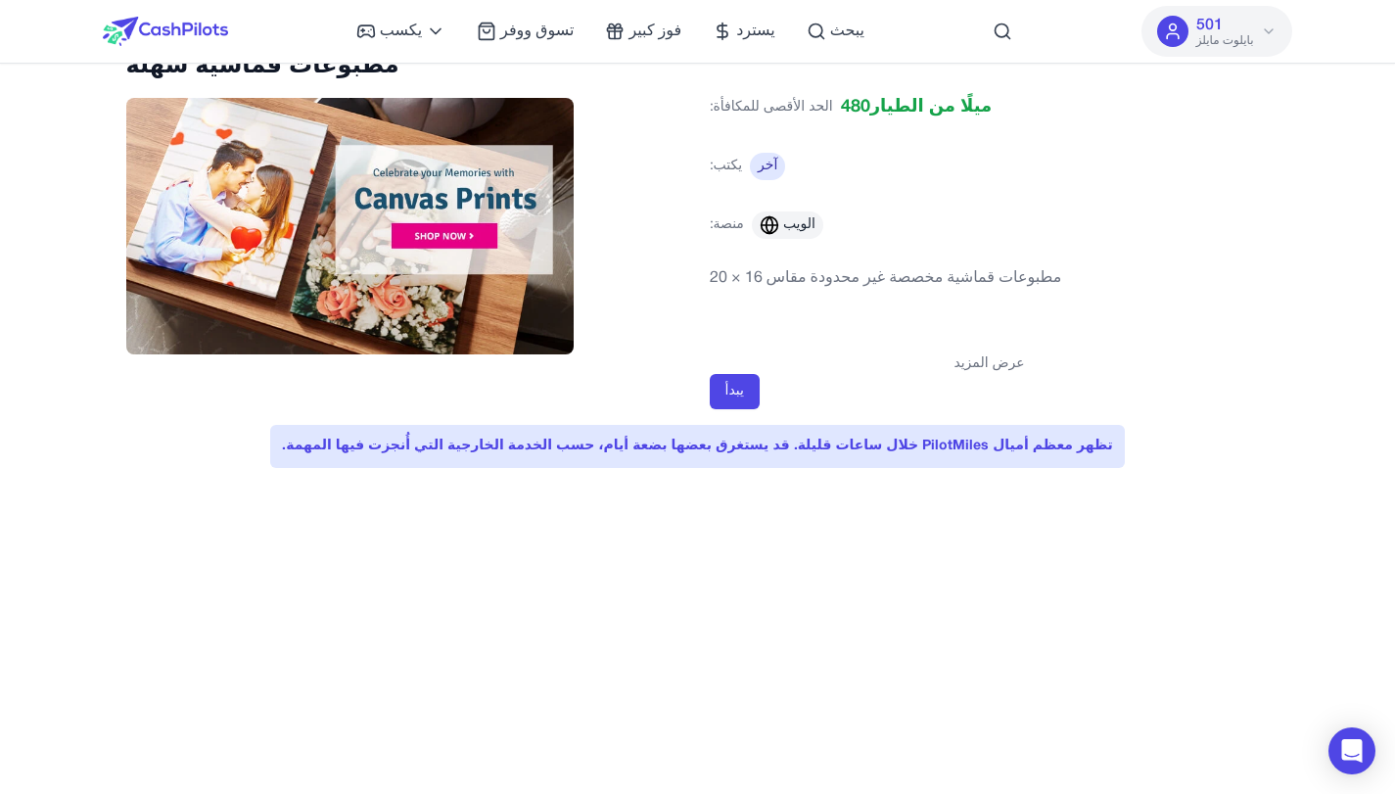
scroll to position [0, 0]
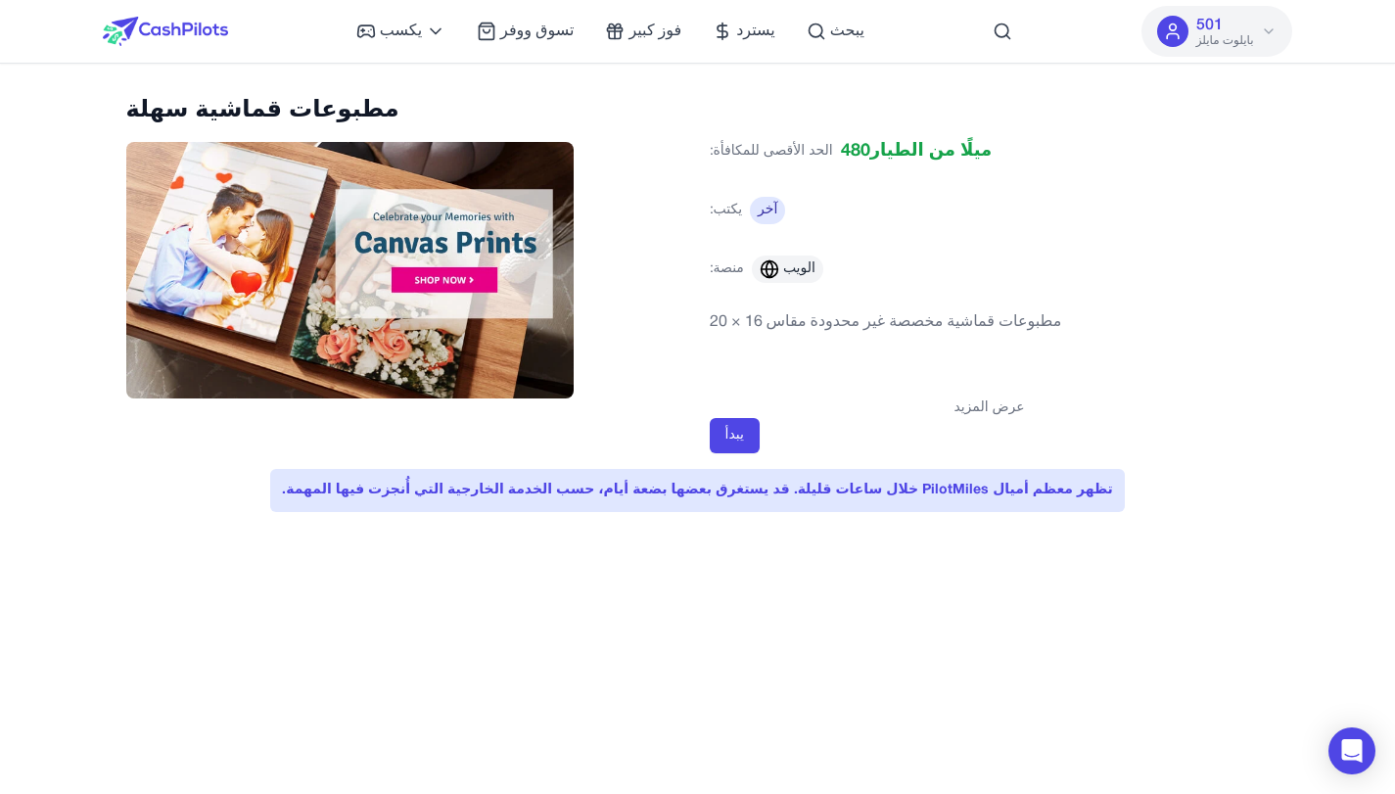
click at [1263, 17] on button "501 بايلوت مايلز" at bounding box center [1218, 31] width 152 height 51
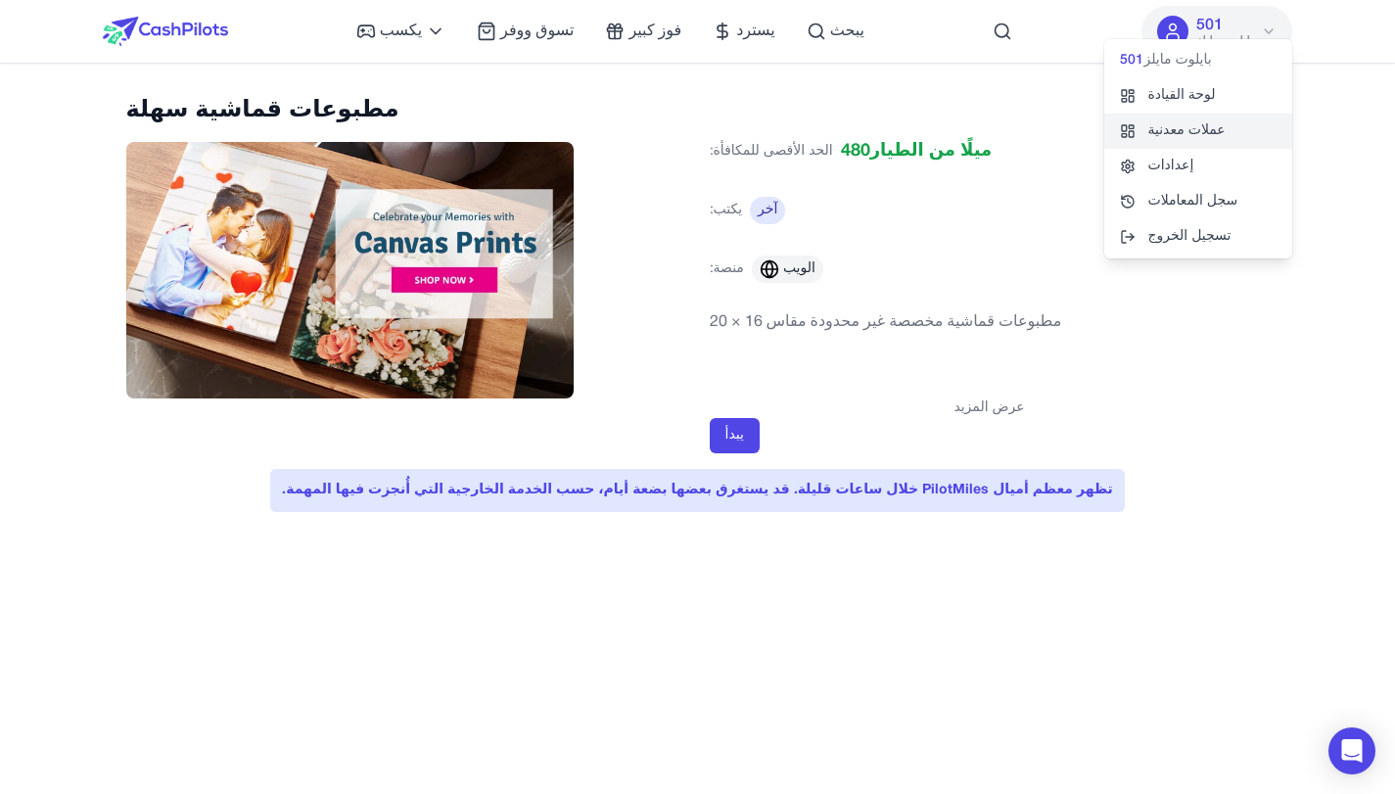
click at [1199, 136] on font "عملات معدنية" at bounding box center [1186, 130] width 77 height 13
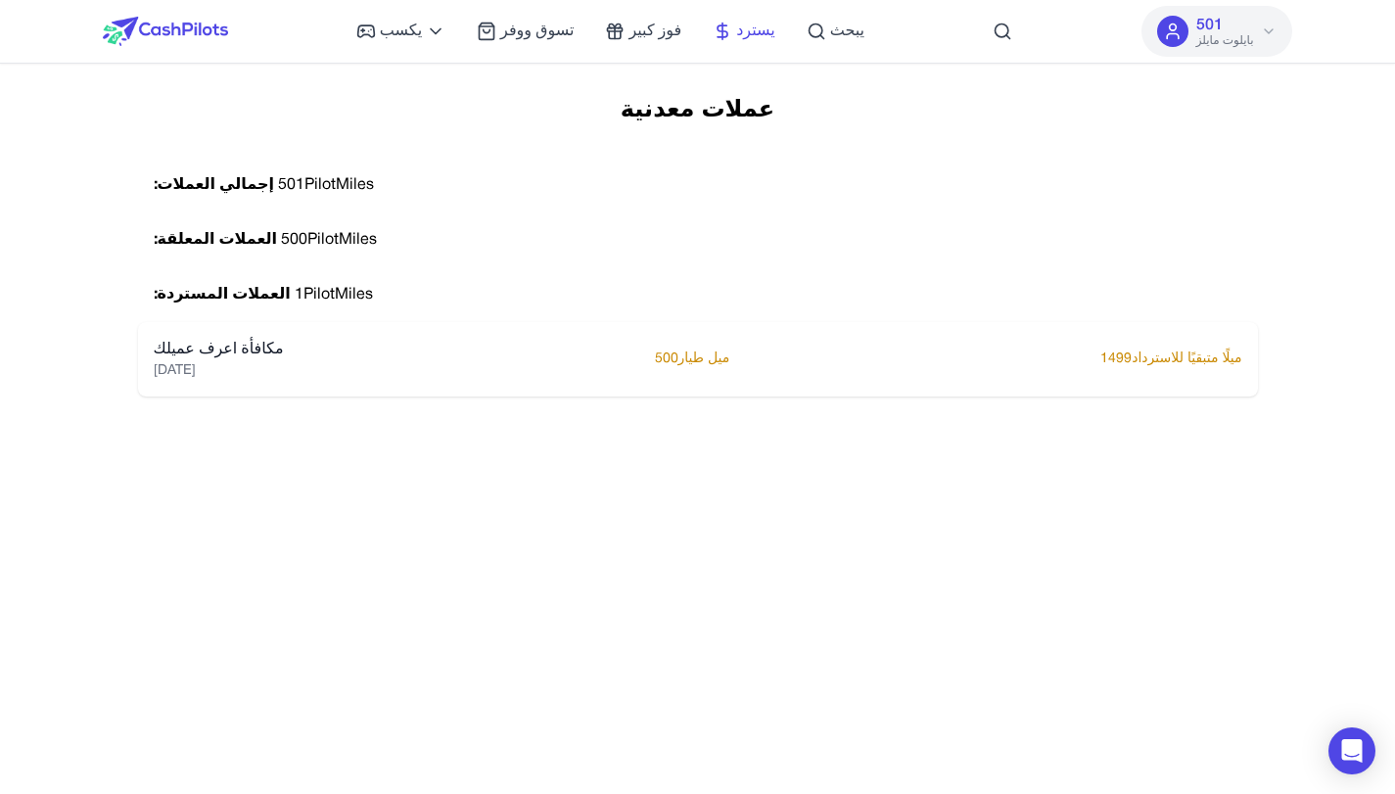
click at [738, 28] on font "يسترد" at bounding box center [755, 31] width 39 height 14
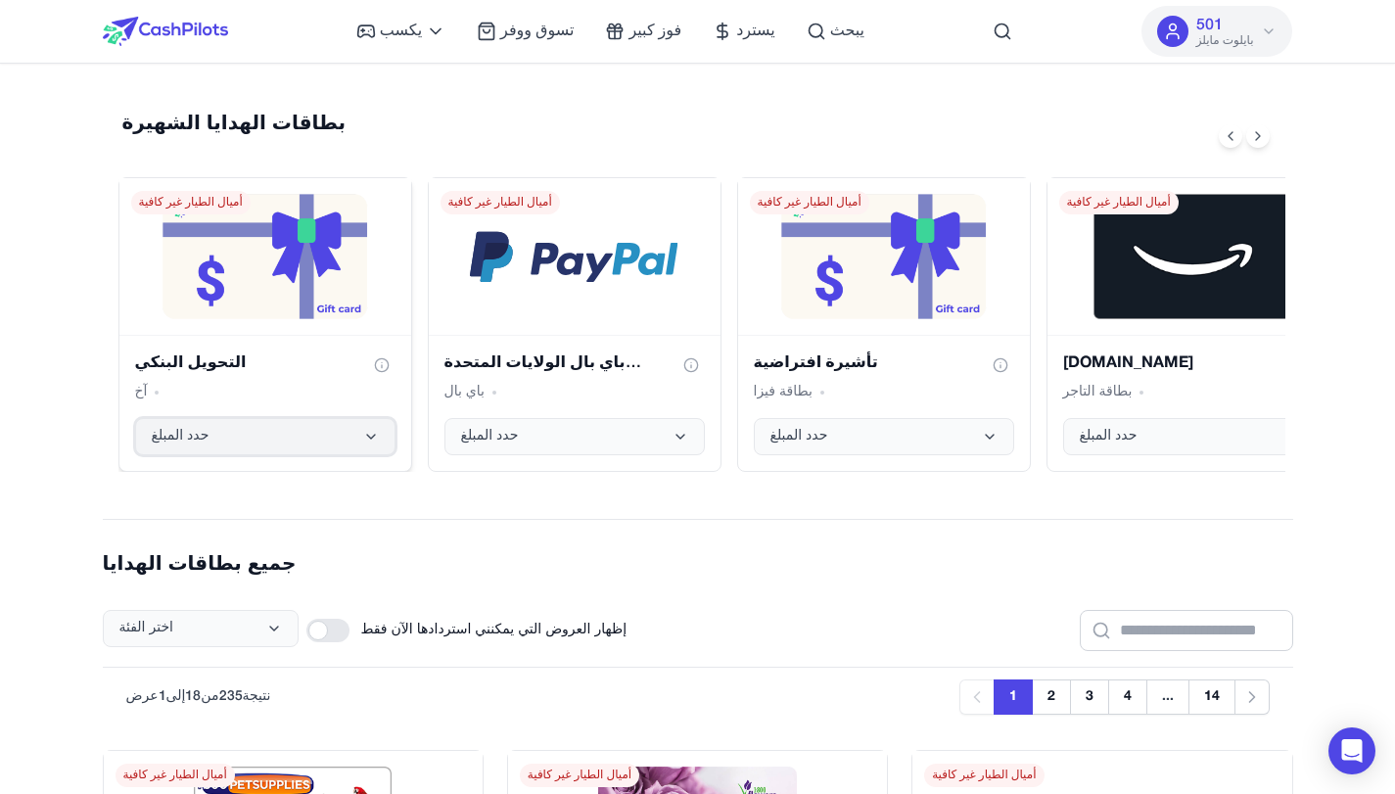
click at [307, 436] on button "حدد المبلغ" at bounding box center [265, 436] width 260 height 37
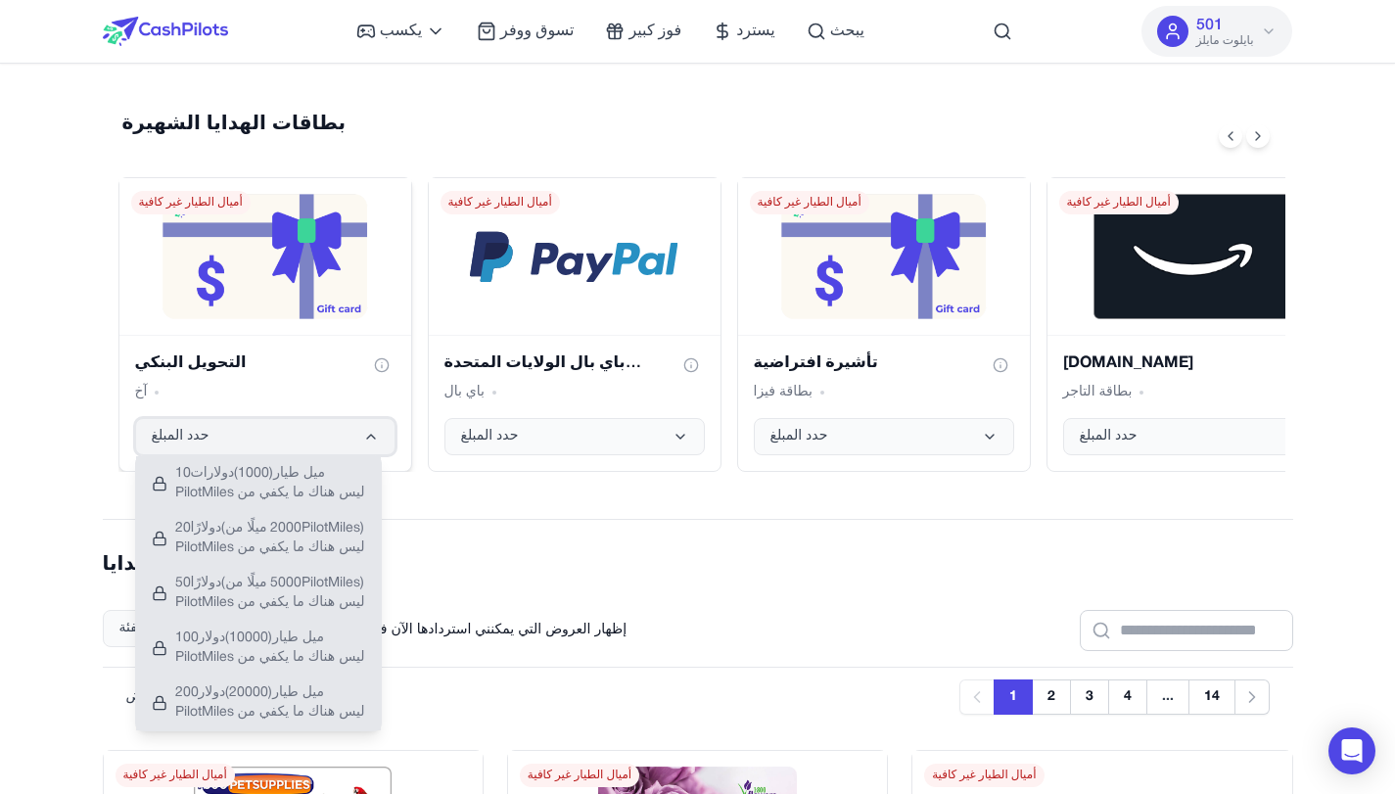
click at [307, 440] on button "حدد المبلغ" at bounding box center [265, 436] width 260 height 37
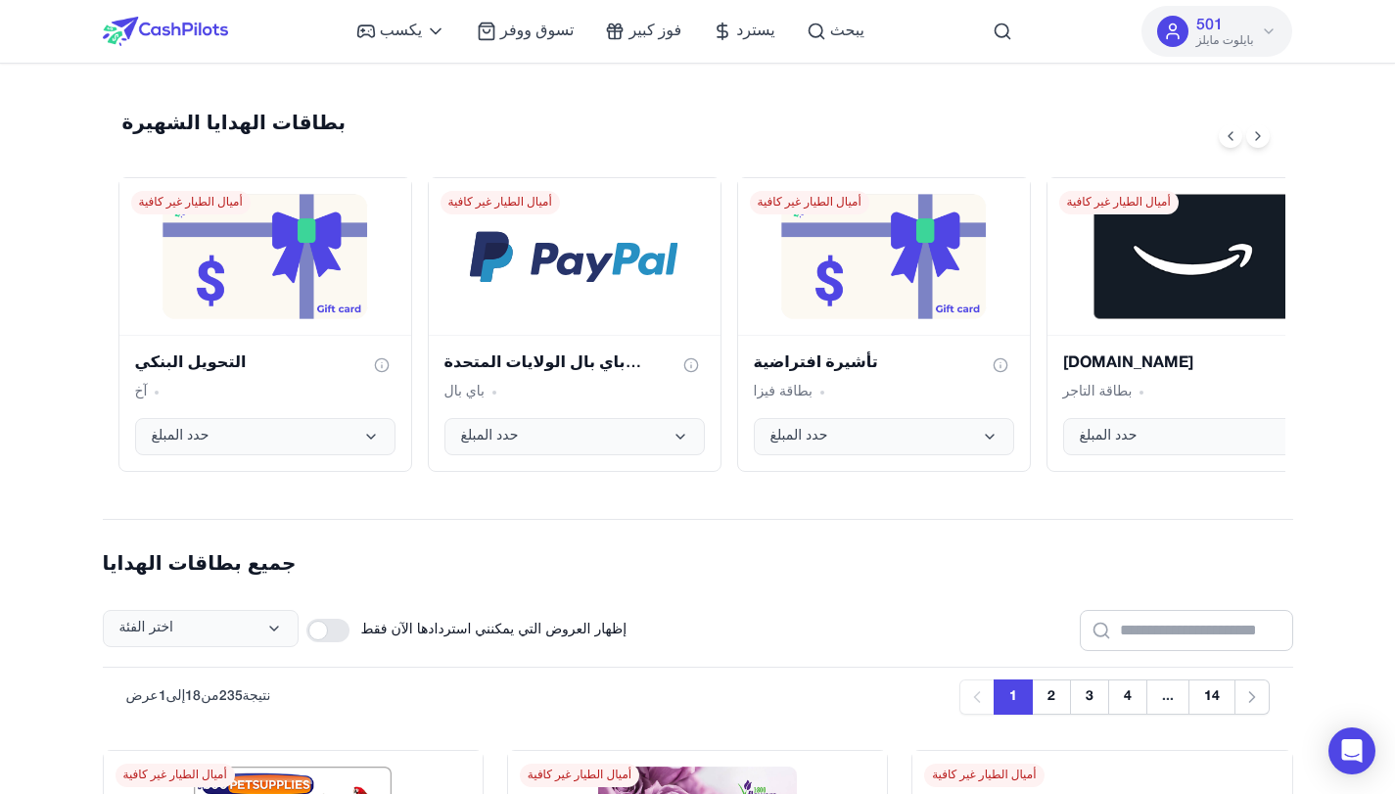
click at [1210, 24] on font "501" at bounding box center [1210, 26] width 26 height 14
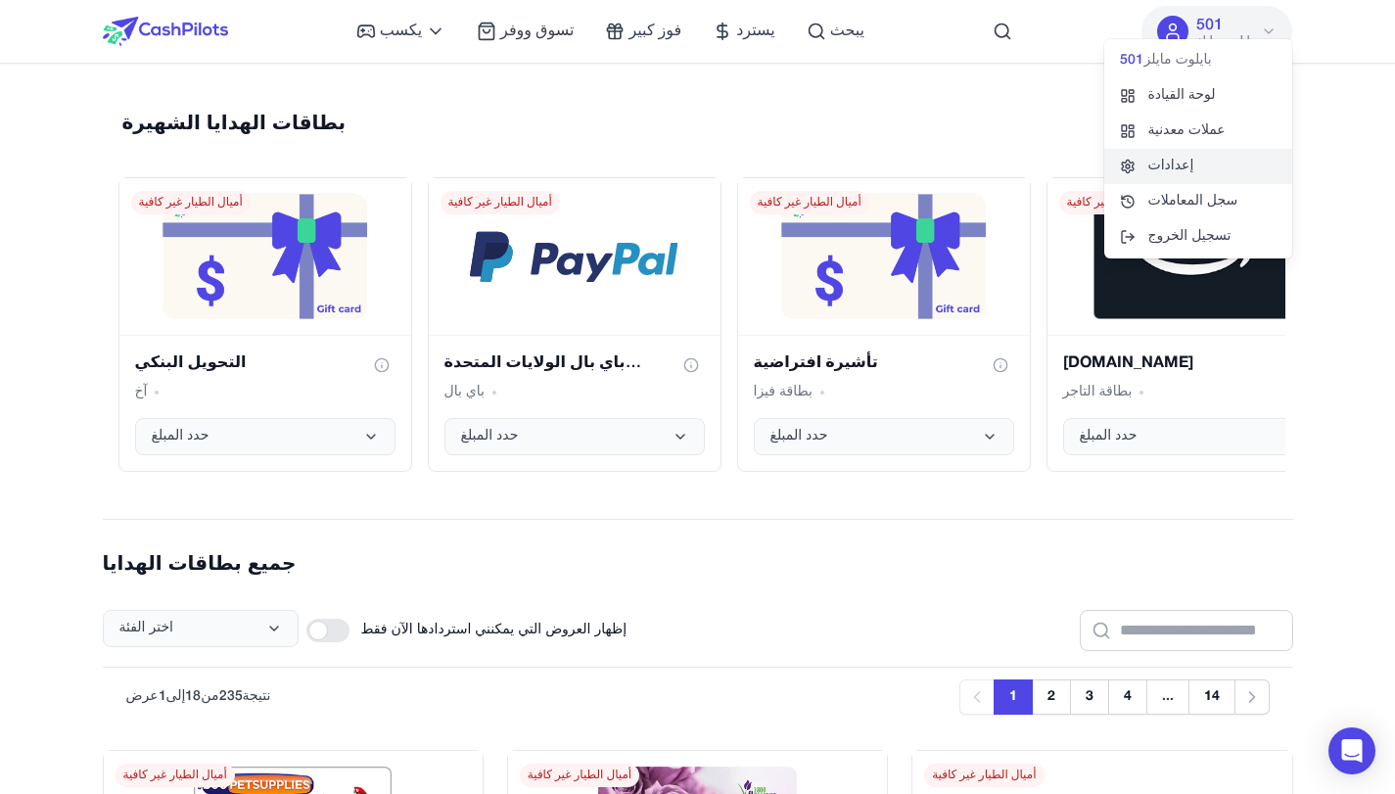
click at [1187, 163] on font "إعدادات" at bounding box center [1171, 166] width 46 height 13
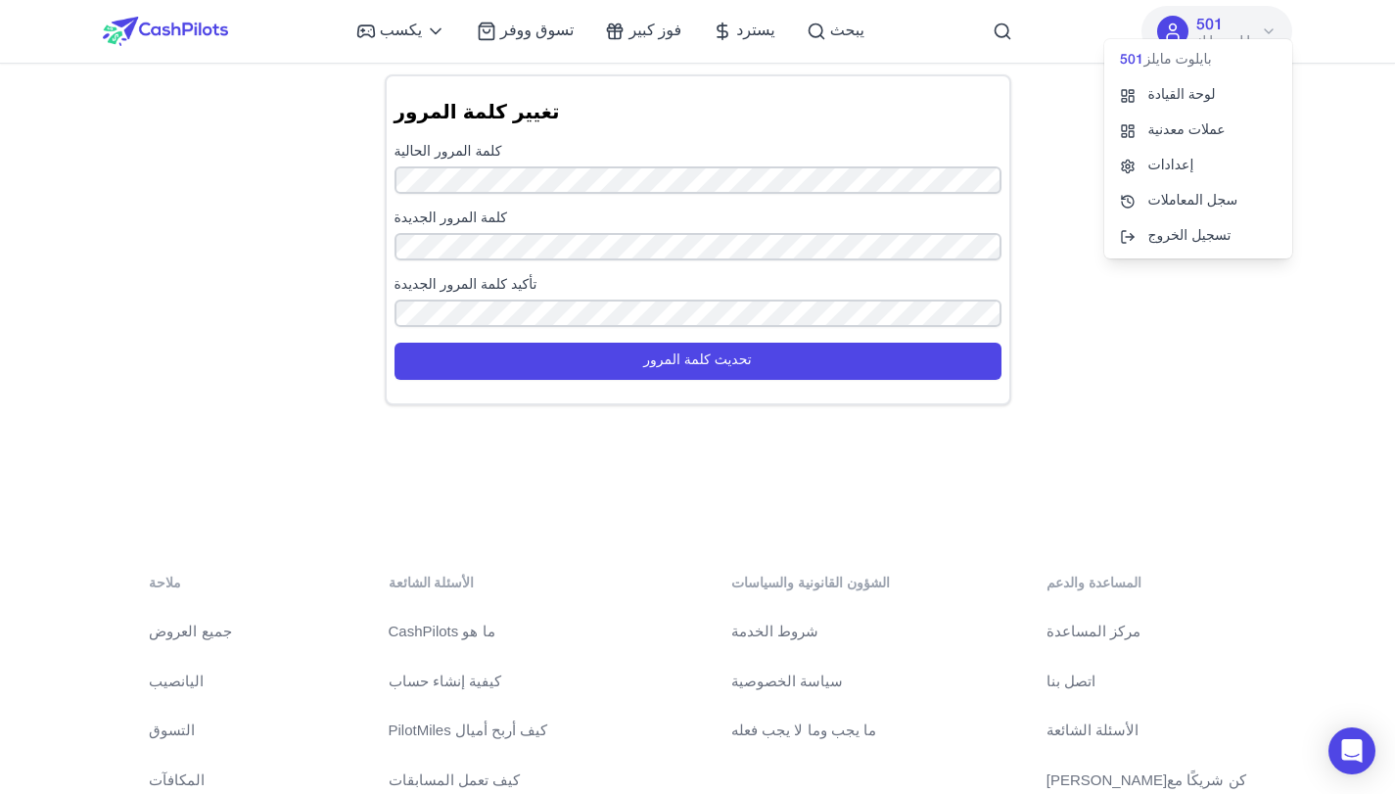
scroll to position [56, 0]
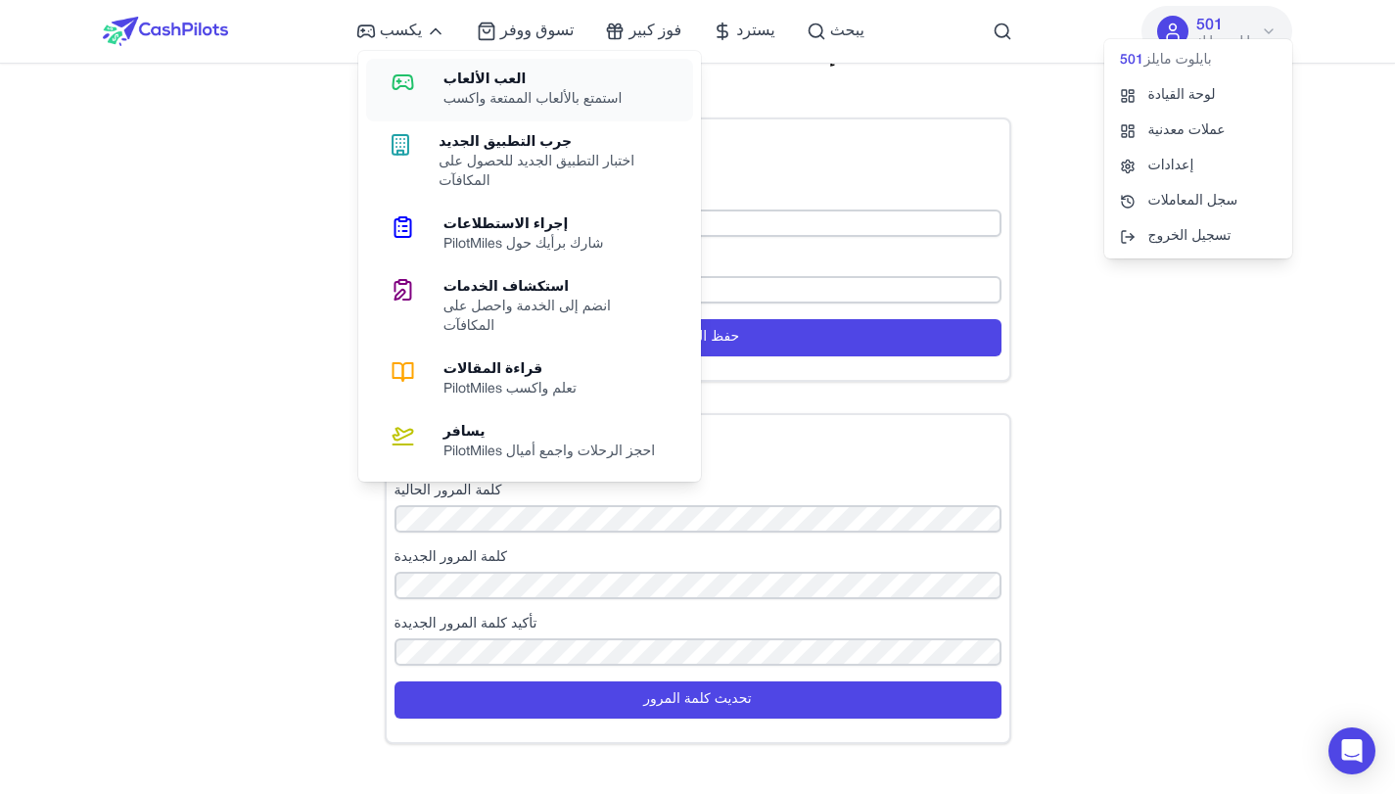
click at [513, 97] on font "استمتع بالألعاب الممتعة واكسب" at bounding box center [533, 99] width 179 height 13
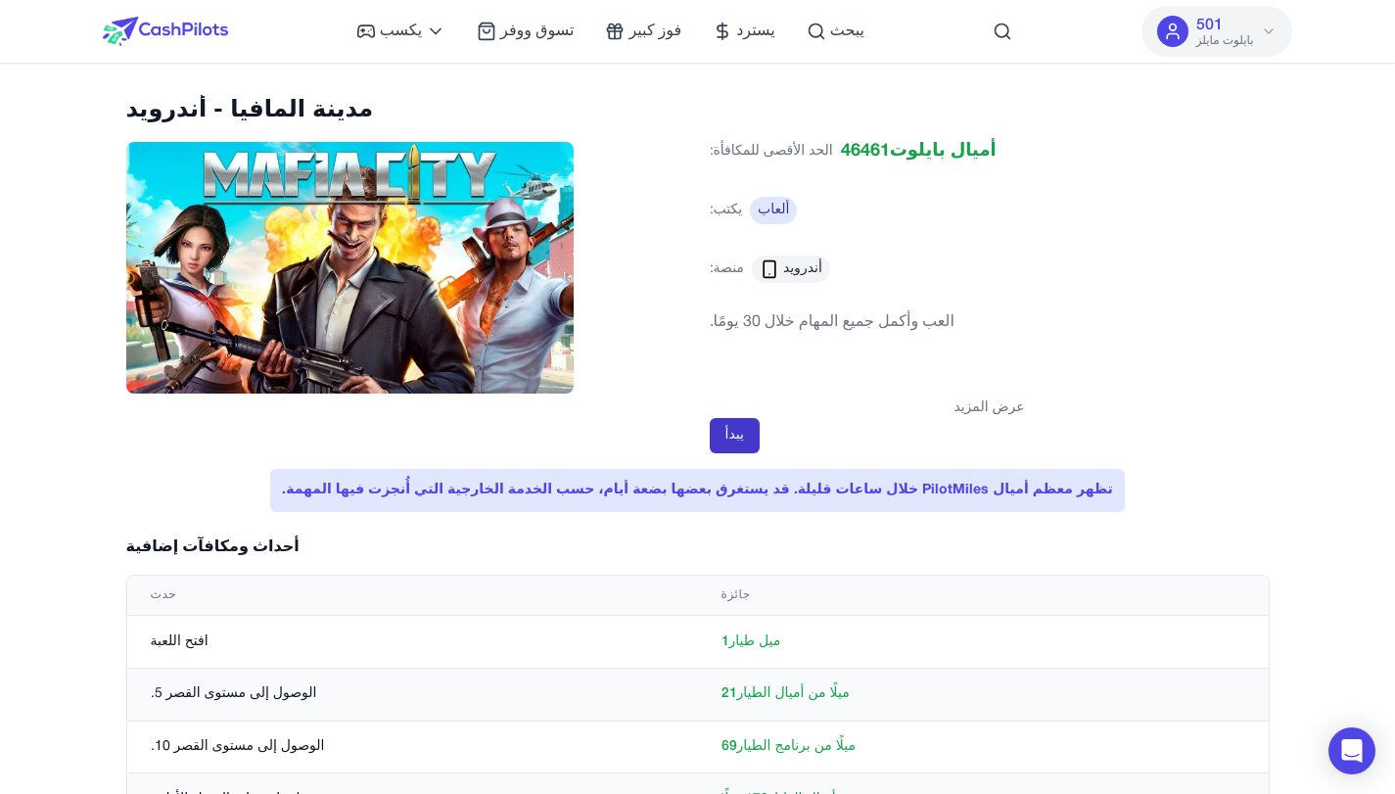
click at [746, 439] on button "يبدأ" at bounding box center [735, 435] width 50 height 35
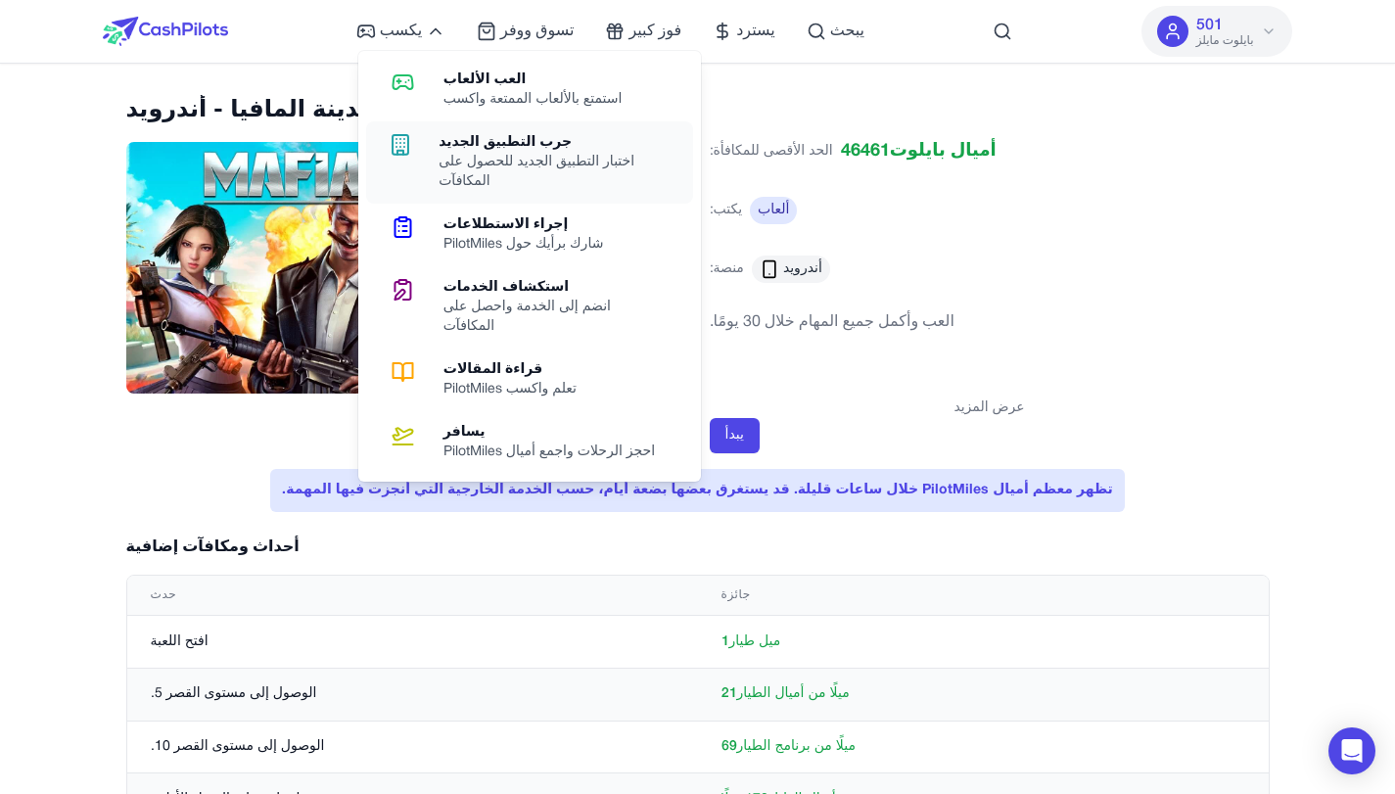
click at [543, 146] on font "جرب التطبيق الجديد" at bounding box center [505, 142] width 133 height 13
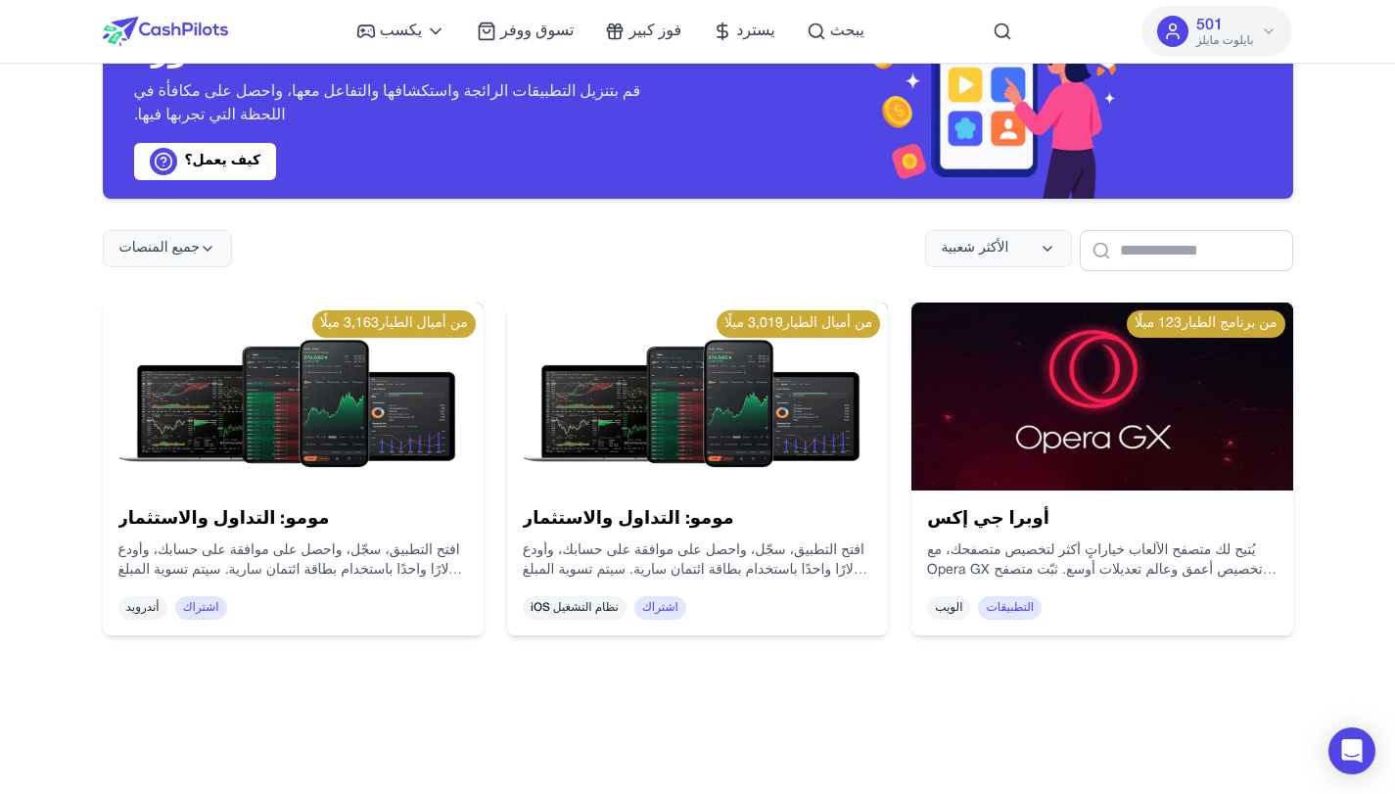
scroll to position [261, 0]
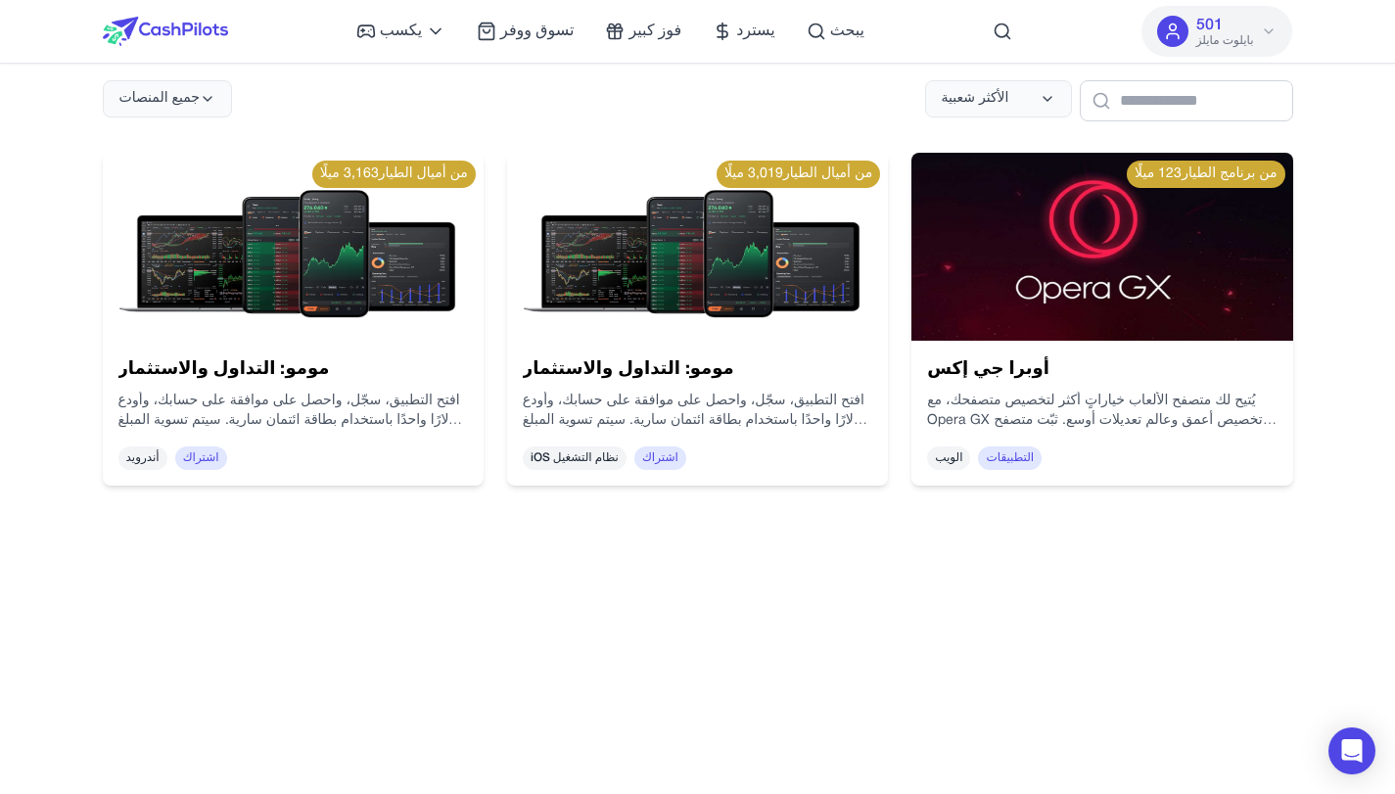
click at [1142, 293] on img at bounding box center [1102, 247] width 381 height 188
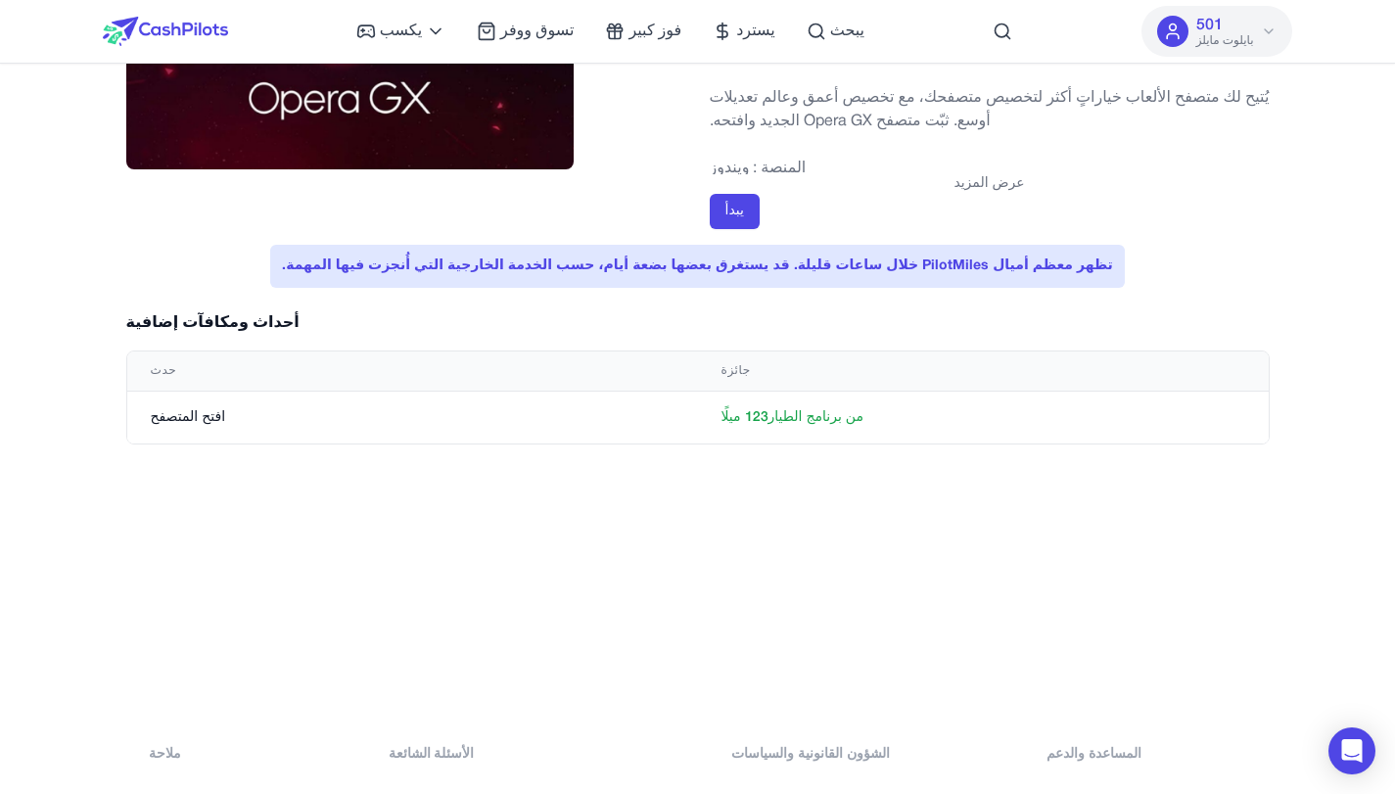
scroll to position [261, 0]
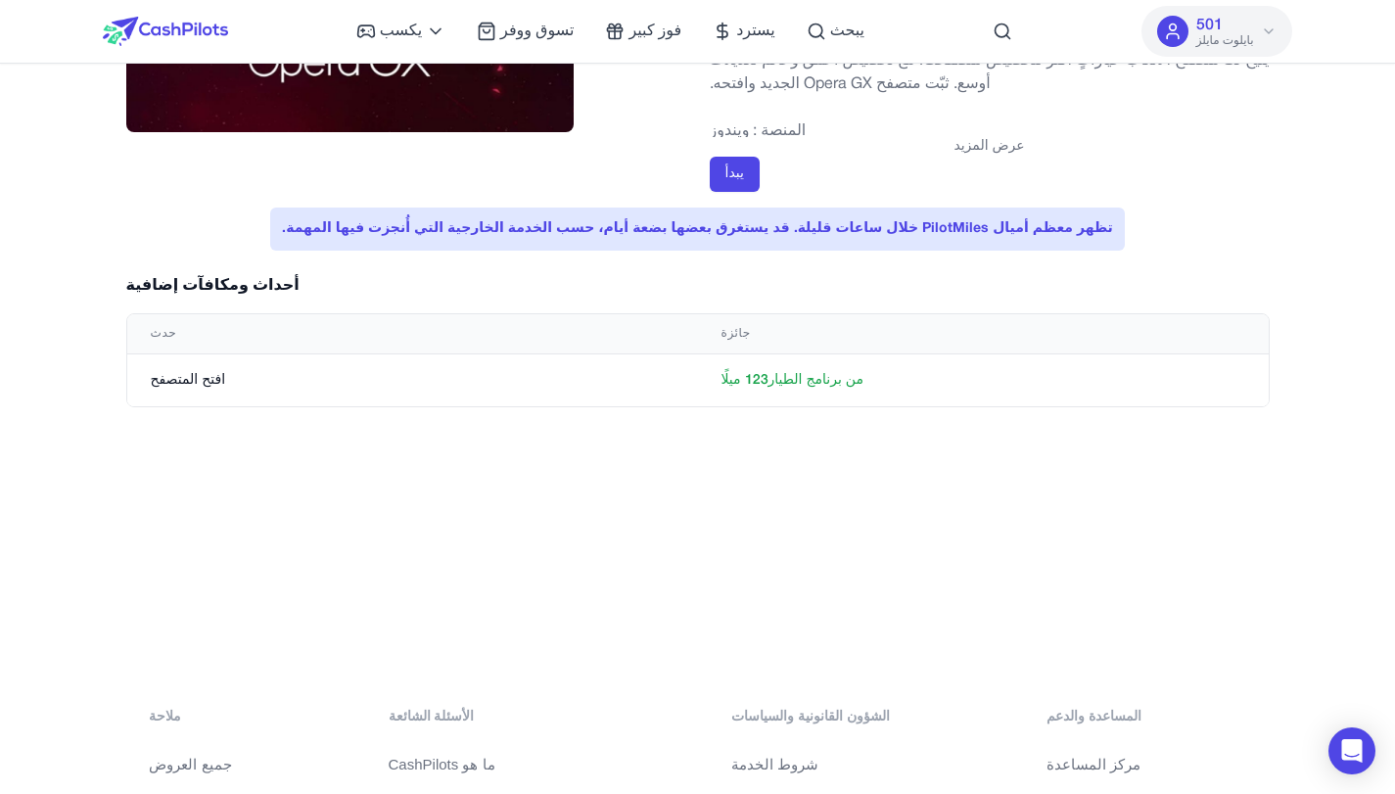
click at [993, 150] on font "عرض المزيد" at bounding box center [989, 146] width 71 height 13
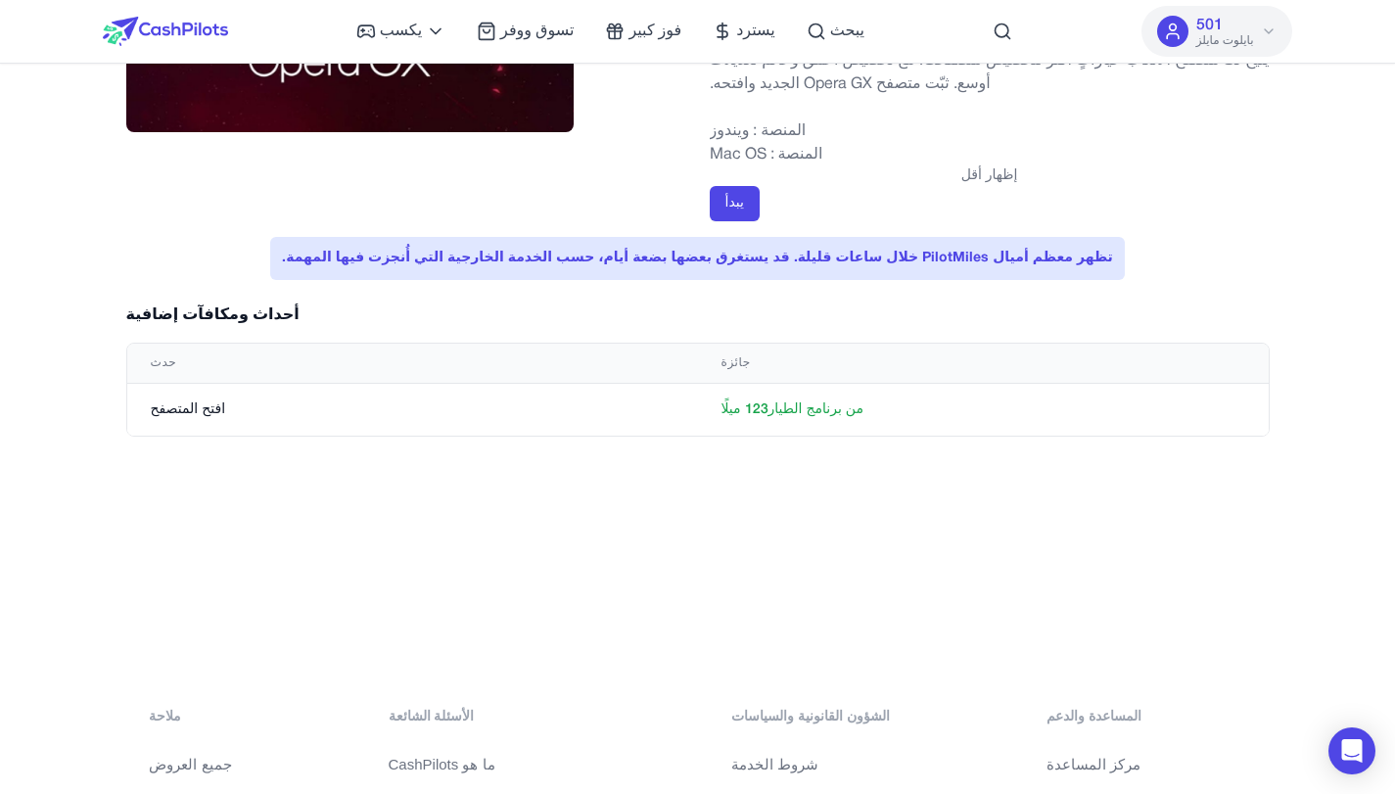
click at [707, 205] on div "أوبرا جي إكس الحد الأقصى للمكافأة: 123 ميلًا من برنامج الطيار يكتب: التطبيقات م…" at bounding box center [698, 28] width 1144 height 388
click at [731, 207] on font "يبدأ" at bounding box center [735, 203] width 19 height 13
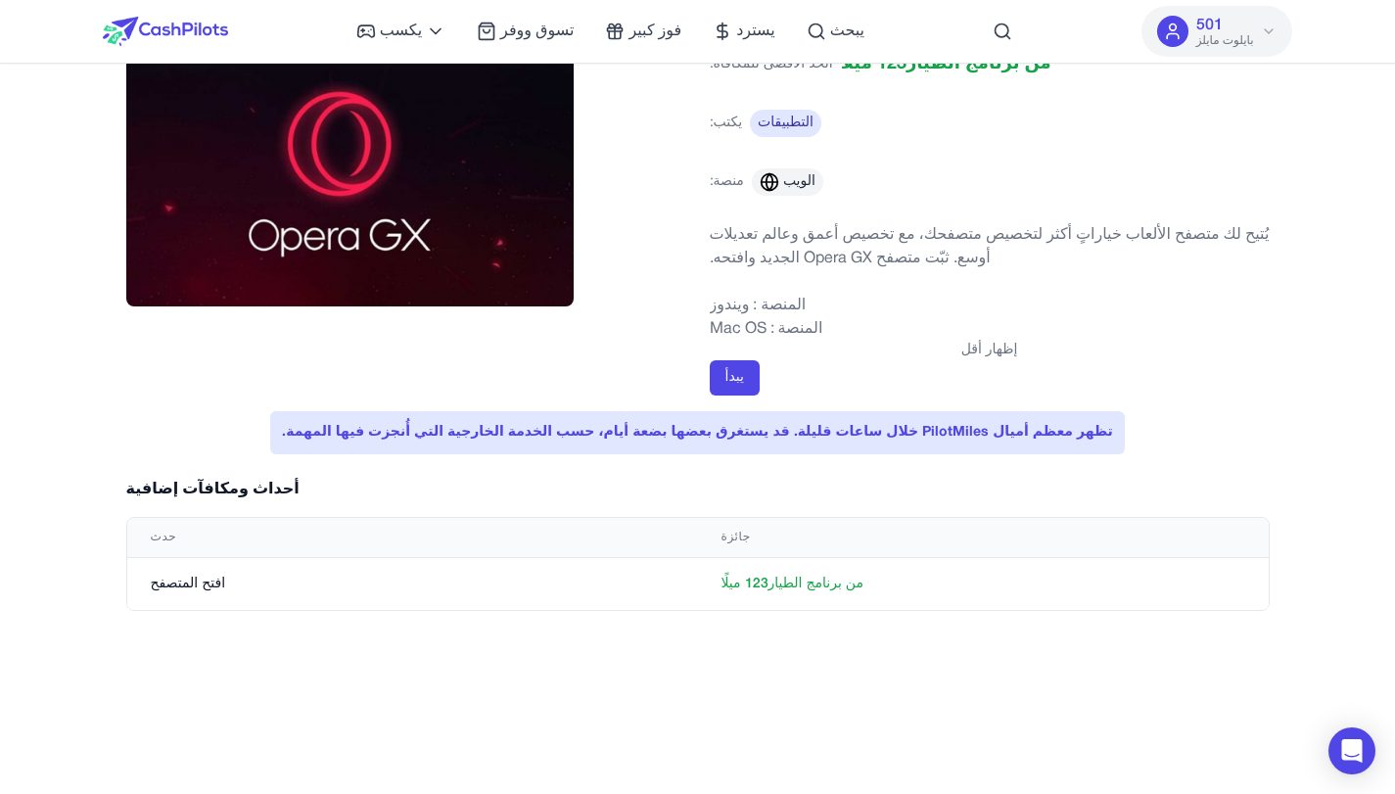
scroll to position [0, 0]
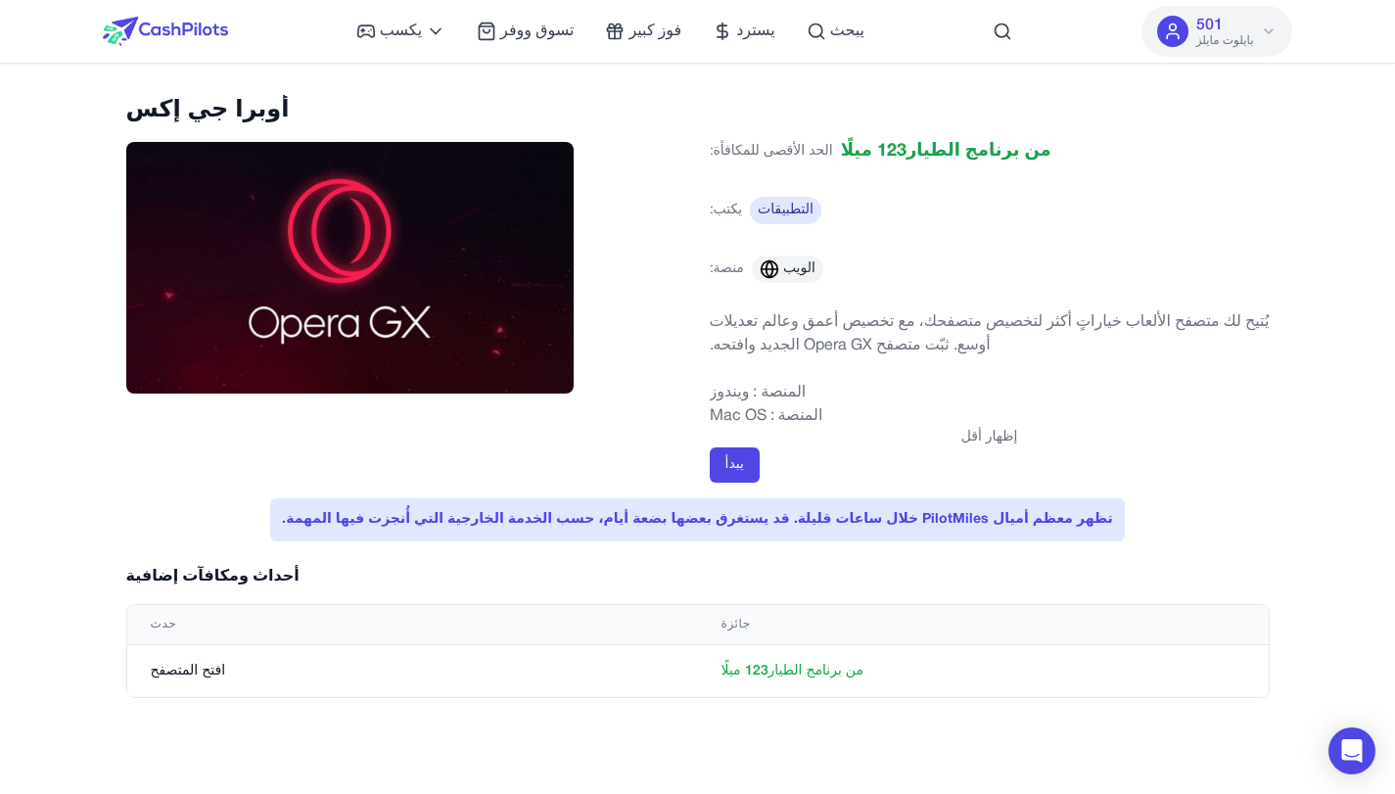
click at [998, 444] on font "إظهار أقل" at bounding box center [990, 437] width 57 height 13
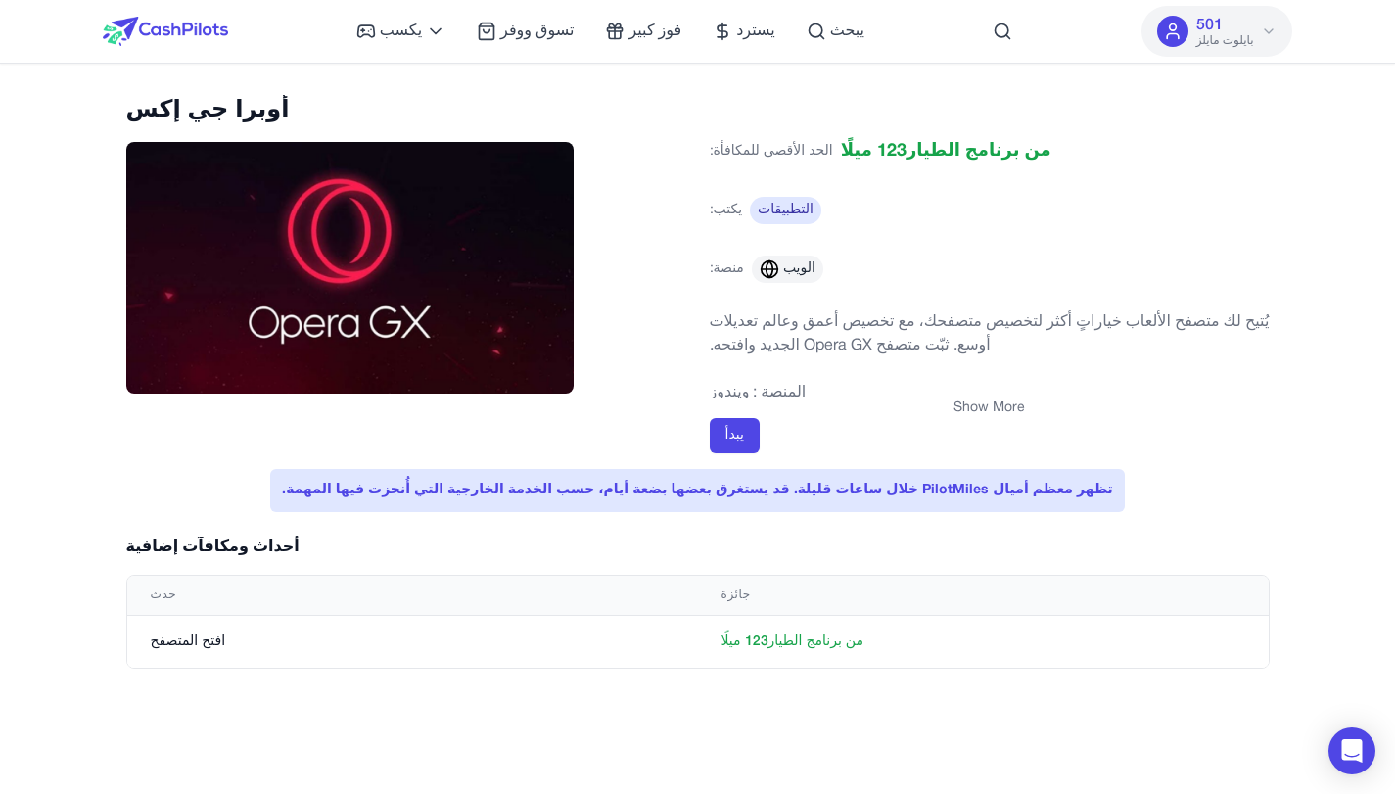
click at [1272, 36] on icon at bounding box center [1269, 32] width 16 height 16
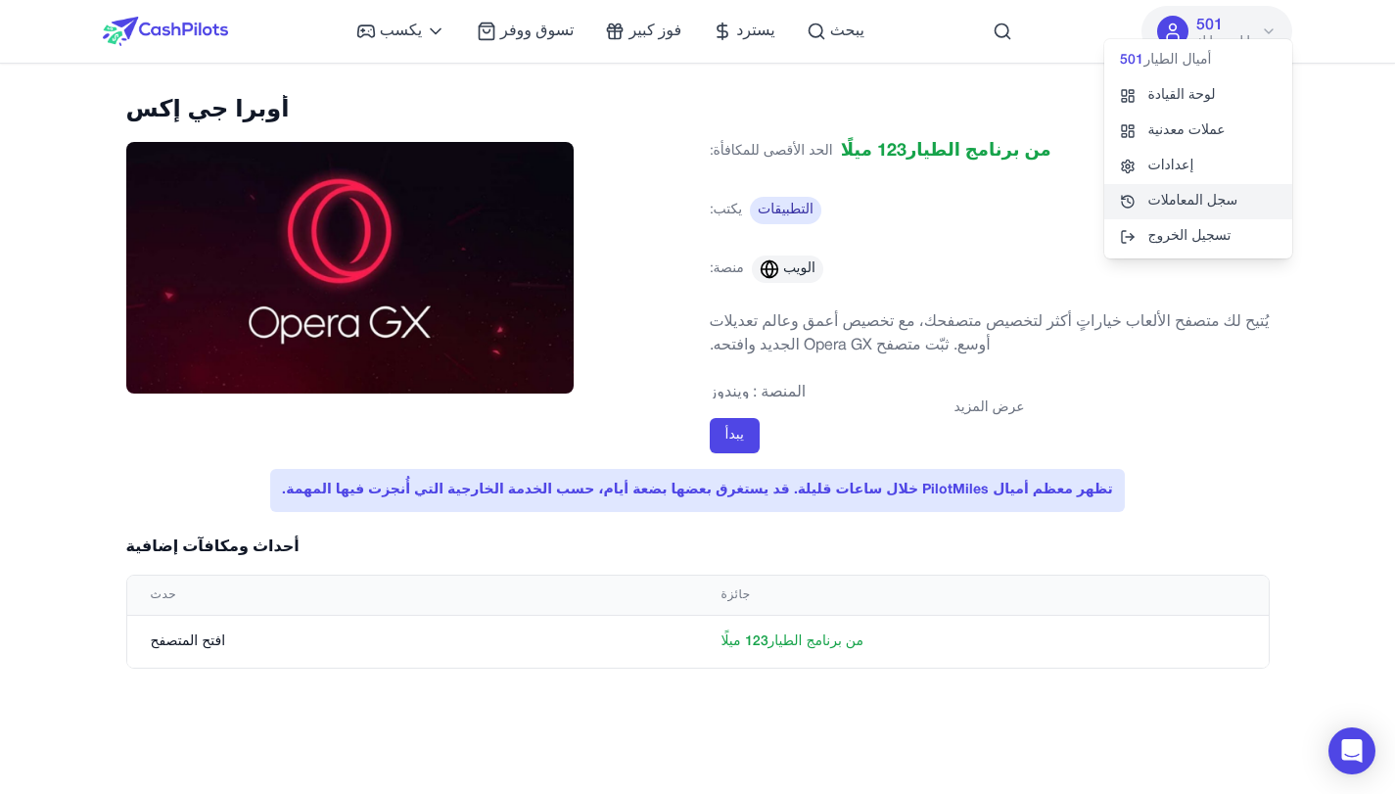
click at [1166, 208] on font "سجل المعاملات" at bounding box center [1193, 201] width 90 height 13
